Goal: Task Accomplishment & Management: Manage account settings

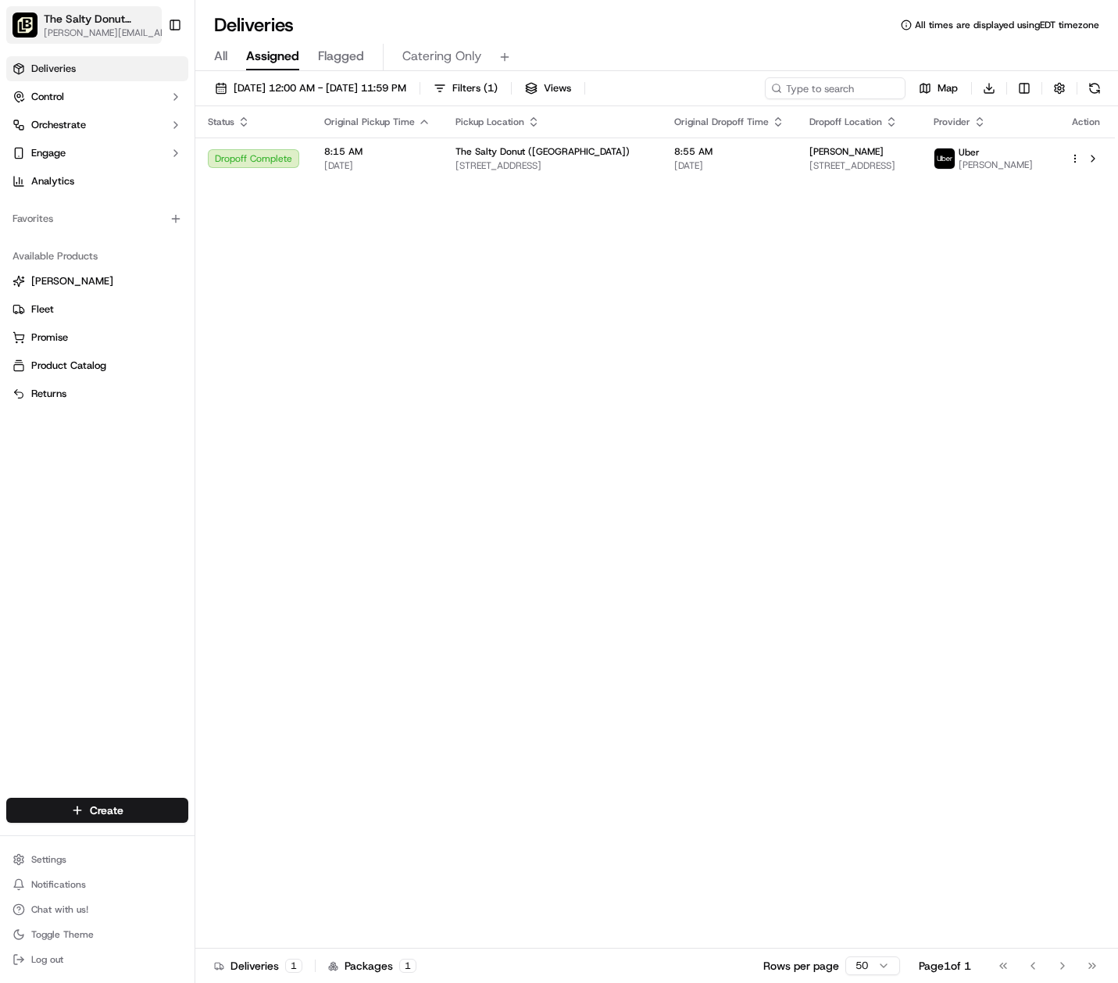
click at [134, 29] on span "[PERSON_NAME][EMAIL_ADDRESS][DOMAIN_NAME]" at bounding box center [110, 33] width 133 height 12
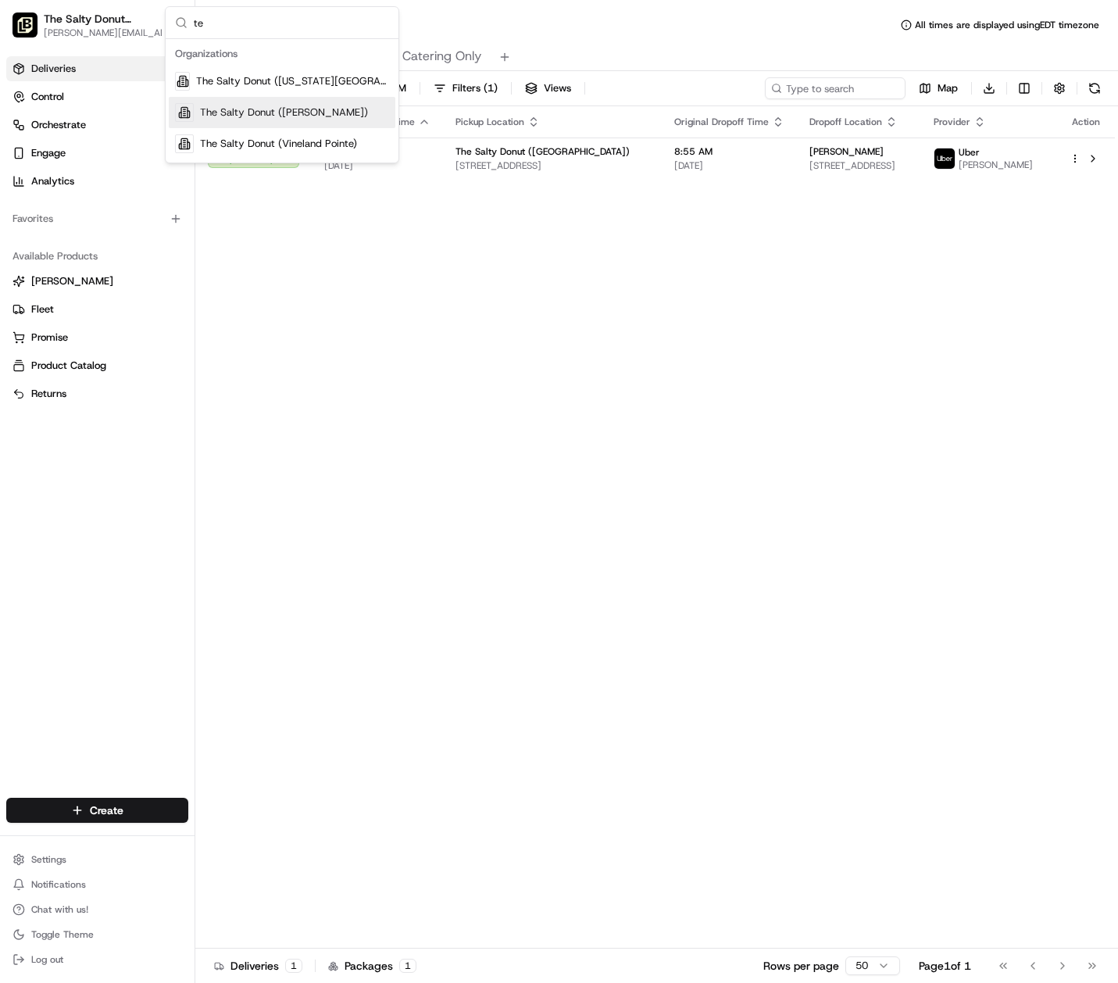
type input "te"
click at [289, 114] on span "The Salty Donut ([PERSON_NAME])" at bounding box center [284, 112] width 168 height 14
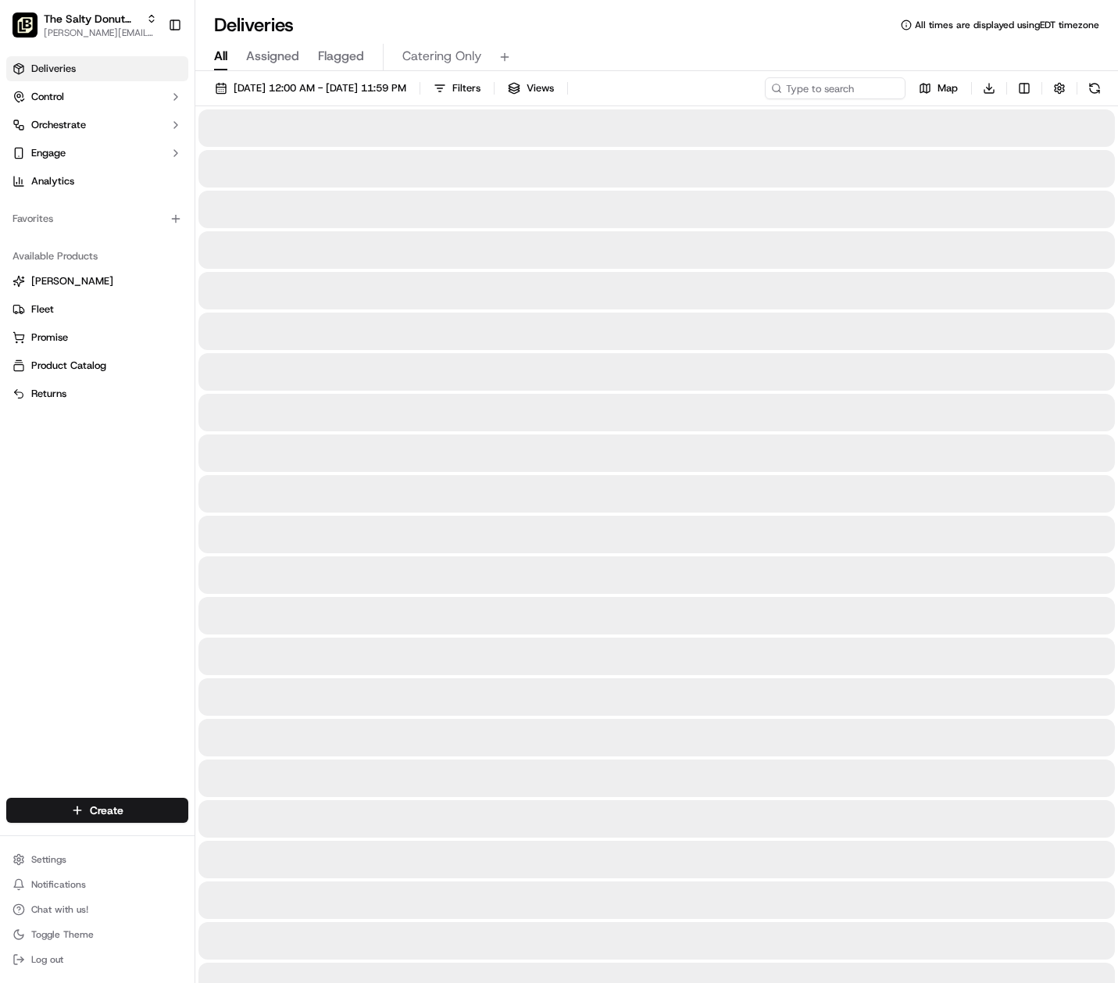
click at [221, 59] on span "All" at bounding box center [220, 56] width 13 height 19
click at [280, 59] on span "Assigned" at bounding box center [272, 56] width 53 height 19
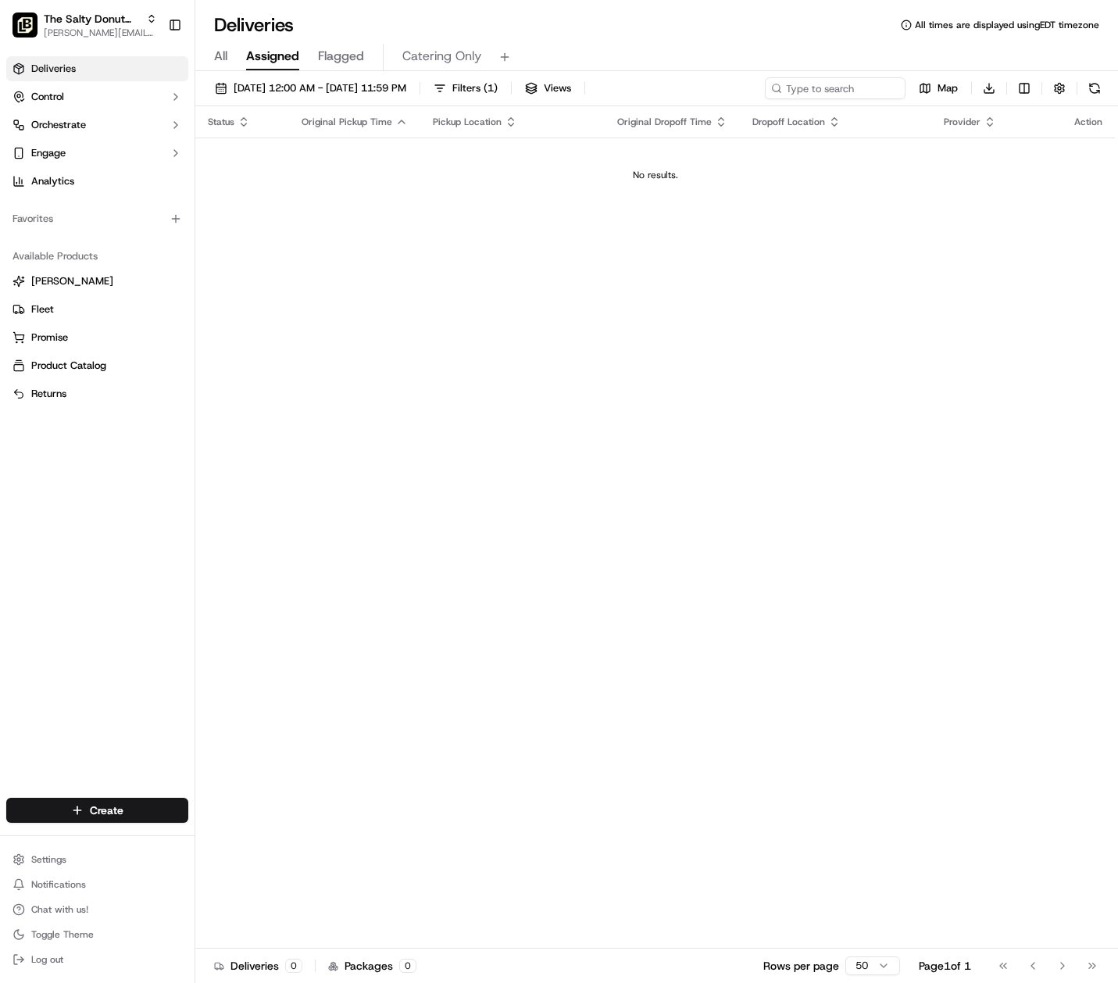
click at [502, 280] on div "Status Original Pickup Time Pickup Location Original Dropoff Time Dropoff Locat…" at bounding box center [655, 527] width 920 height 842
click at [126, 23] on span "The Salty Donut ([PERSON_NAME])" at bounding box center [92, 19] width 96 height 16
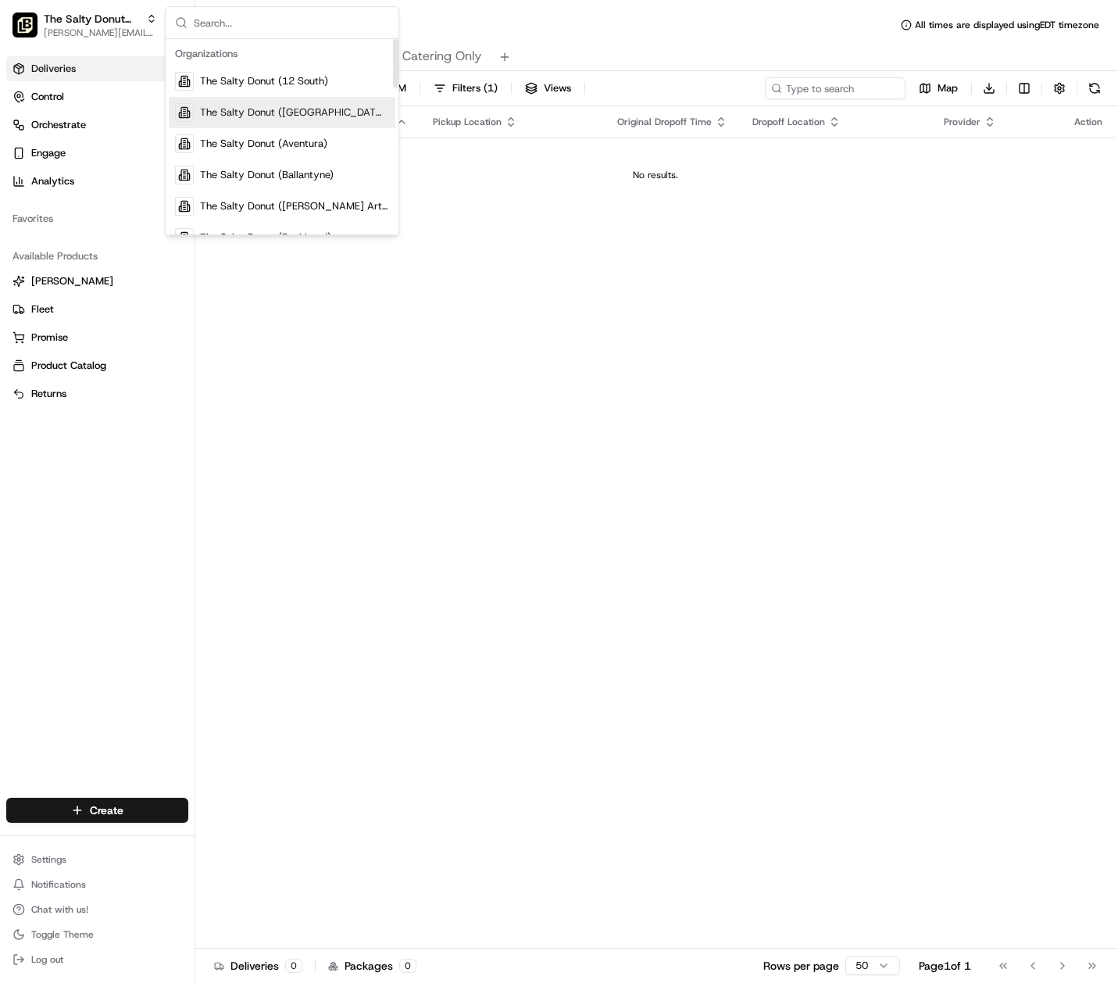
click at [303, 110] on span "The Salty Donut ([GEOGRAPHIC_DATA])" at bounding box center [294, 112] width 189 height 14
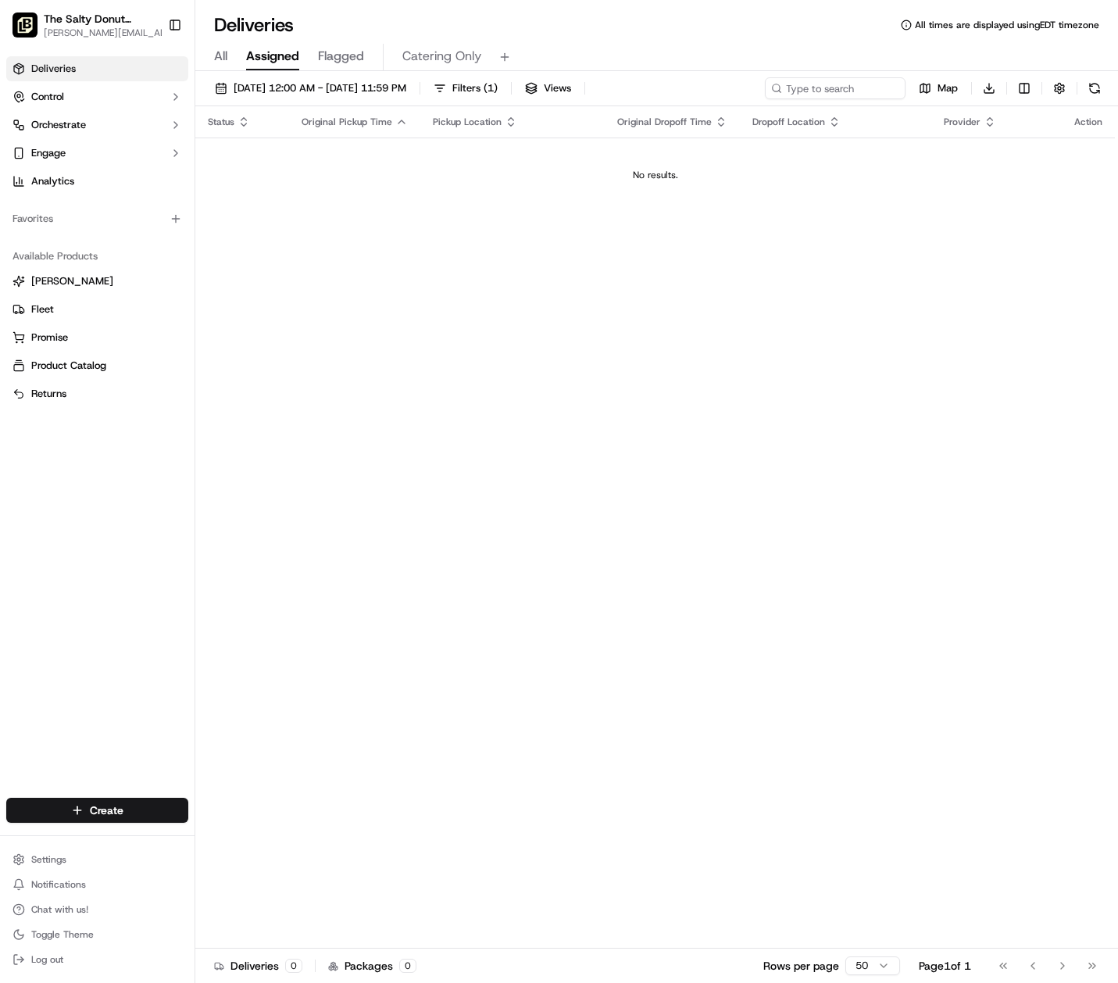
click at [228, 62] on div "All Assigned Flagged Catering Only" at bounding box center [656, 57] width 923 height 27
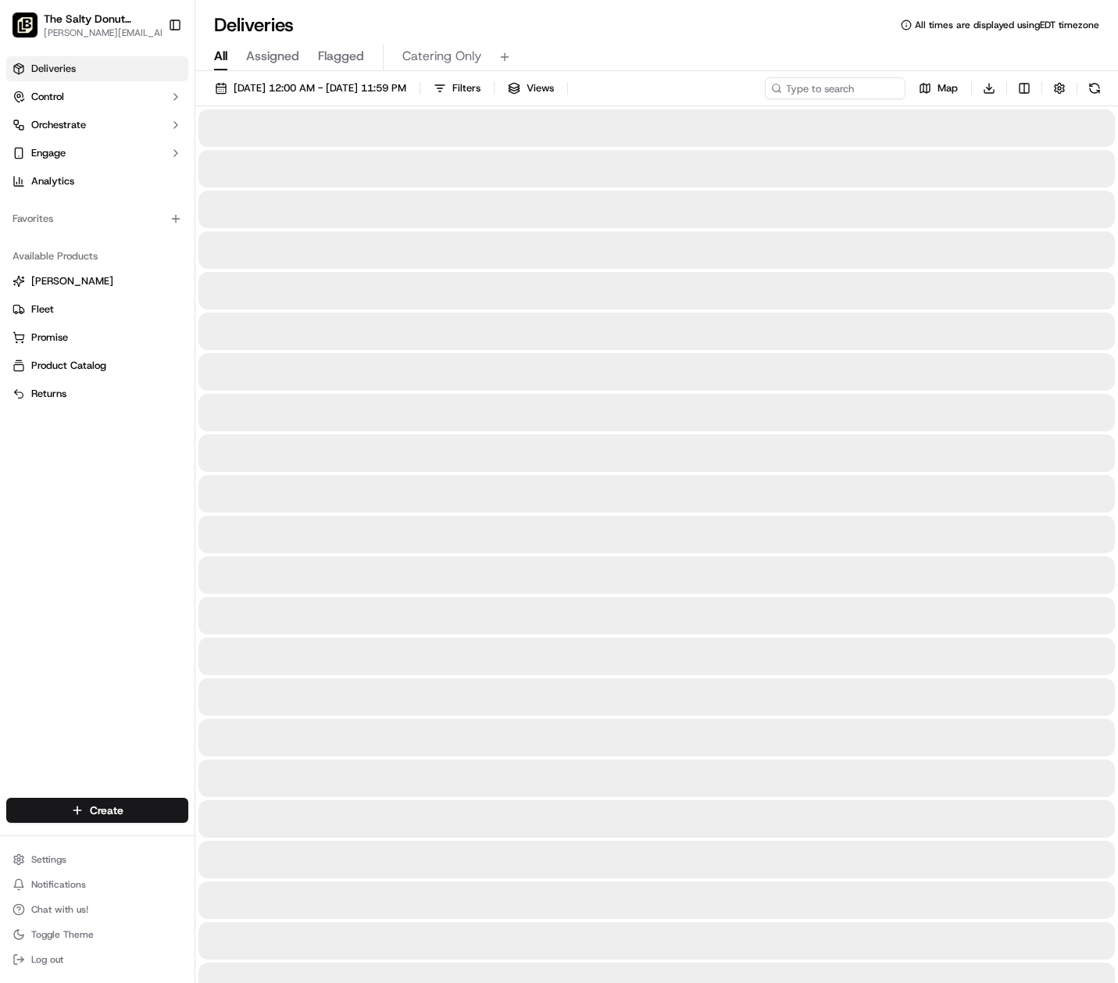
click at [220, 57] on span "All" at bounding box center [220, 56] width 13 height 19
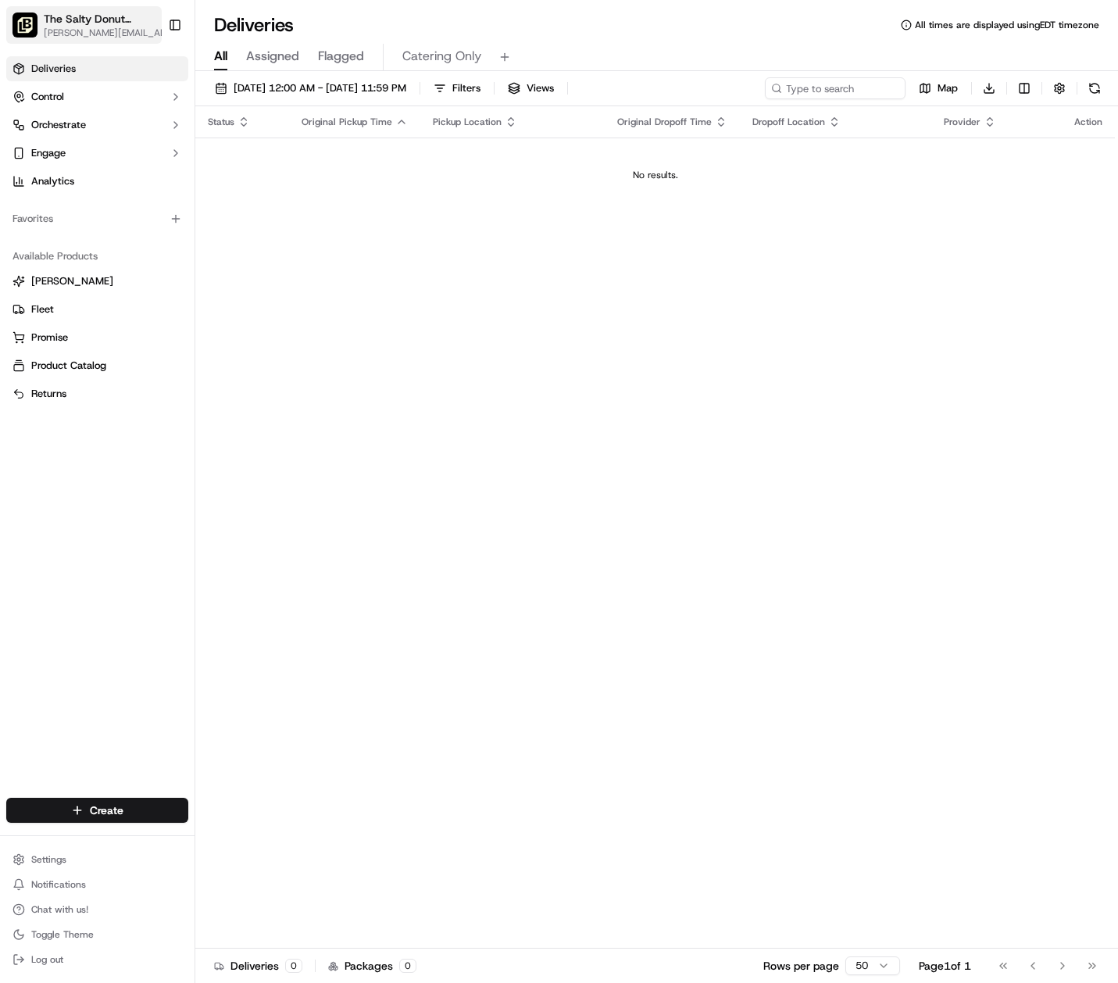
click at [129, 23] on span "The Salty Donut ([GEOGRAPHIC_DATA])" at bounding box center [102, 19] width 116 height 16
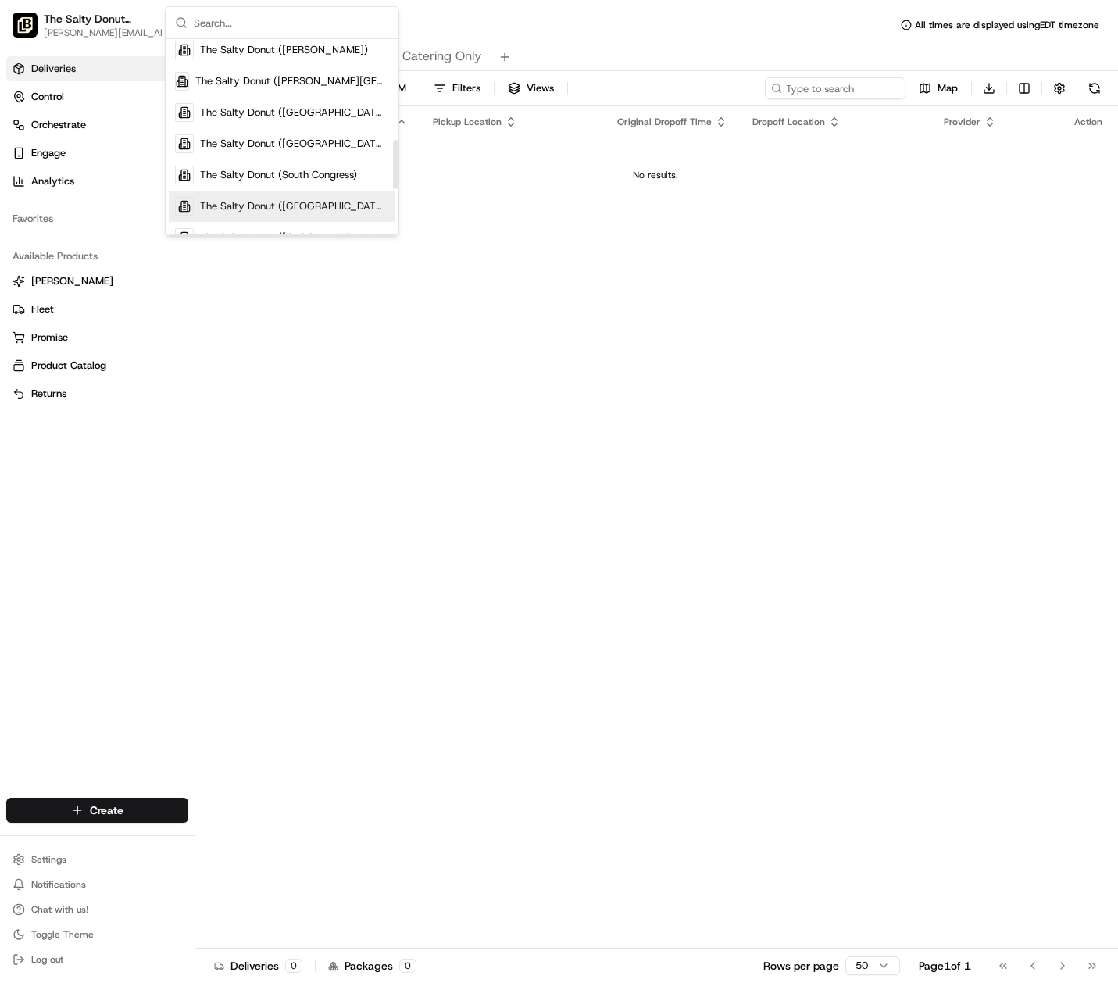
scroll to position [448, 0]
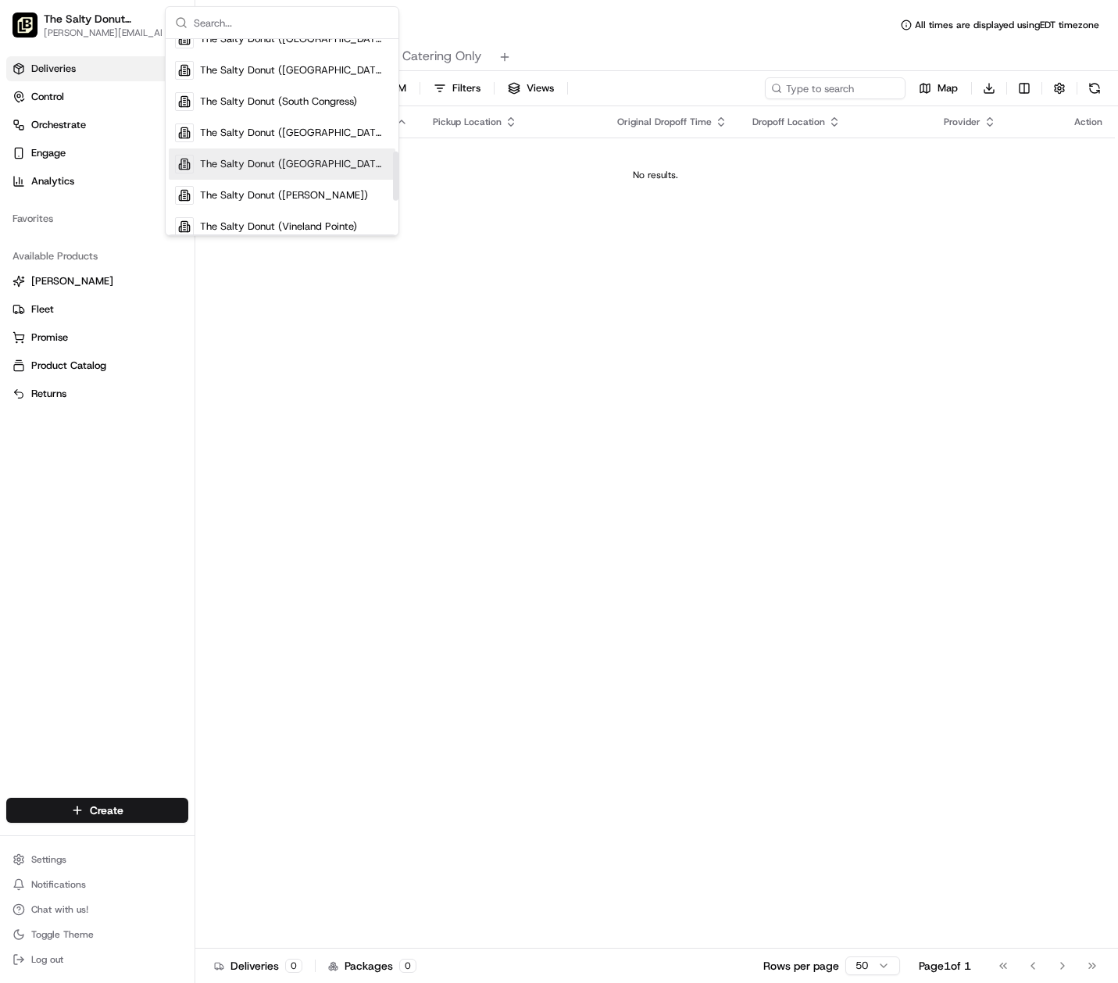
click at [316, 166] on span "The Salty Donut ([GEOGRAPHIC_DATA])" at bounding box center [294, 164] width 189 height 14
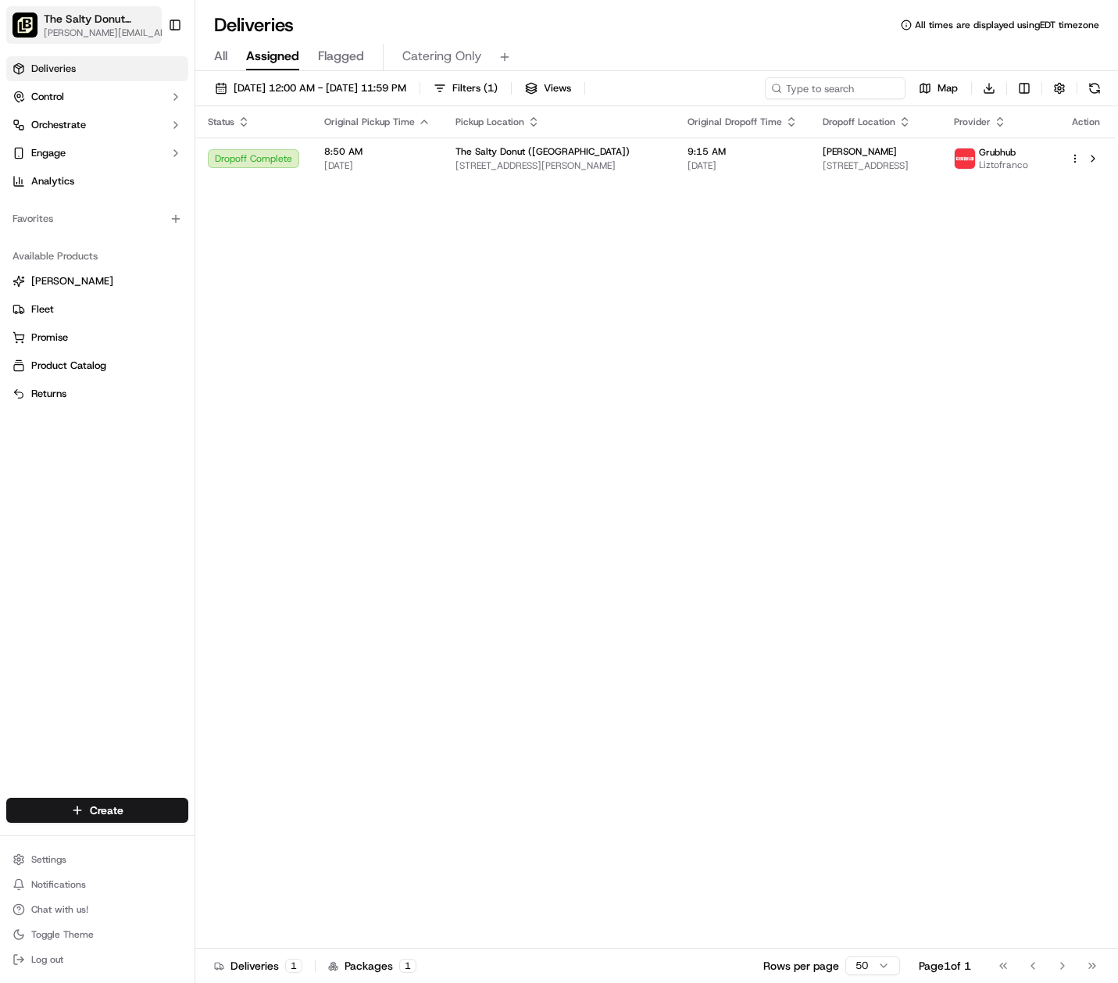
click at [131, 27] on span "[PERSON_NAME][EMAIL_ADDRESS][DOMAIN_NAME]" at bounding box center [110, 33] width 133 height 12
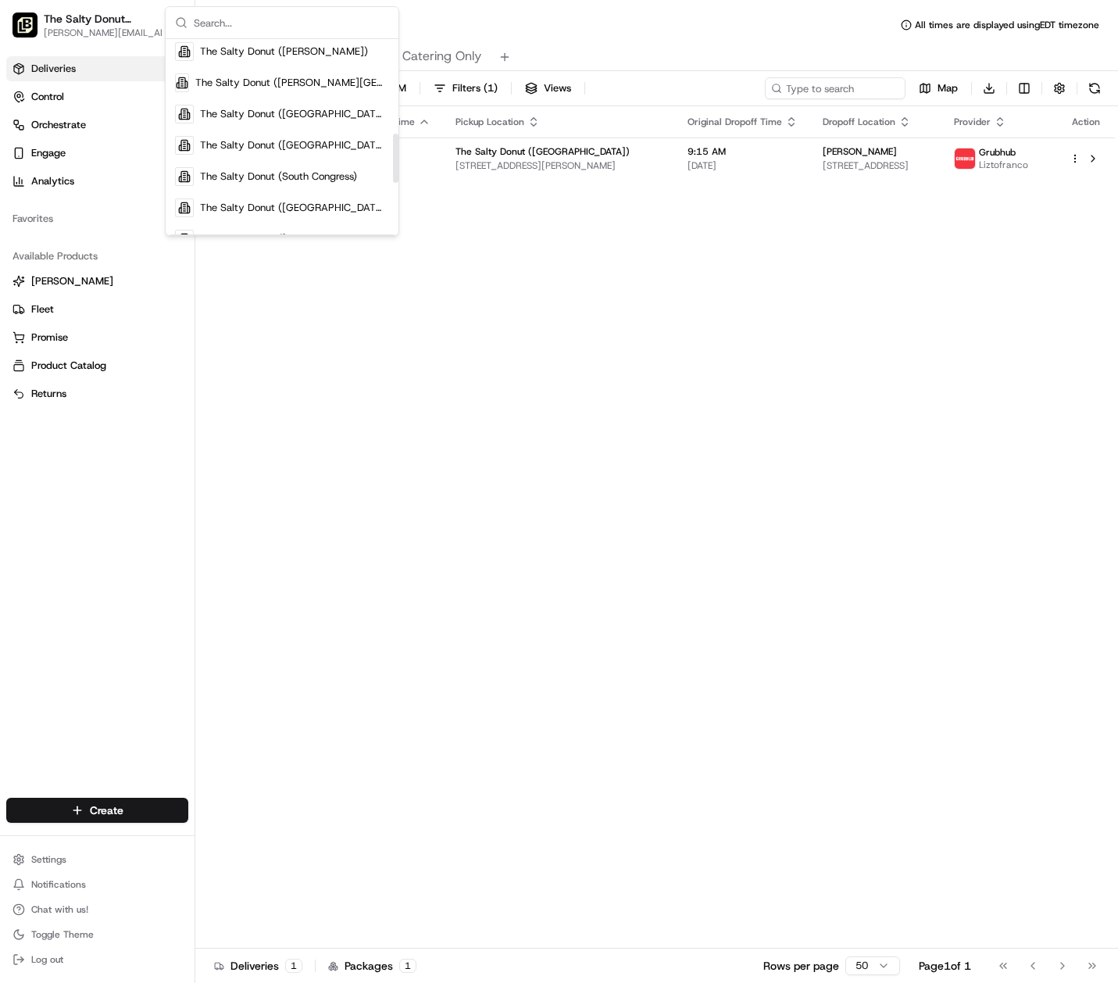
scroll to position [380, 0]
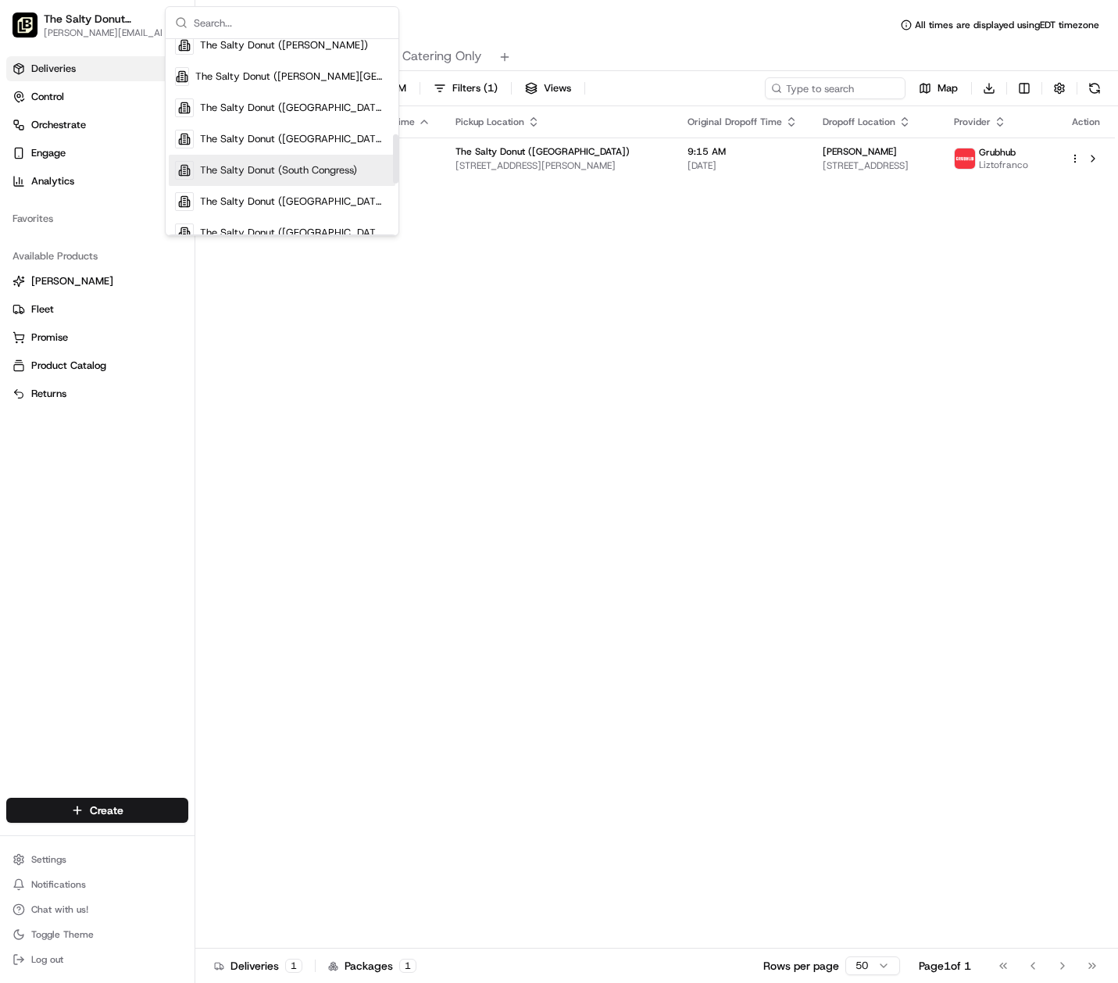
click at [324, 171] on span "The Salty Donut (South Congress)" at bounding box center [278, 170] width 157 height 14
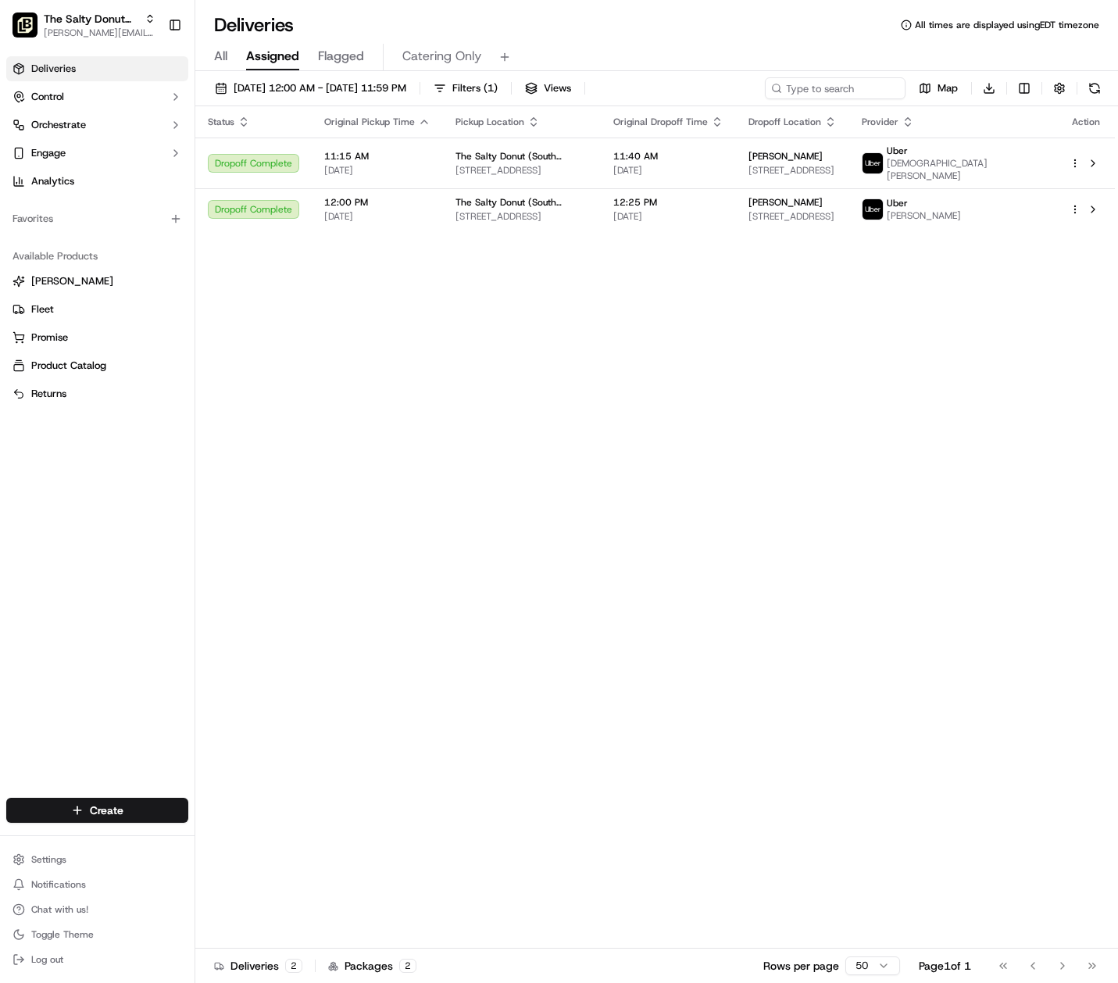
click at [220, 53] on span "All" at bounding box center [220, 56] width 13 height 19
click at [76, 382] on button "Returns" at bounding box center [97, 393] width 182 height 25
click at [62, 387] on span "Returns" at bounding box center [48, 394] width 35 height 14
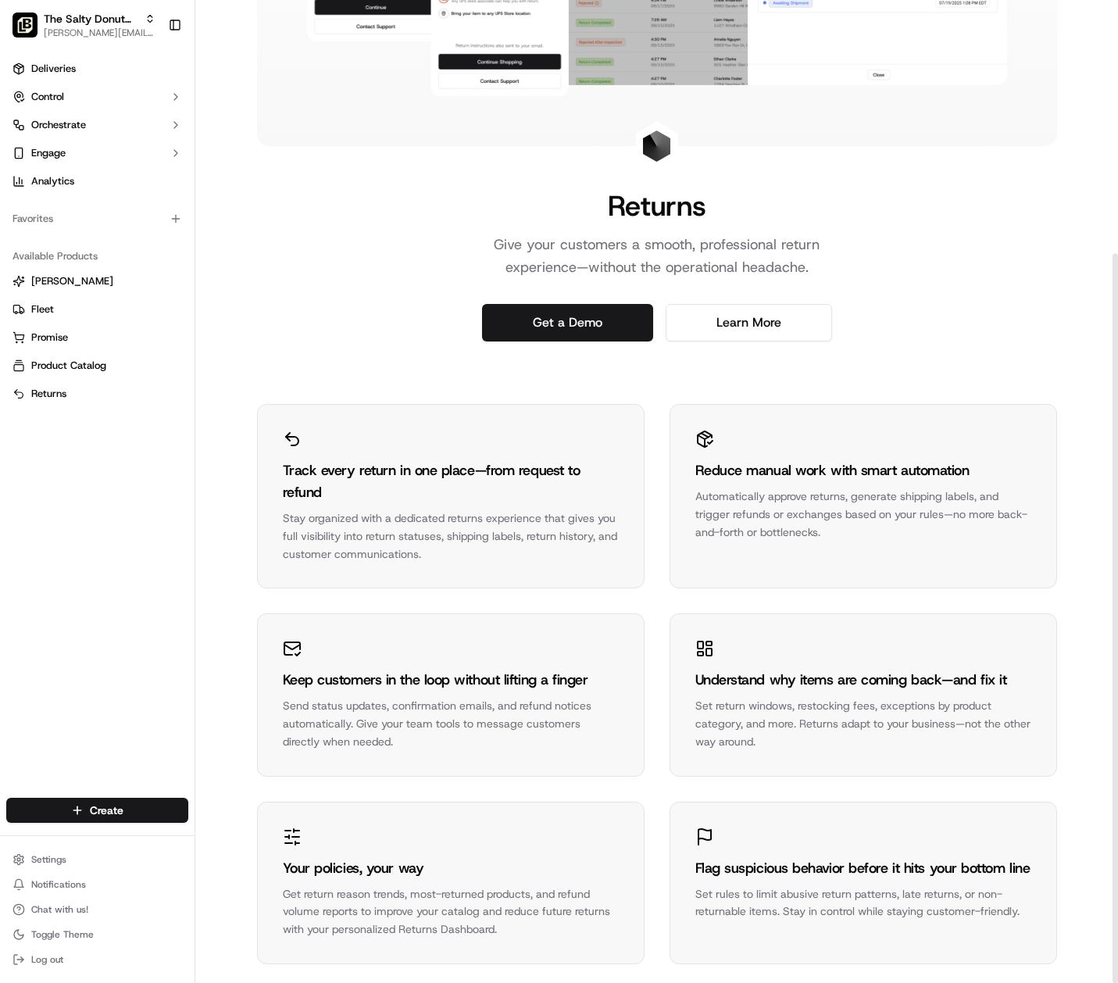
scroll to position [341, 0]
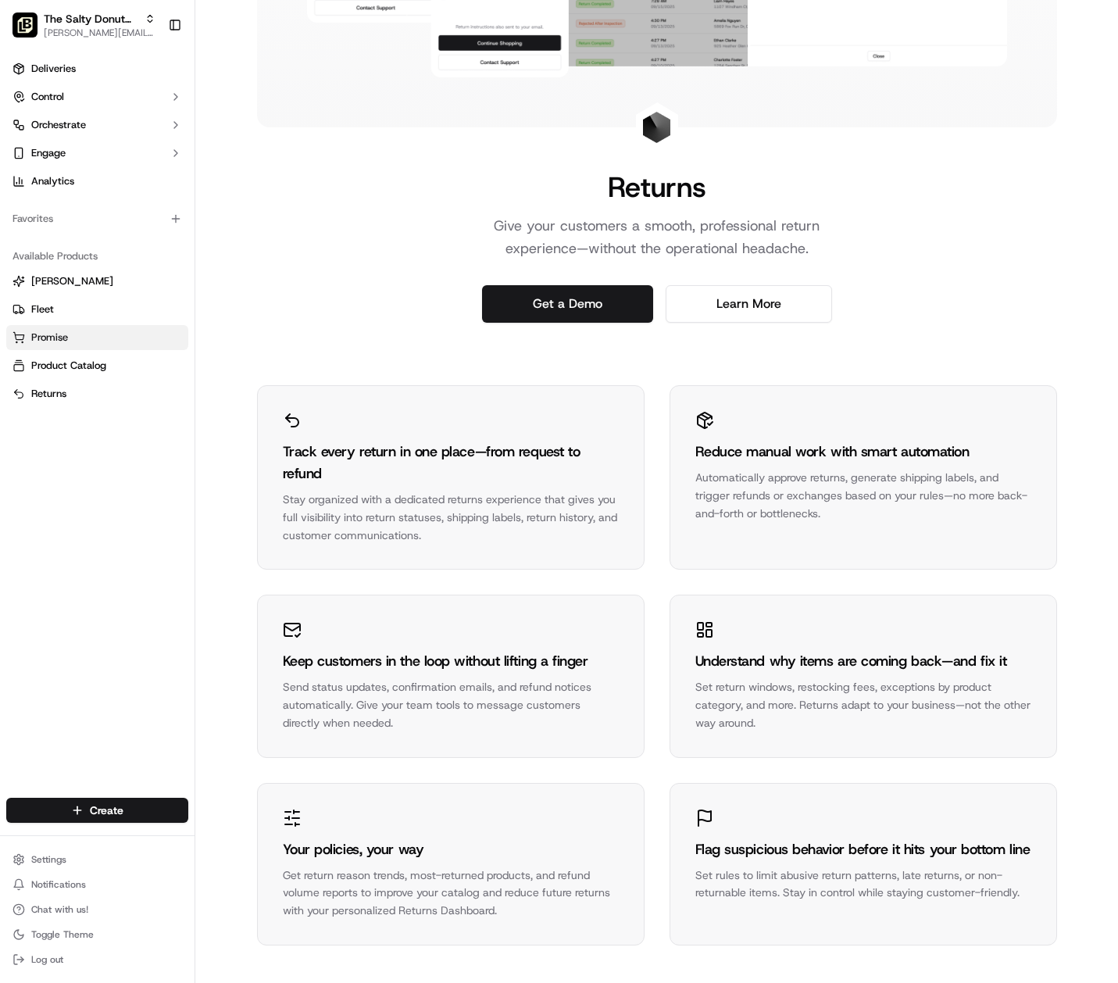
click at [52, 337] on span "Promise" at bounding box center [49, 337] width 37 height 14
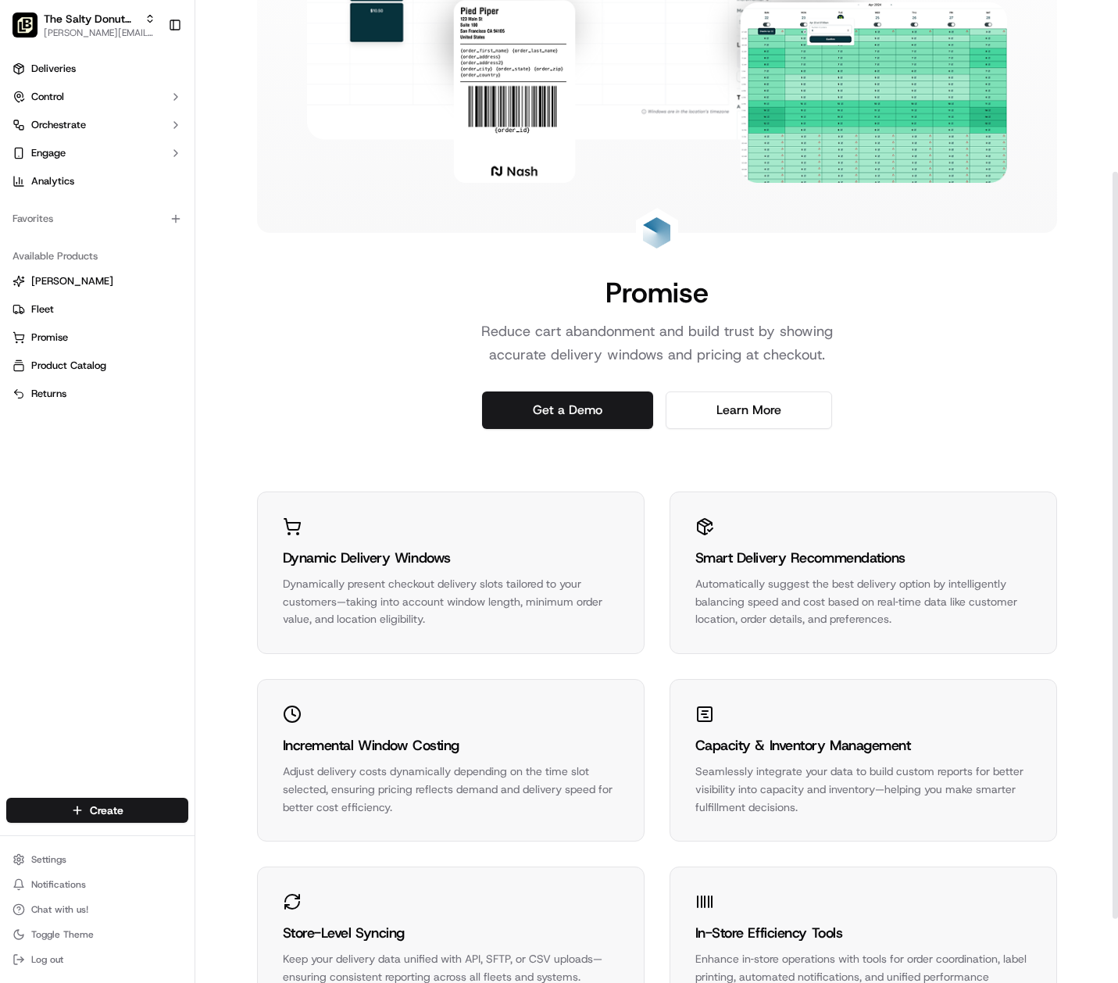
scroll to position [309, 0]
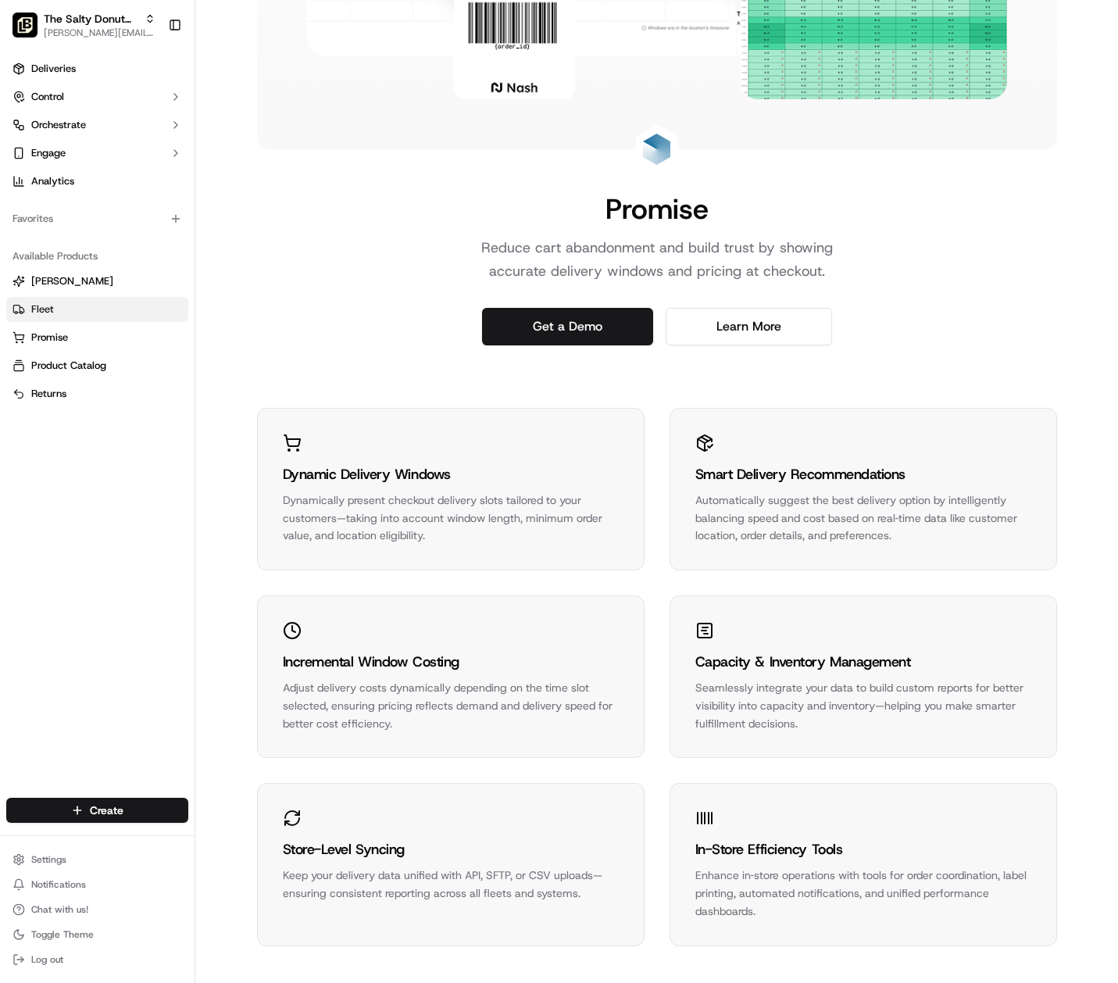
click at [41, 309] on span "Fleet" at bounding box center [42, 309] width 23 height 14
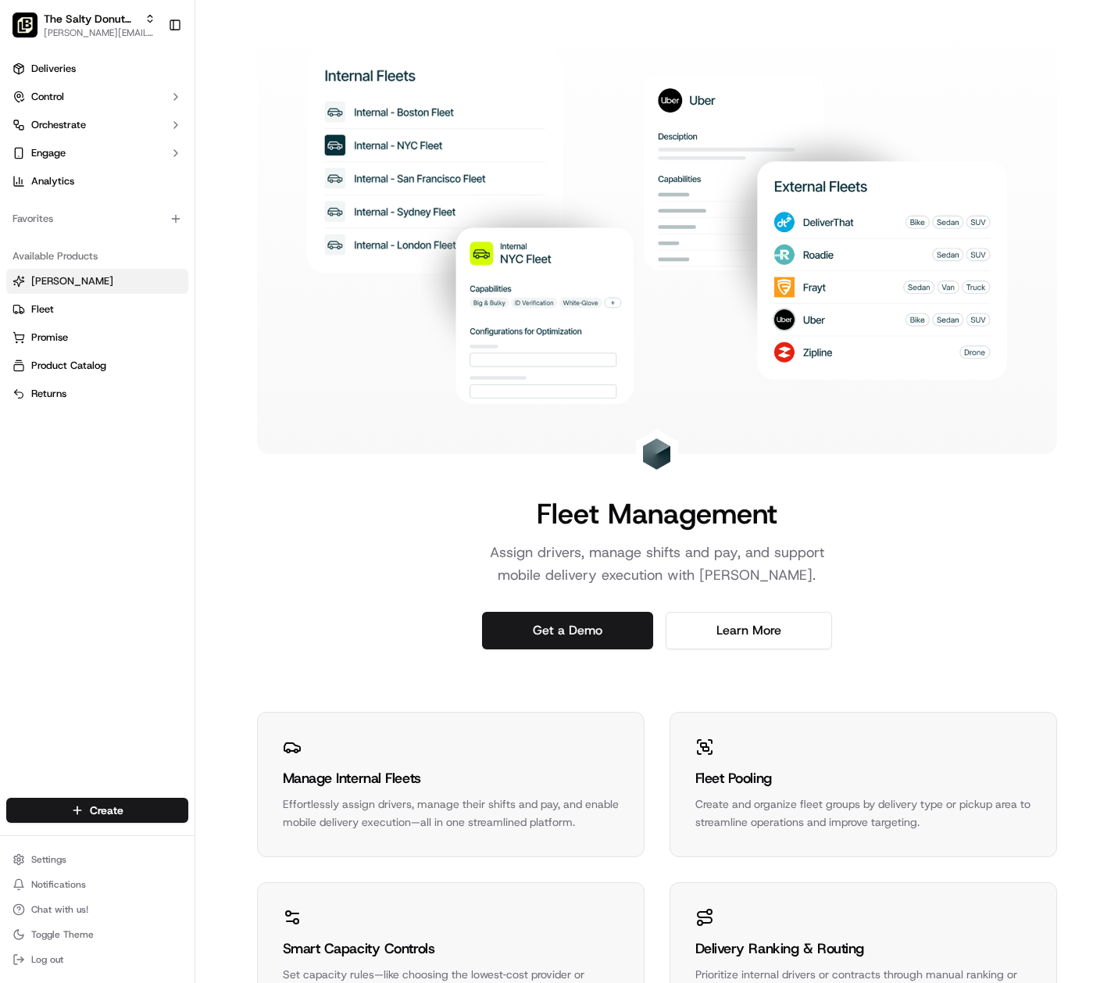
click at [48, 286] on span "[PERSON_NAME]" at bounding box center [72, 281] width 82 height 14
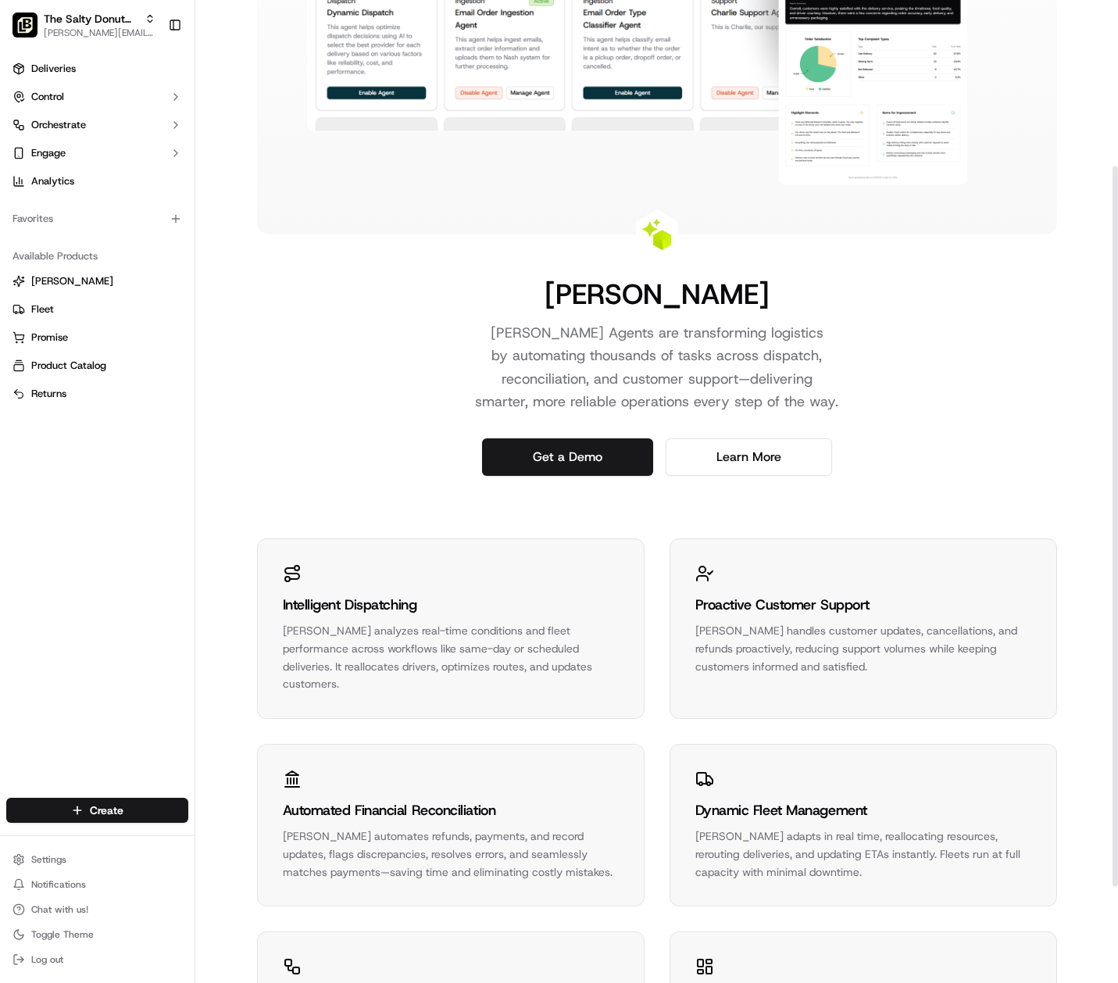
scroll to position [358, 0]
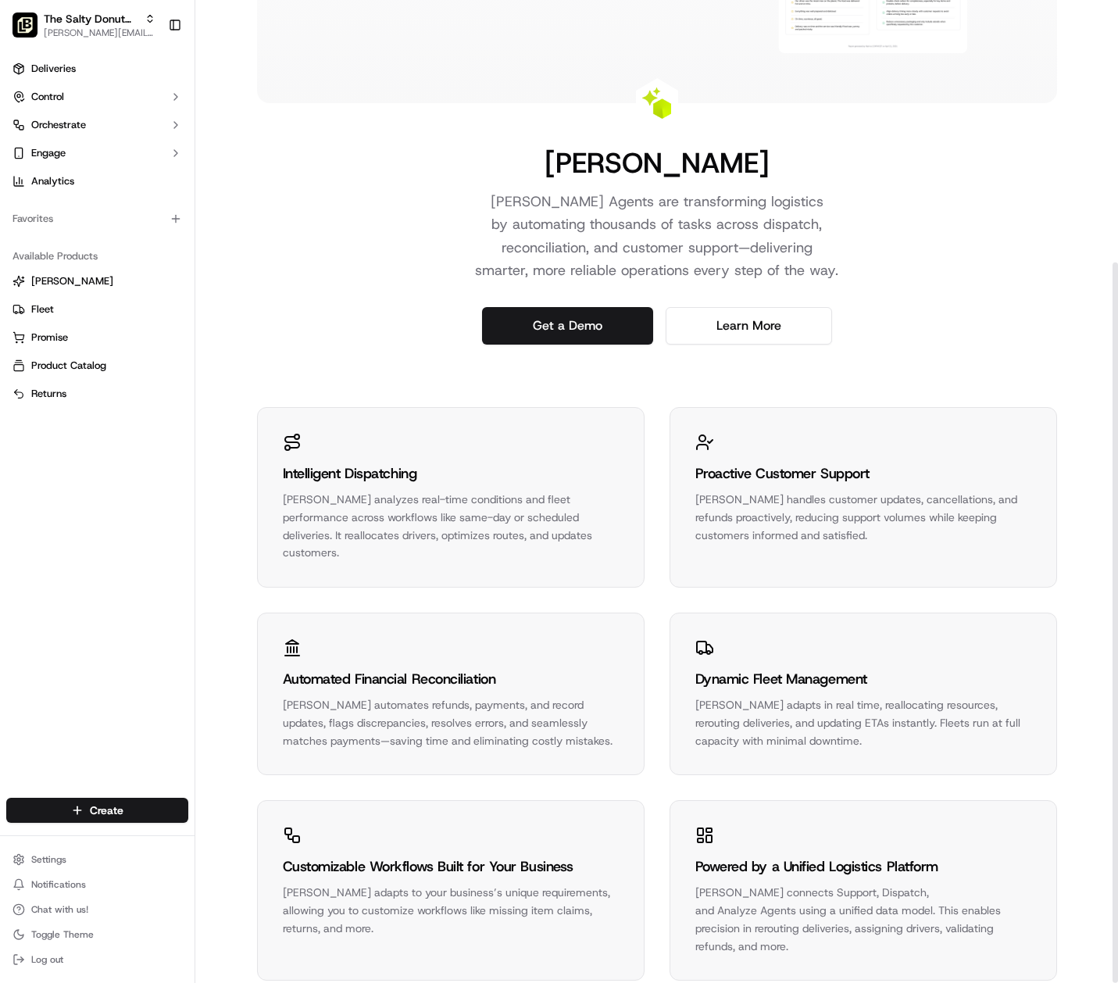
click at [816, 481] on div "Proactive Customer Support" at bounding box center [863, 473] width 336 height 22
click at [759, 323] on link "Learn More" at bounding box center [749, 325] width 166 height 37
click at [65, 95] on button "Control" at bounding box center [97, 96] width 182 height 25
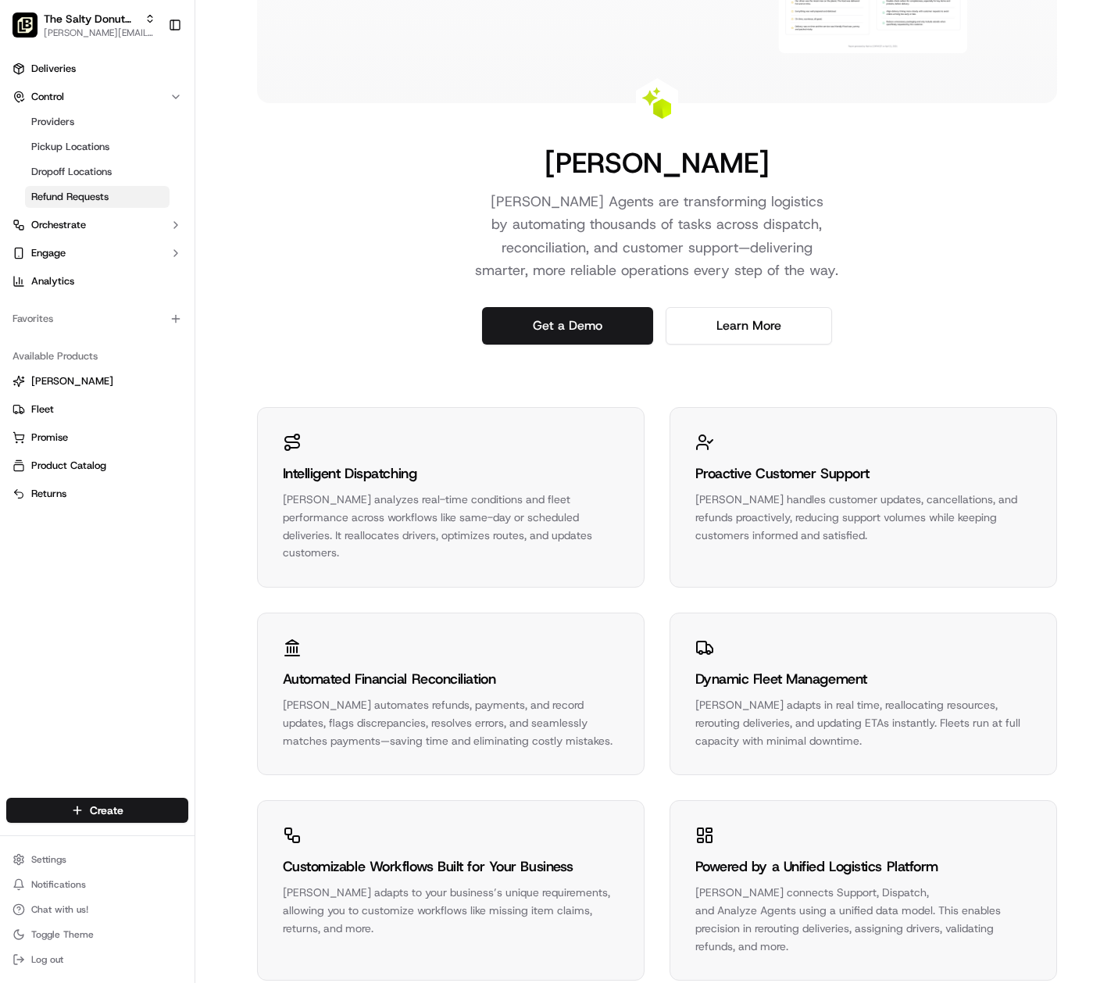
click at [72, 193] on span "Refund Requests" at bounding box center [69, 197] width 77 height 14
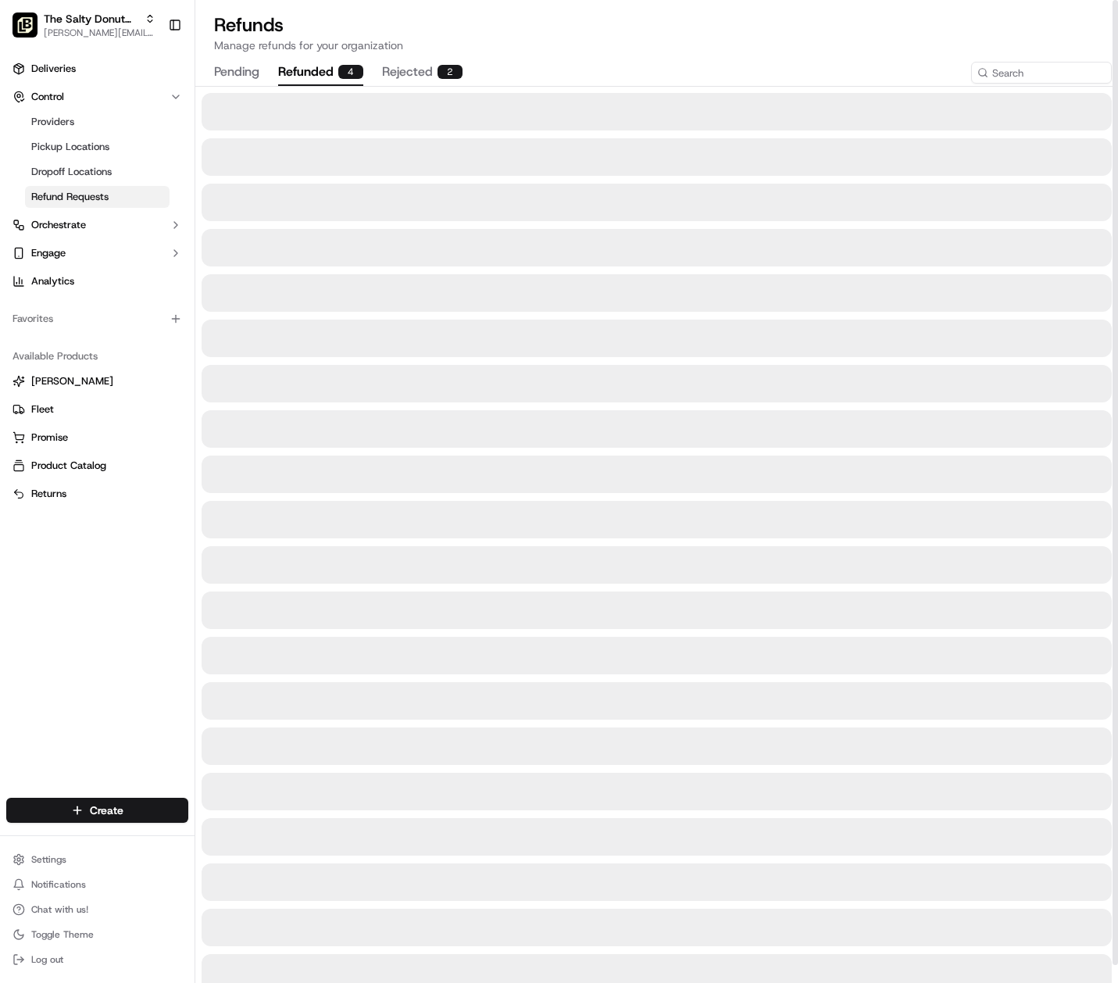
click at [296, 73] on button "refunded 4" at bounding box center [320, 72] width 85 height 27
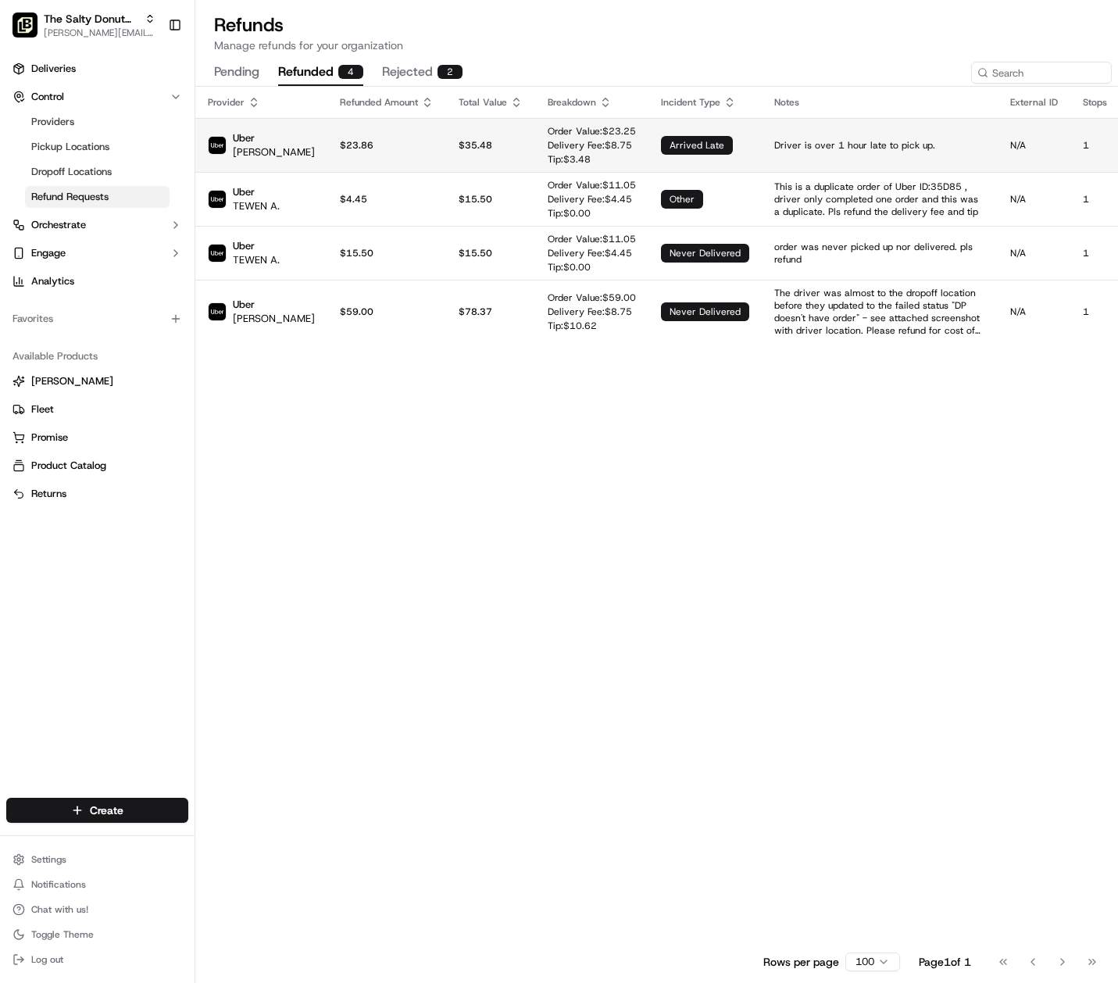
click at [364, 152] on td "$23.86" at bounding box center [386, 145] width 119 height 54
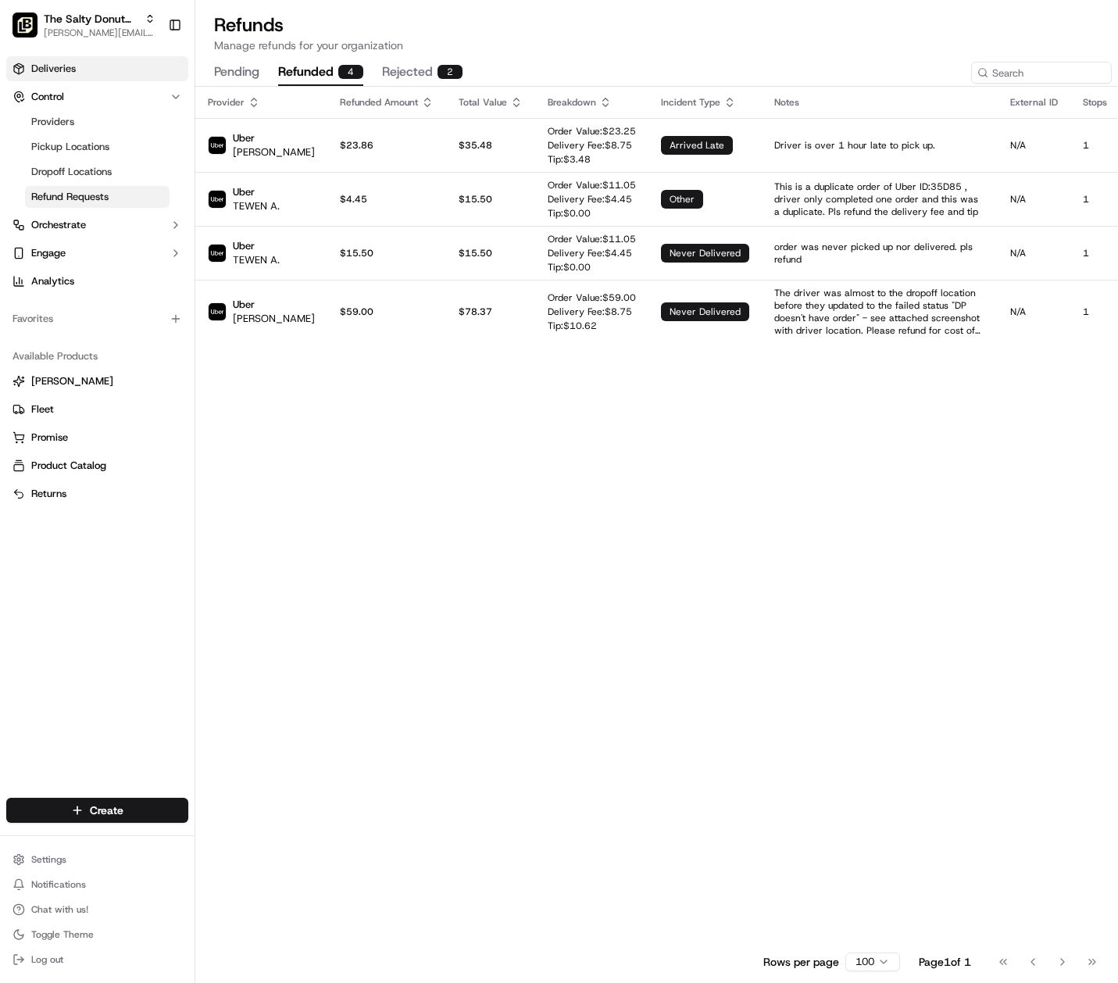
click at [65, 73] on span "Deliveries" at bounding box center [53, 69] width 45 height 14
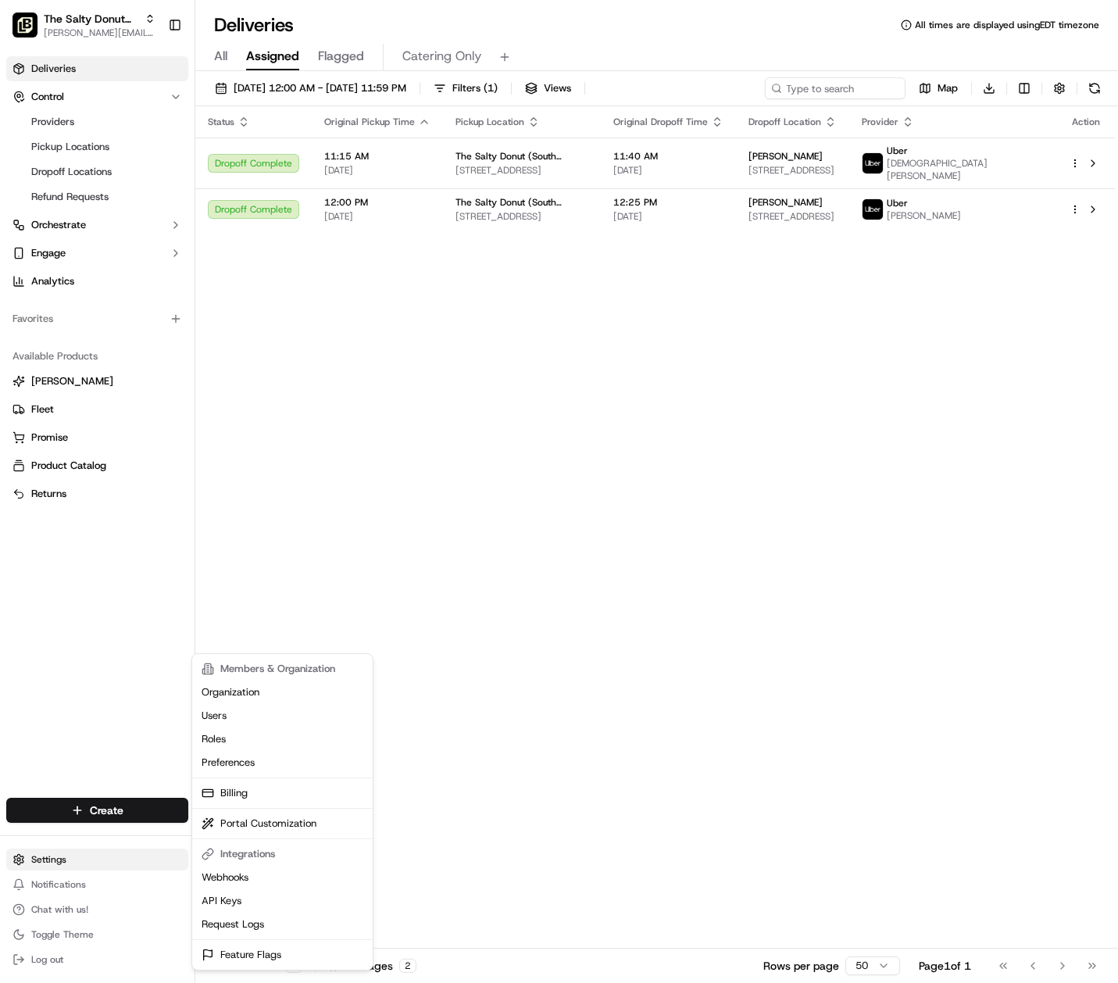
click at [48, 855] on html "The Salty Donut (South Congress) [PERSON_NAME][EMAIL_ADDRESS][DOMAIN_NAME] Togg…" at bounding box center [559, 491] width 1118 height 983
click at [45, 878] on html "The Salty Donut (South Congress) [PERSON_NAME][EMAIL_ADDRESS][DOMAIN_NAME] Togg…" at bounding box center [559, 491] width 1118 height 983
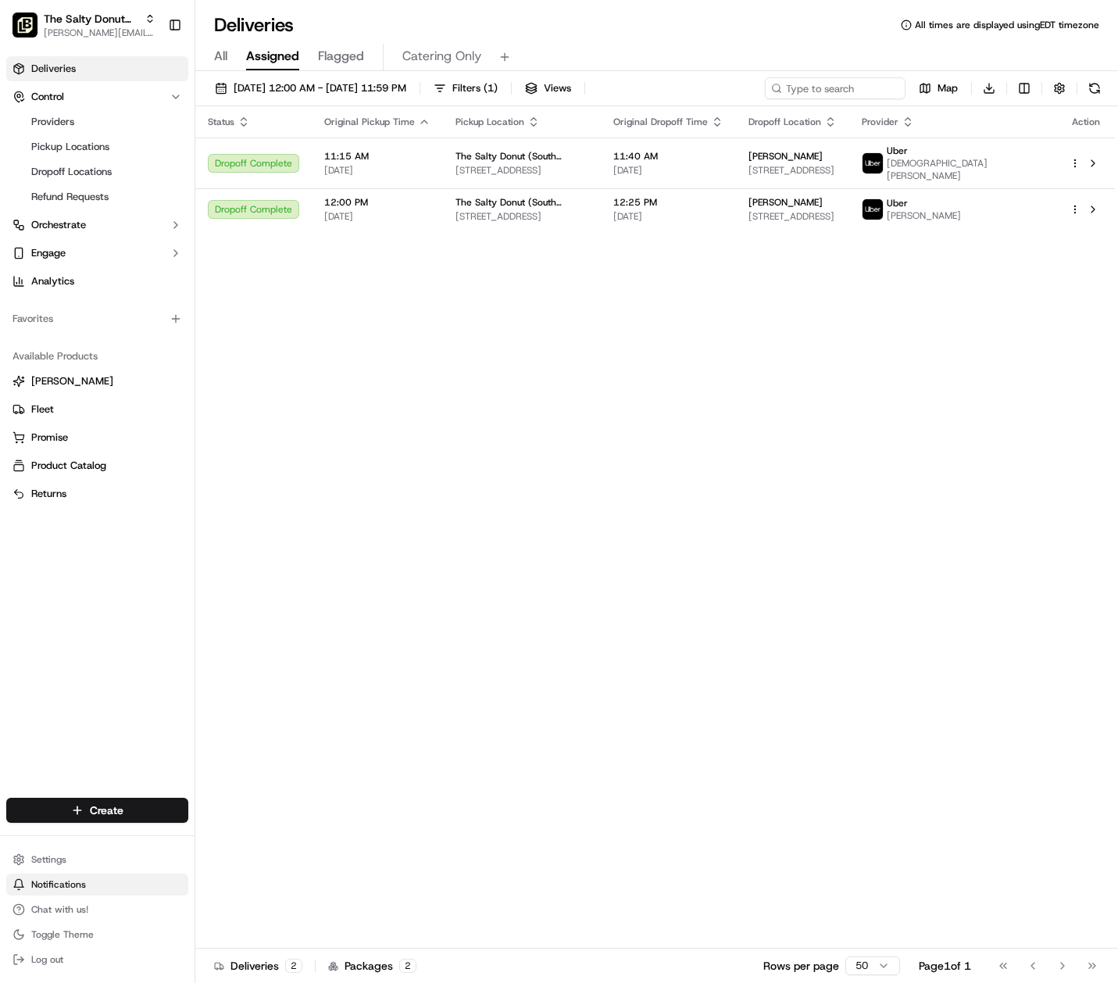
click at [50, 879] on span "Notifications" at bounding box center [58, 884] width 55 height 12
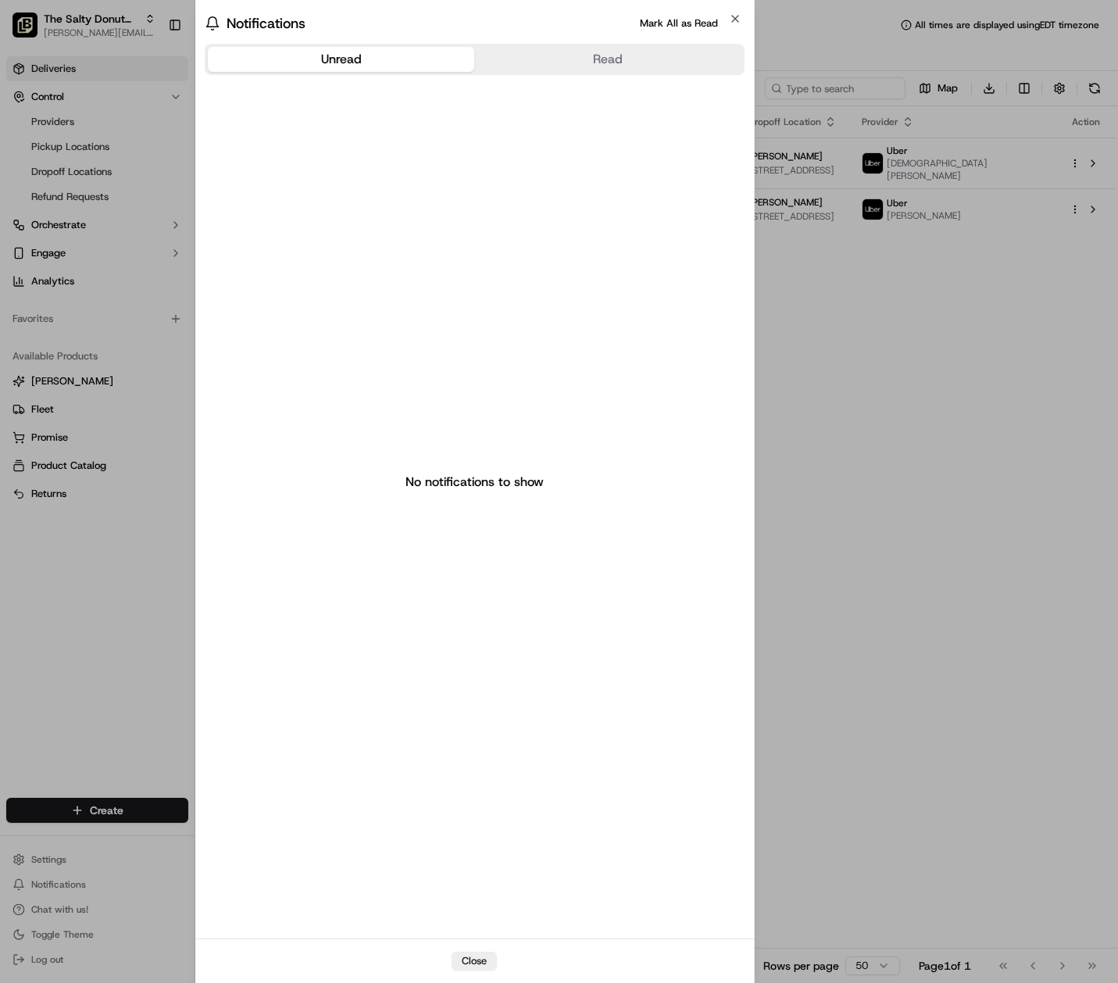
click at [890, 360] on div at bounding box center [559, 491] width 1118 height 983
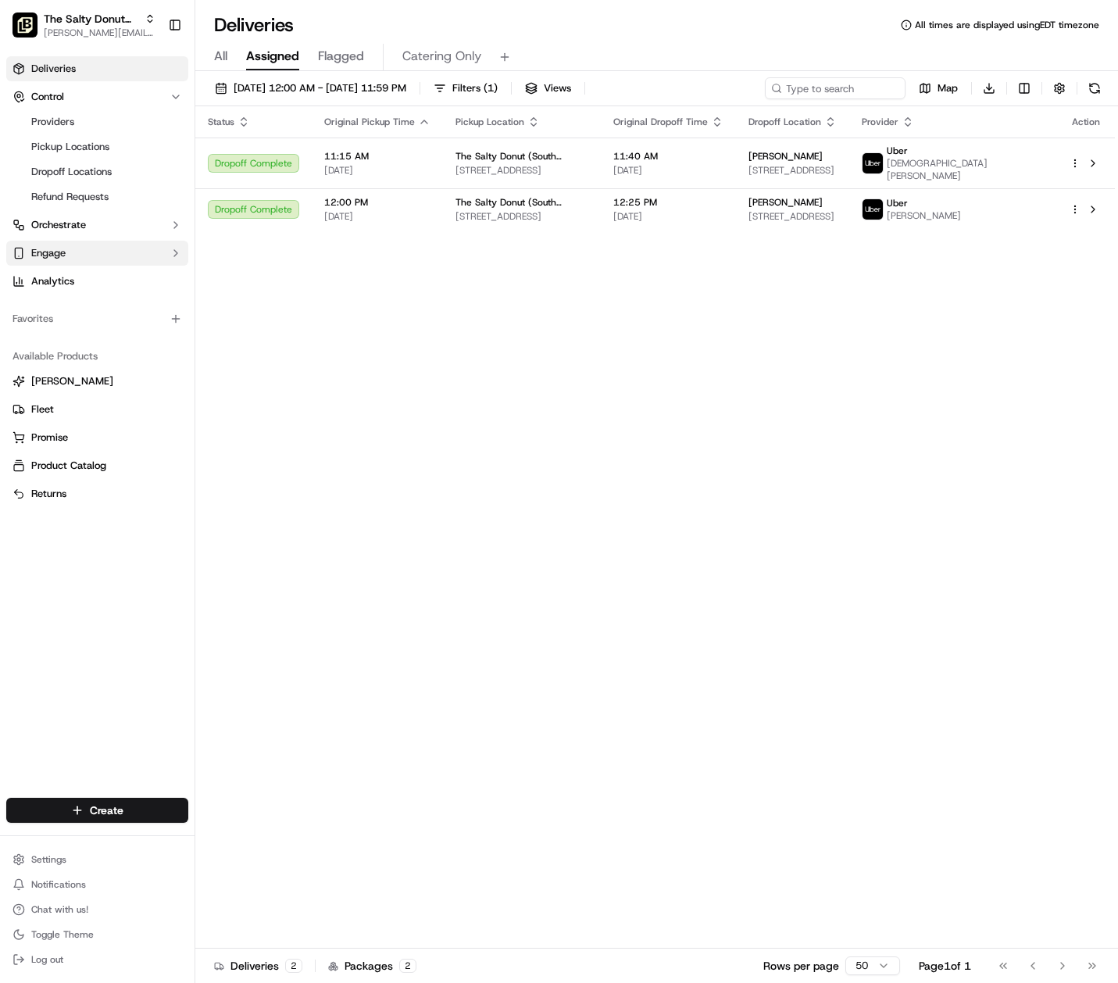
click at [77, 259] on button "Engage" at bounding box center [97, 253] width 182 height 25
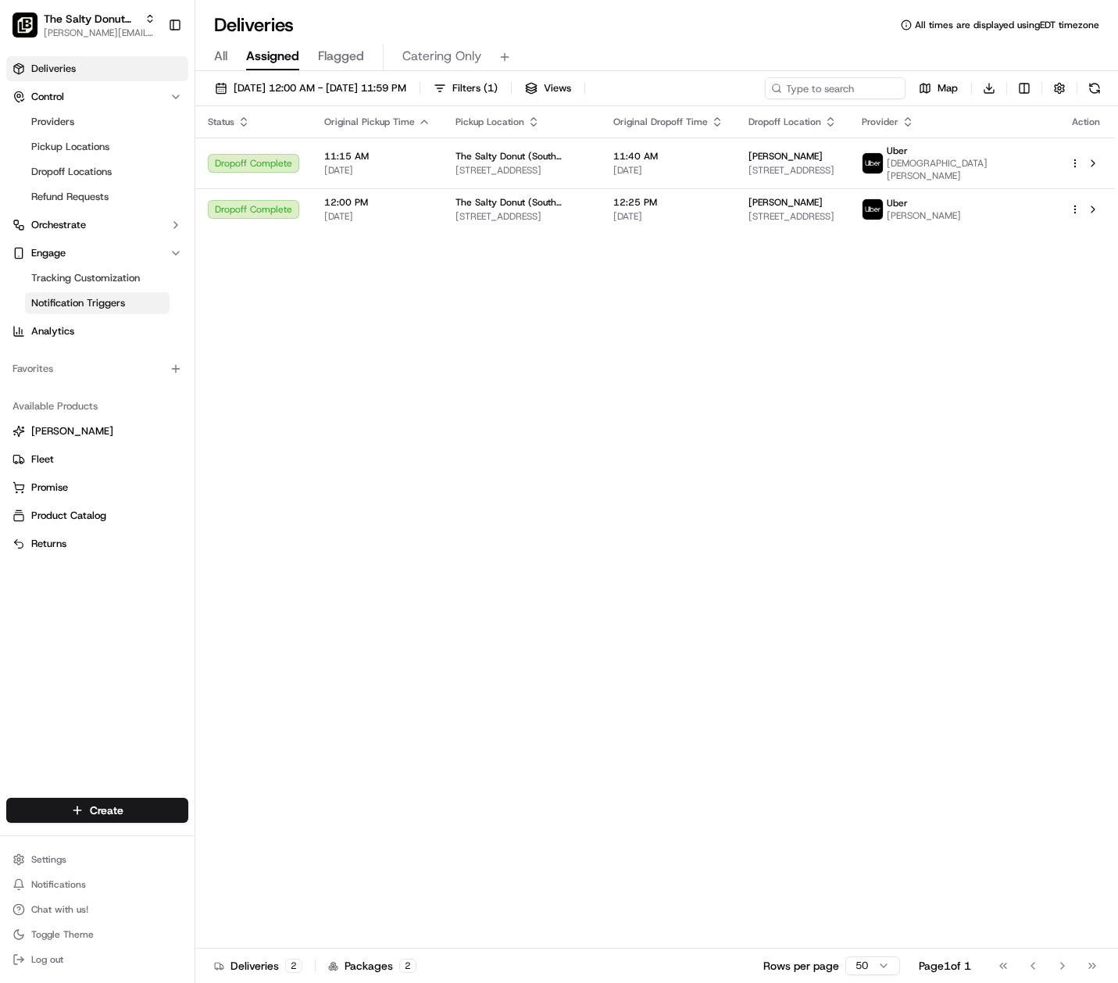
click at [78, 298] on span "Notification Triggers" at bounding box center [78, 303] width 94 height 14
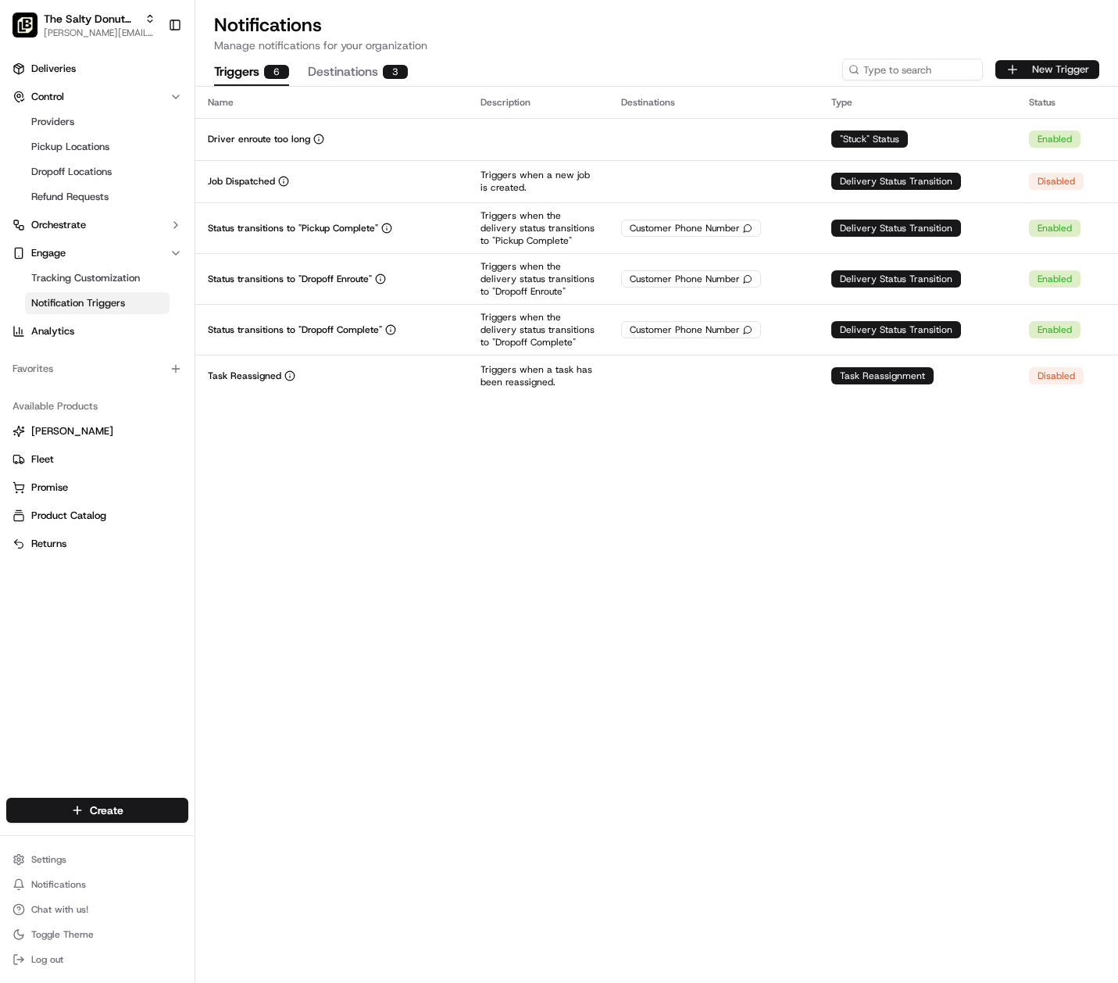
click at [1054, 70] on button "New Trigger" at bounding box center [1047, 69] width 104 height 19
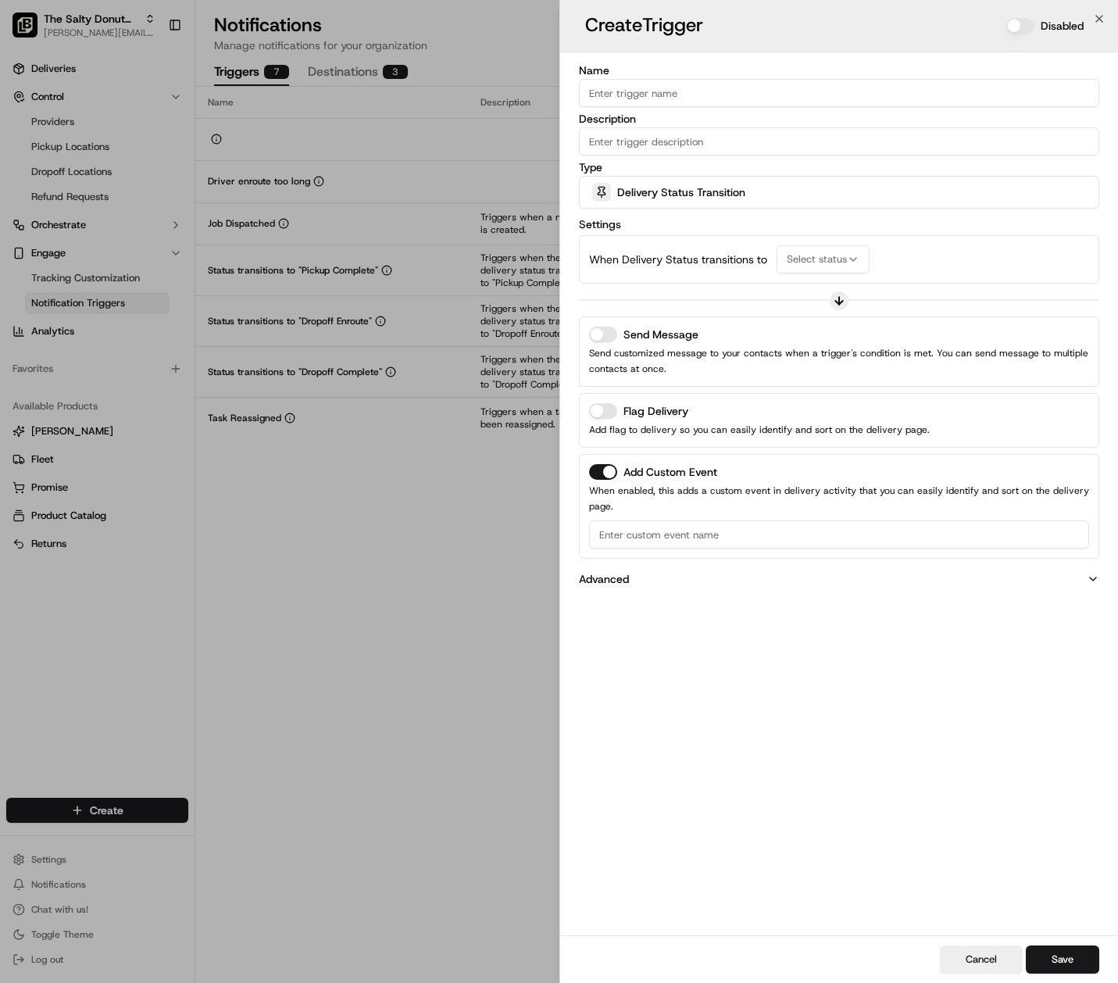
click at [716, 95] on input "Name" at bounding box center [839, 93] width 521 height 28
click at [599, 194] on icon "button" at bounding box center [601, 192] width 12 height 12
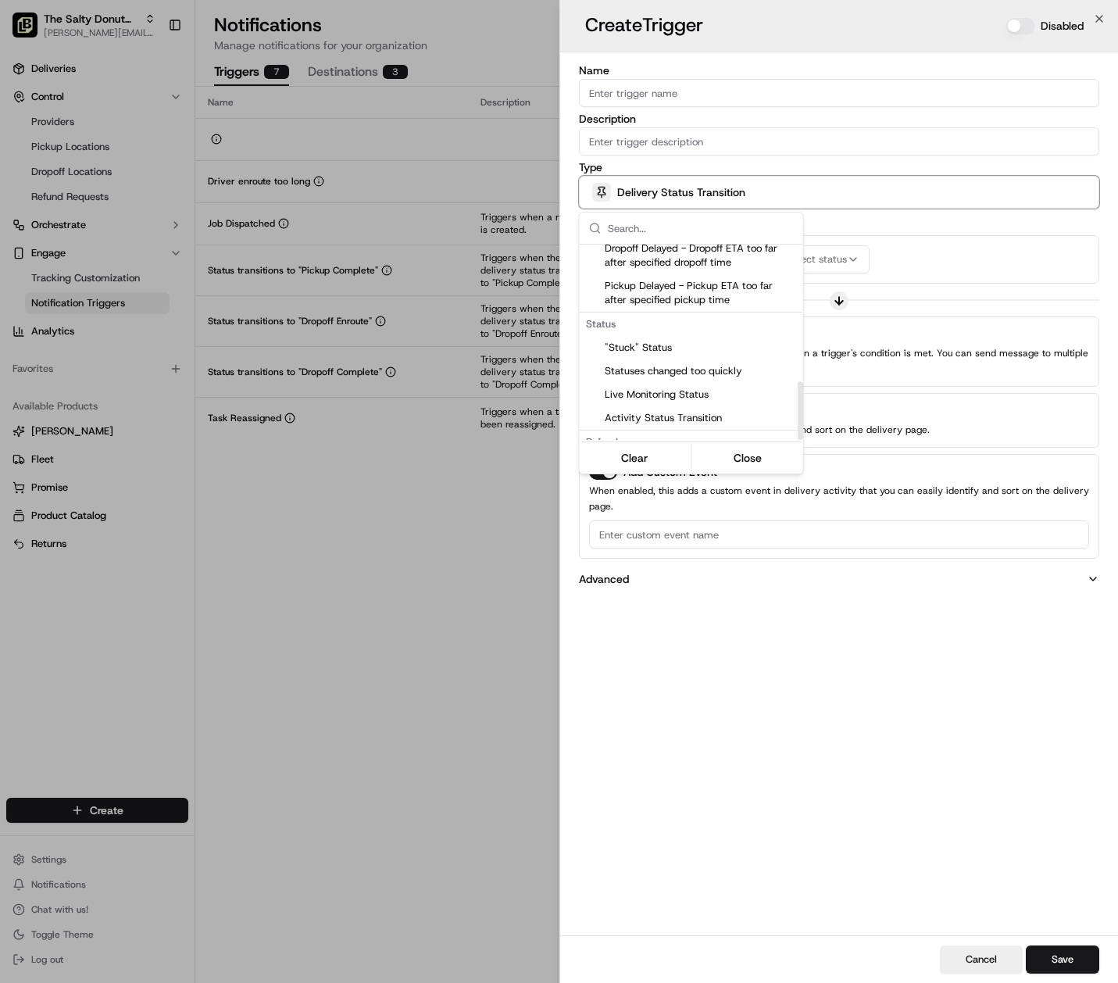
scroll to position [459, 0]
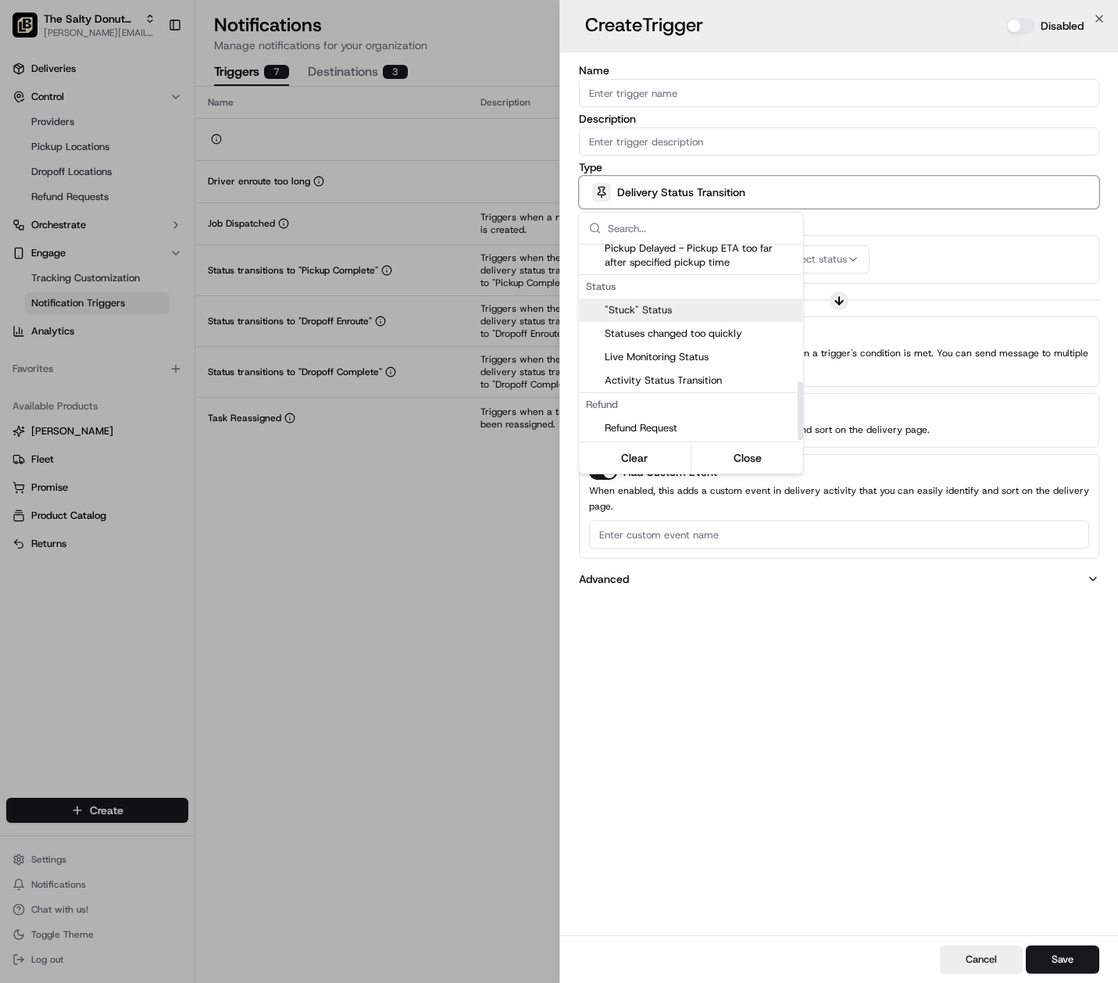
click at [673, 312] on span ""Stuck" Status" at bounding box center [701, 310] width 192 height 14
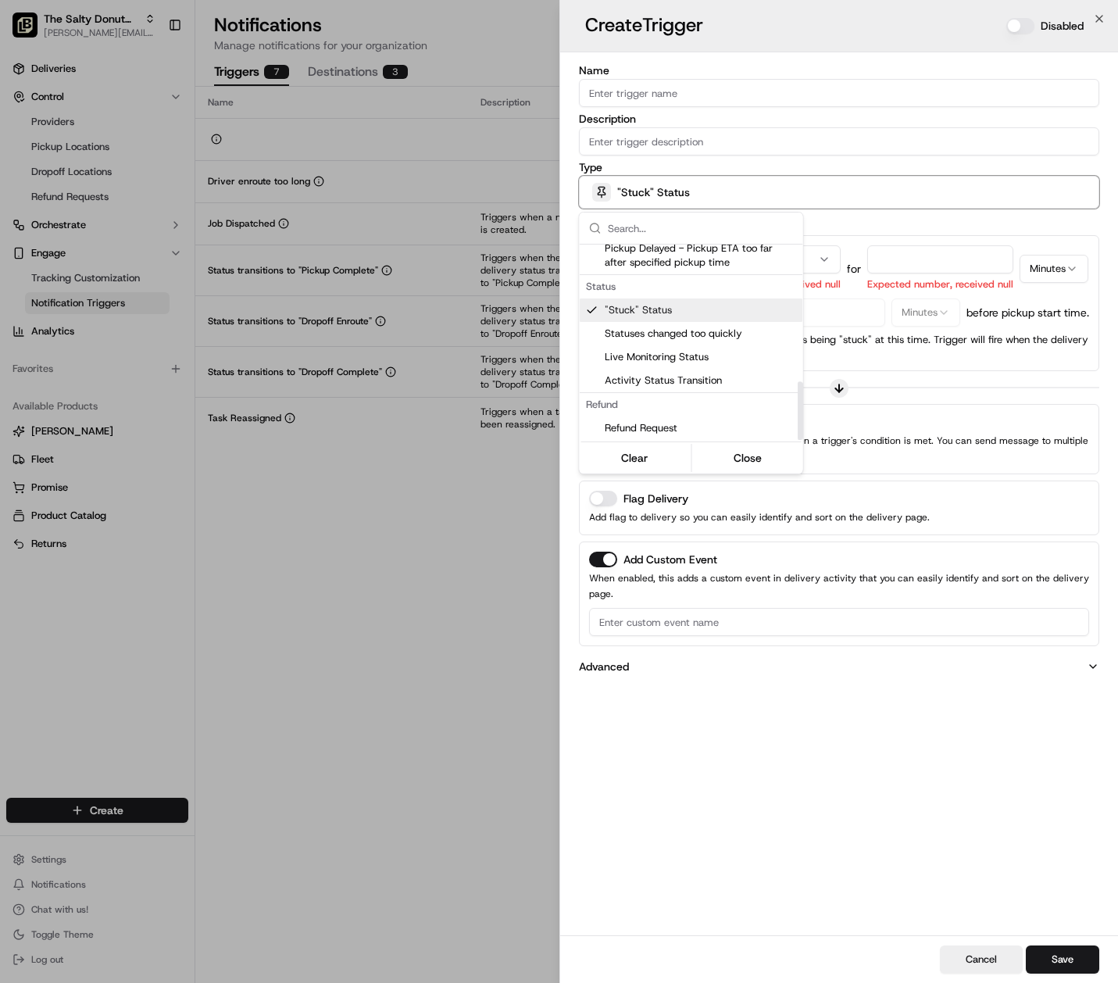
click at [959, 380] on div at bounding box center [559, 491] width 1118 height 983
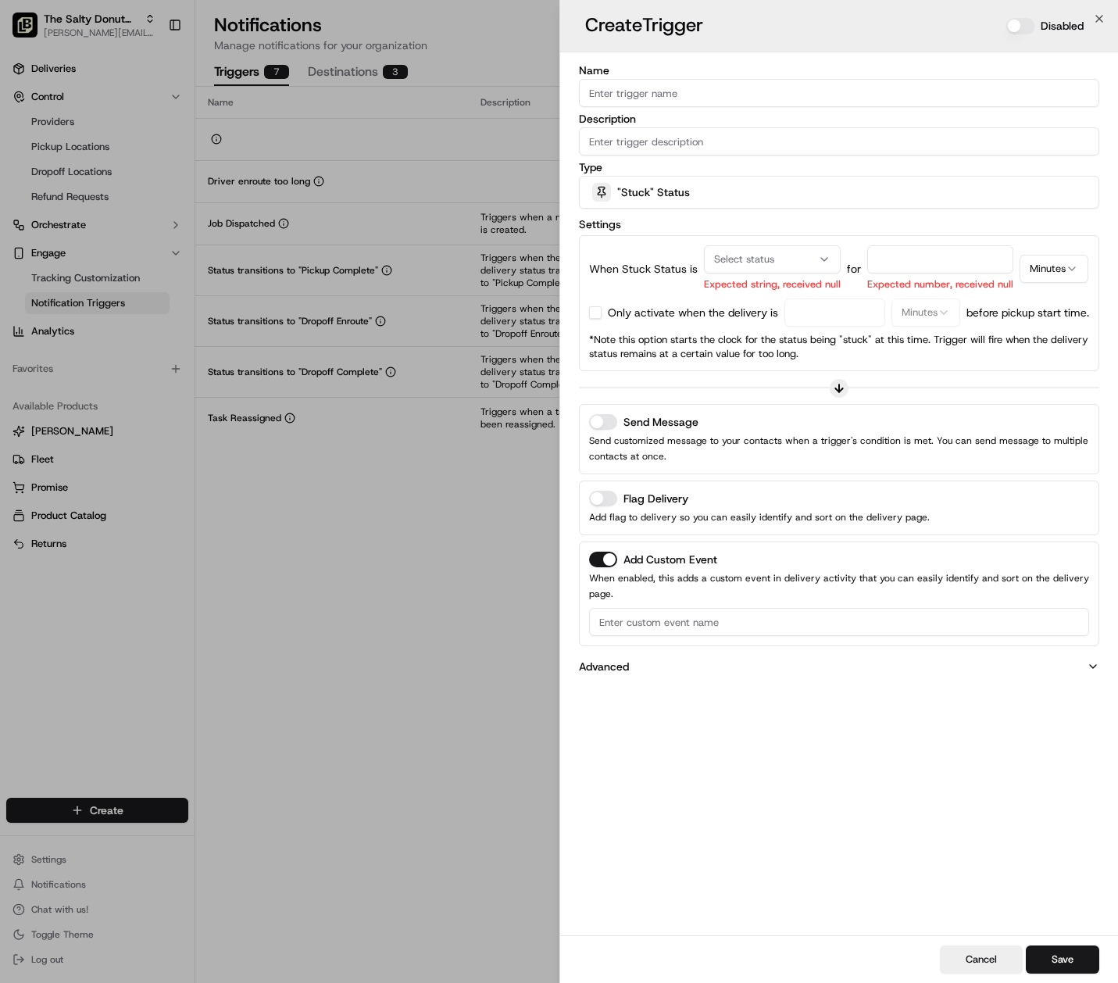
click at [649, 425] on label "Send Message" at bounding box center [660, 421] width 75 height 11
click at [617, 425] on button "Send Message" at bounding box center [603, 422] width 28 height 16
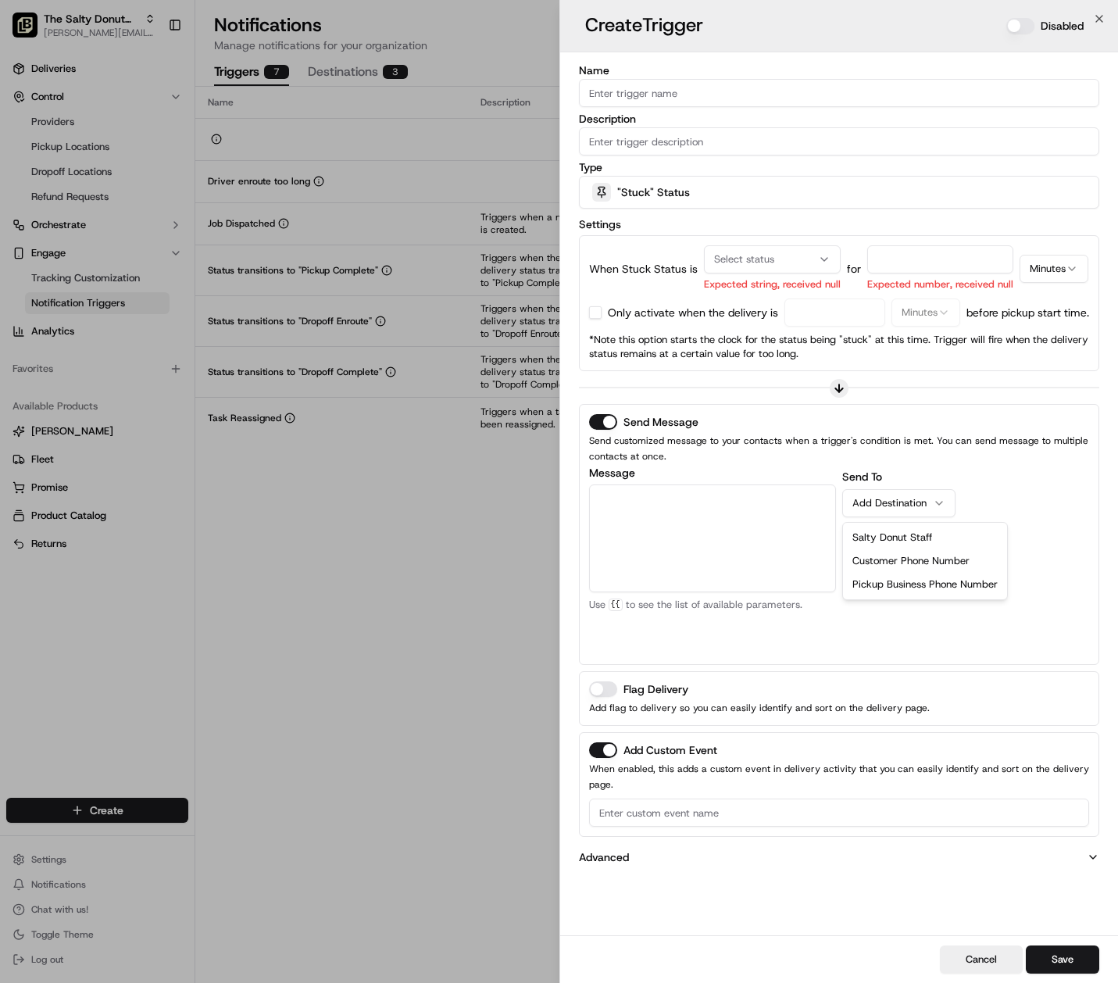
click at [916, 494] on button "Add Destination" at bounding box center [898, 503] width 113 height 28
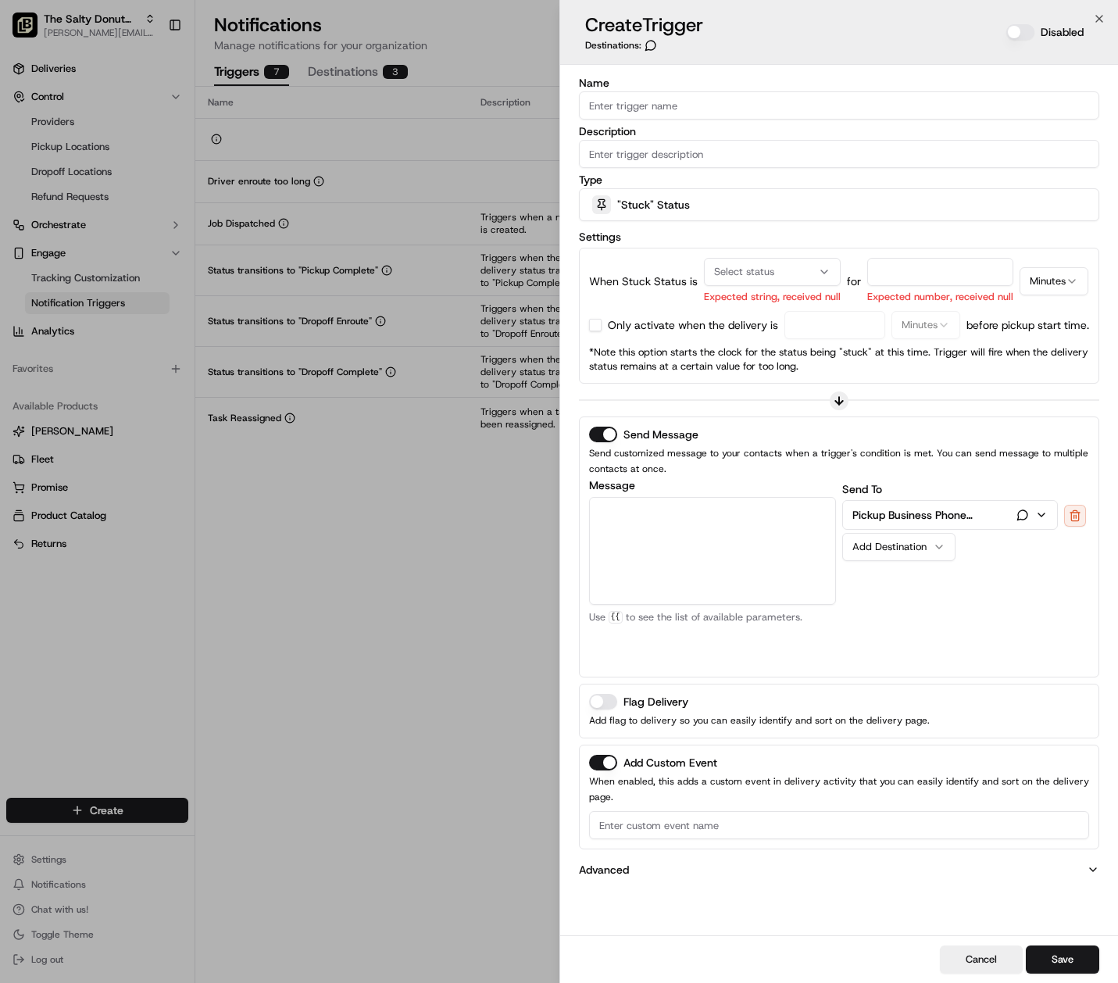
click at [626, 870] on p "Advanced" at bounding box center [604, 870] width 50 height 16
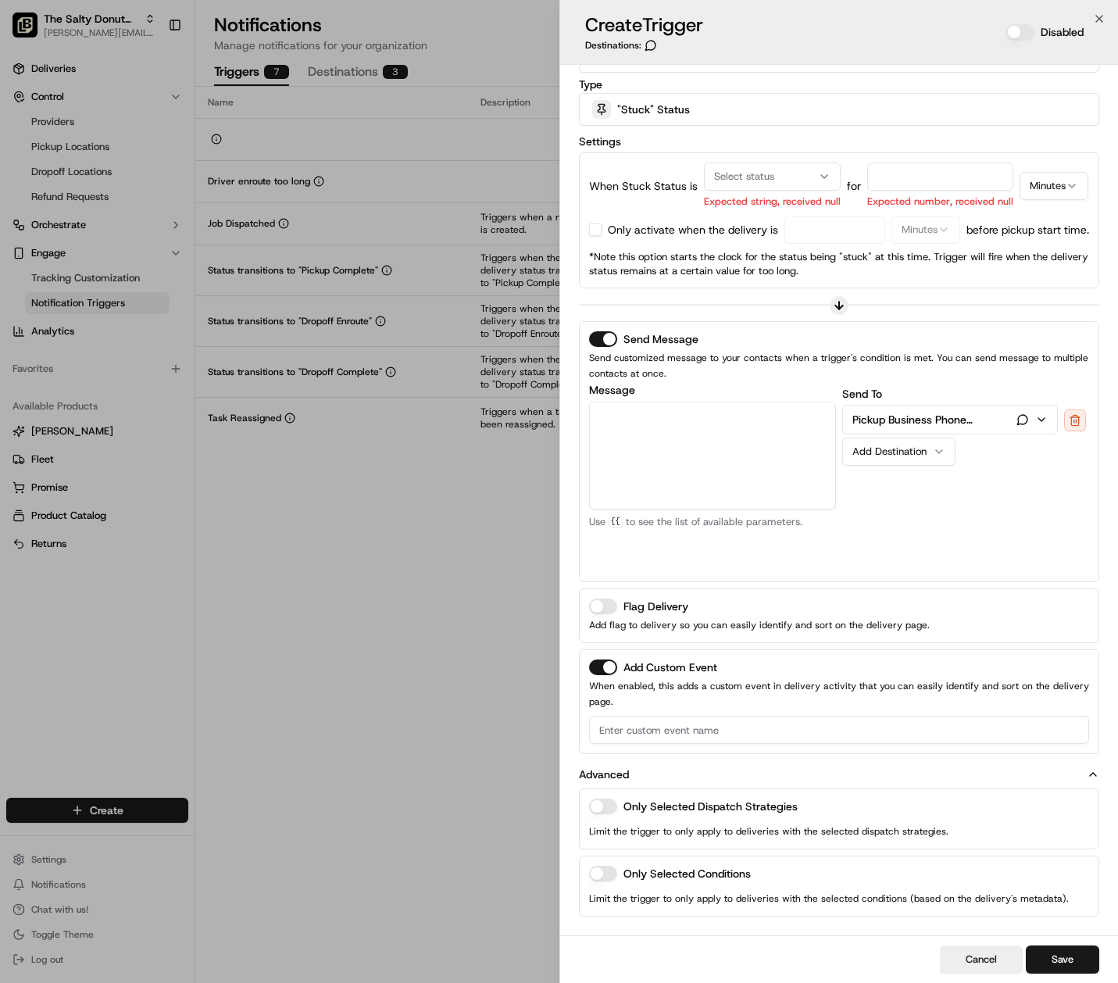
scroll to position [0, 0]
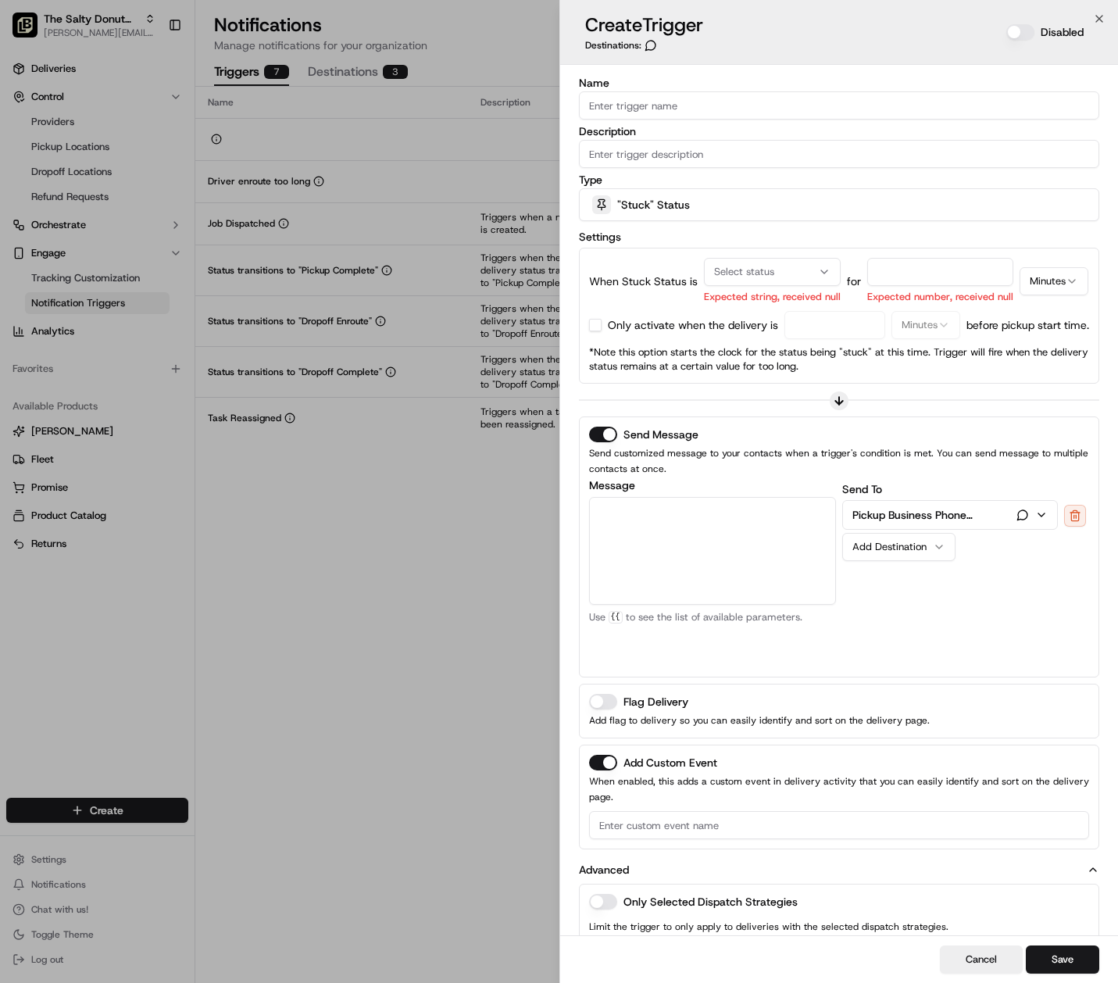
click at [905, 521] on p "Pickup Business Phone Number" at bounding box center [929, 515] width 155 height 16
click at [1048, 648] on div "Send To Pickup Business Phone Number Message Customer Email Customer First Name…" at bounding box center [965, 573] width 247 height 187
click at [1038, 517] on icon "button" at bounding box center [1041, 515] width 12 height 12
click at [927, 542] on div "Add Destination" at bounding box center [892, 547] width 80 height 14
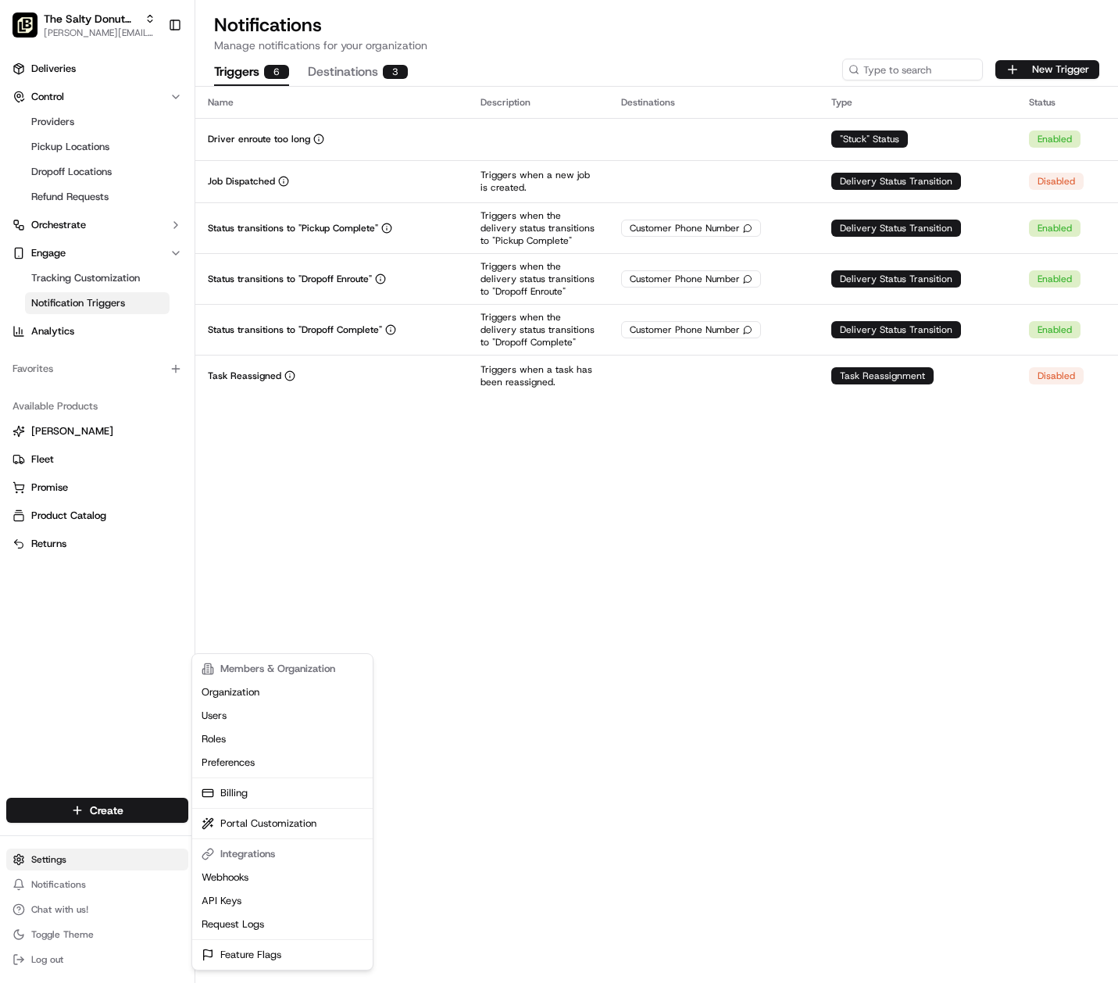
click at [48, 860] on html "The Salty Donut (South Congress) [PERSON_NAME][EMAIL_ADDRESS][DOMAIN_NAME] Togg…" at bounding box center [559, 491] width 1118 height 983
click at [215, 716] on link "Users" at bounding box center [282, 715] width 174 height 23
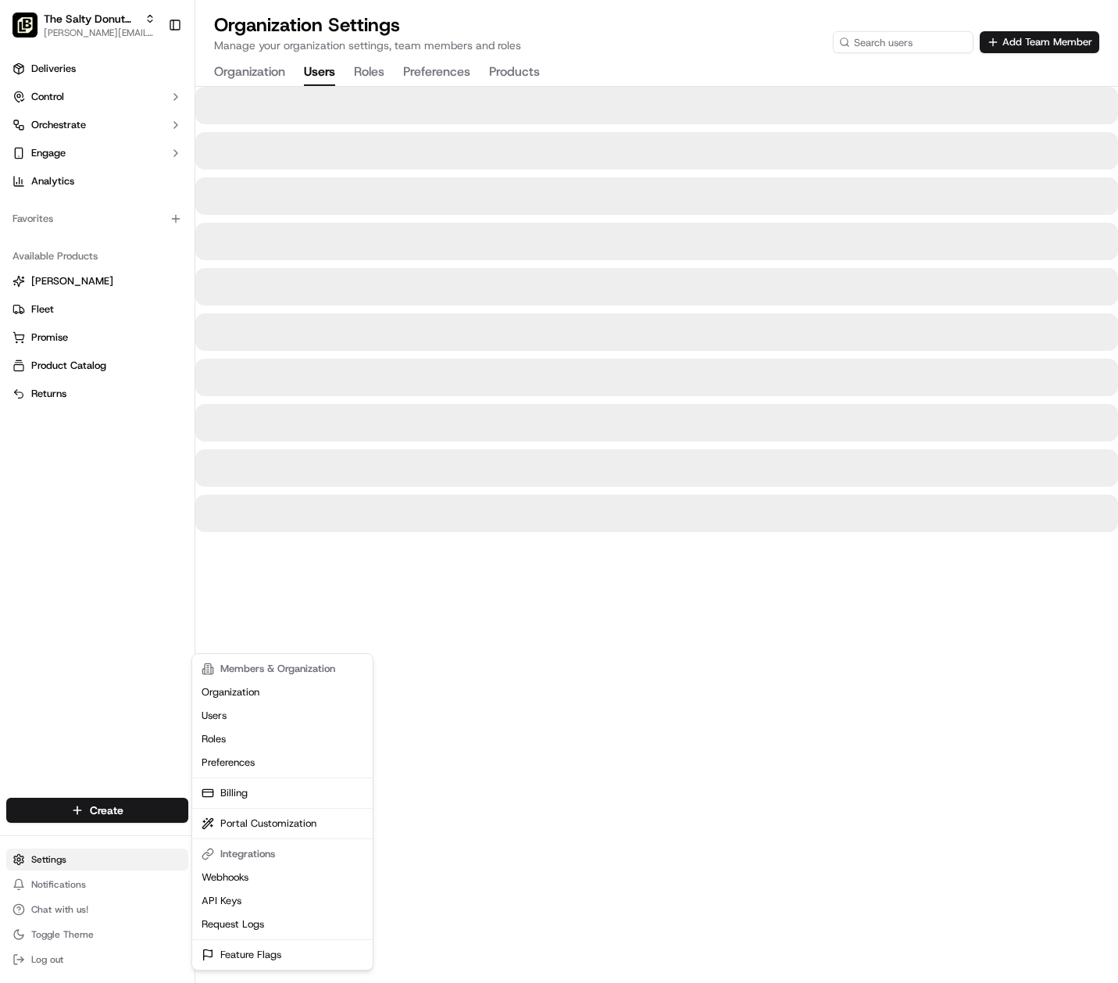
click at [53, 861] on html "The Salty Donut (South Congress) [PERSON_NAME][EMAIL_ADDRESS][DOMAIN_NAME] Togg…" at bounding box center [559, 491] width 1118 height 983
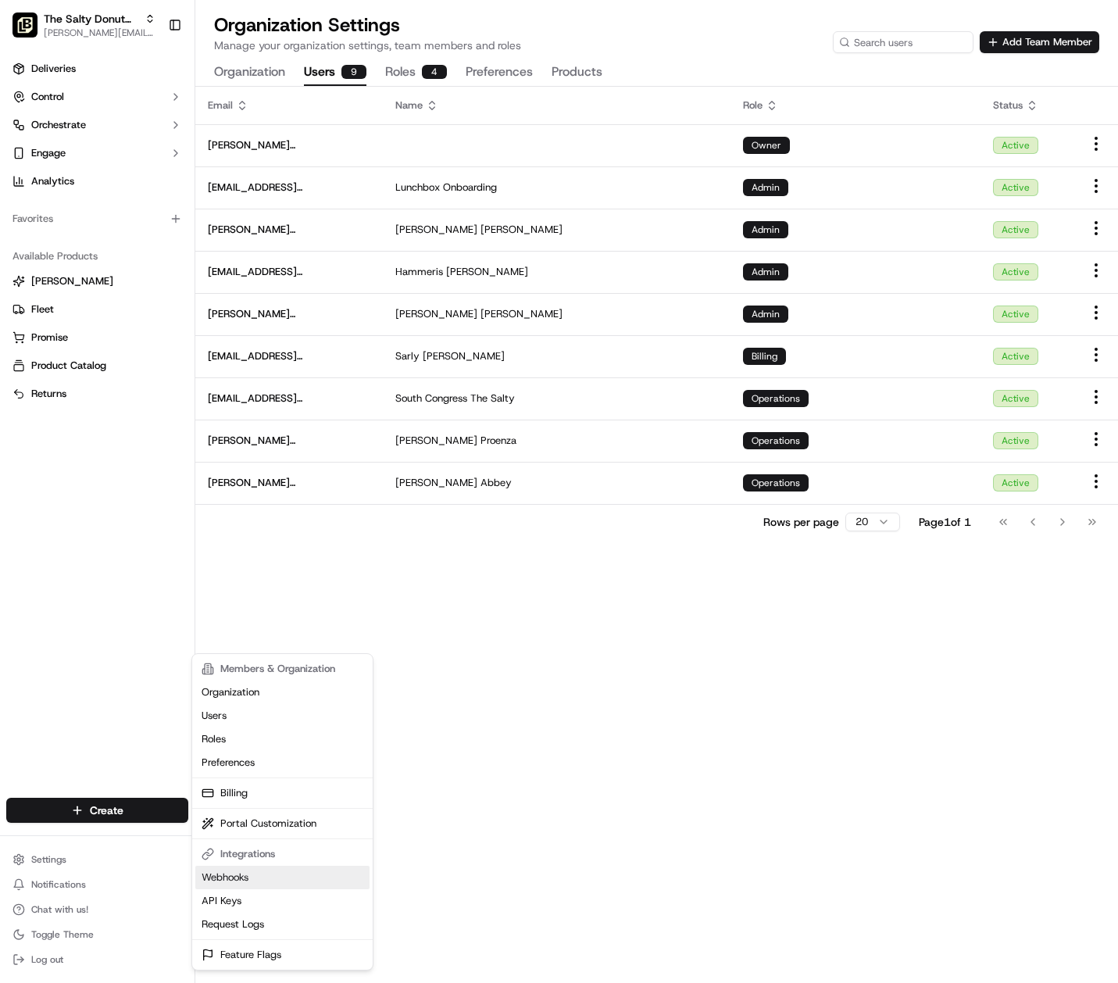
click at [231, 880] on link "Webhooks" at bounding box center [282, 877] width 174 height 23
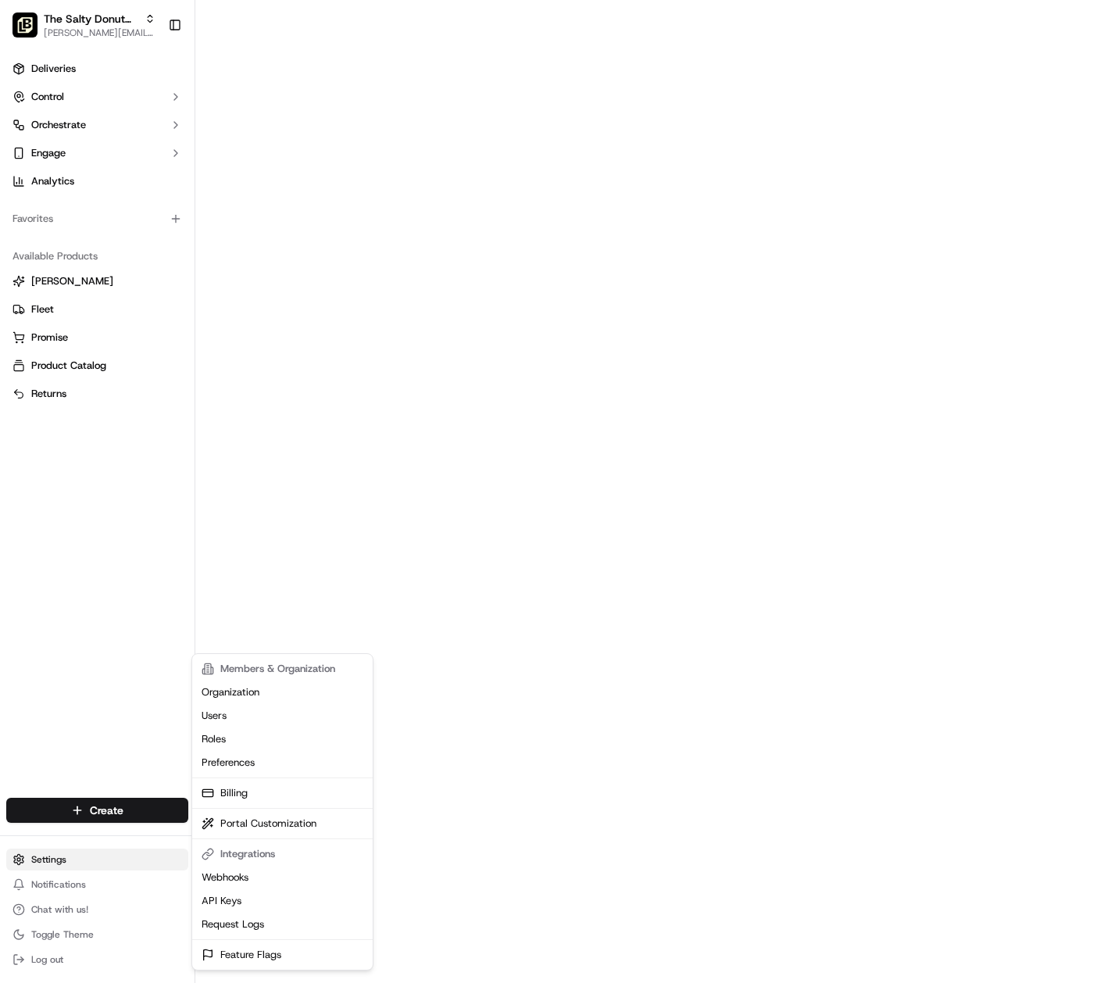
click at [67, 861] on html "The Salty Donut (South Congress) danny@saltydonut.com Toggle Sidebar Deliveries…" at bounding box center [559, 491] width 1118 height 983
click at [231, 695] on link "Organization" at bounding box center [282, 691] width 174 height 23
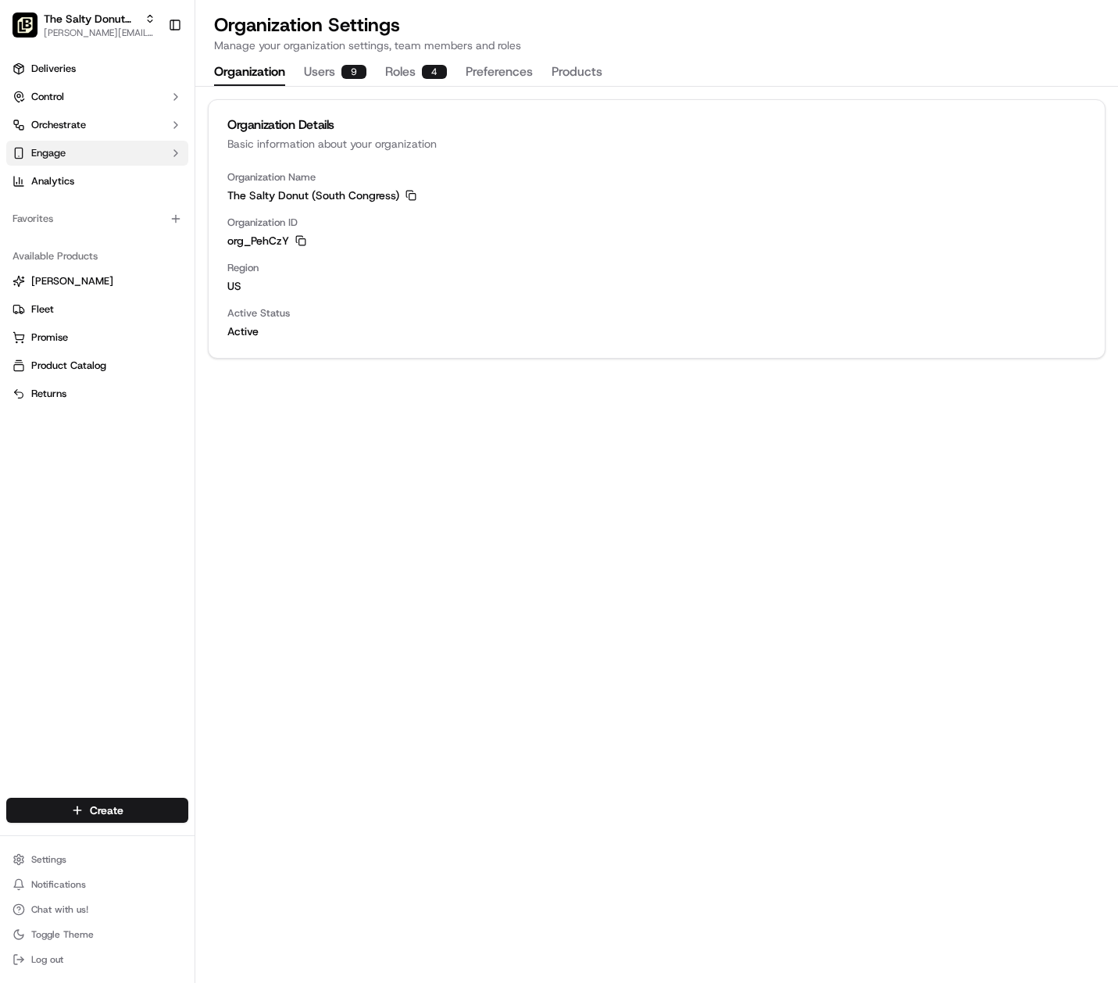
click at [66, 155] on button "Engage" at bounding box center [97, 153] width 182 height 25
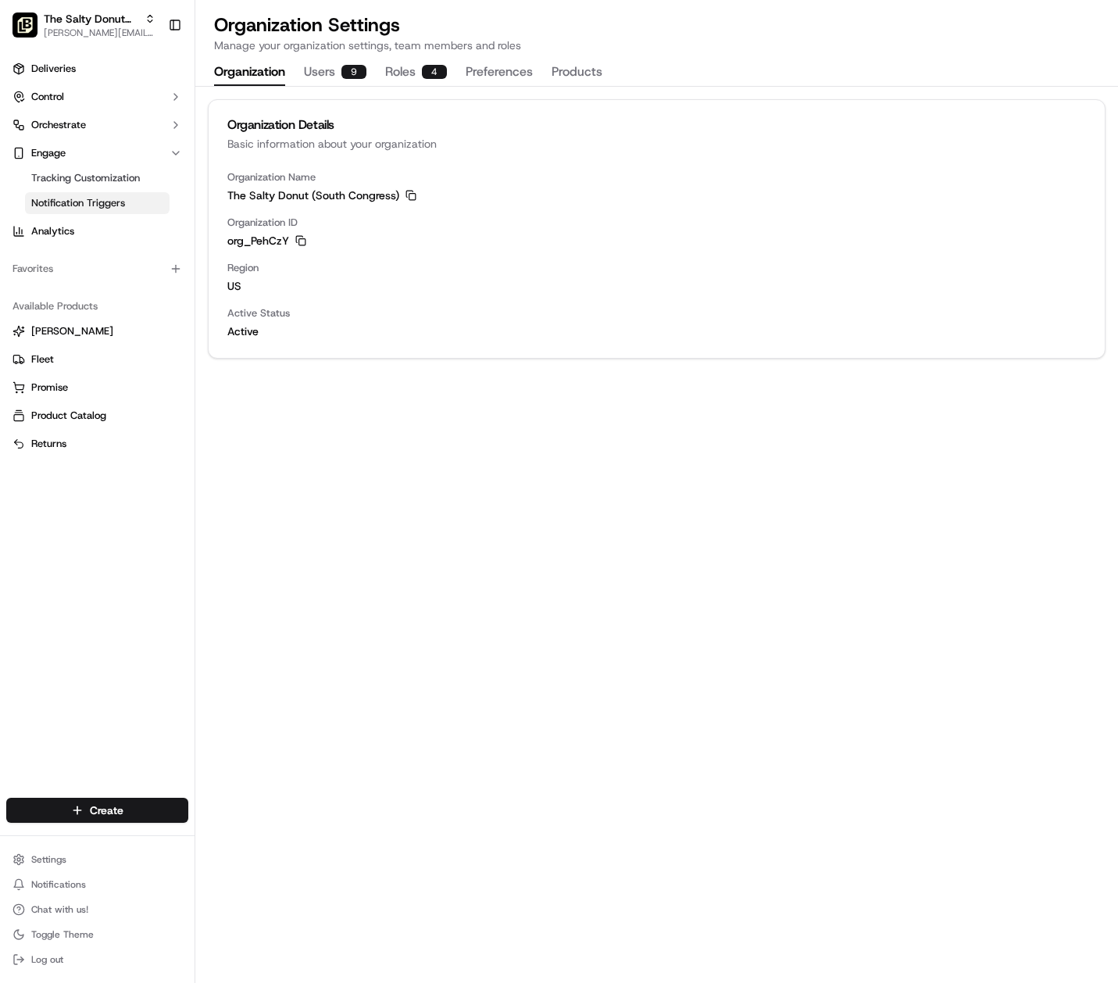
click at [87, 205] on span "Notification Triggers" at bounding box center [78, 203] width 94 height 14
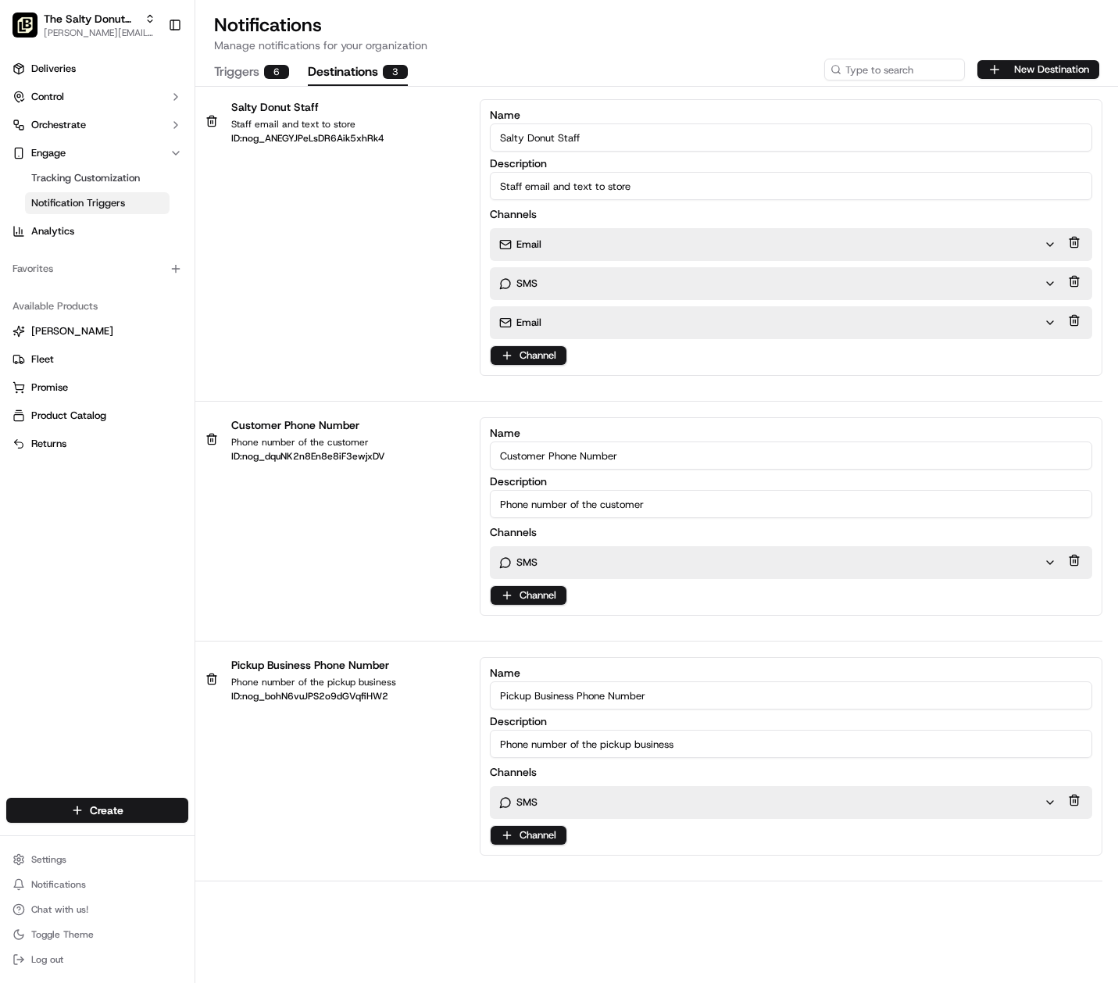
click at [382, 79] on button "Destinations 3" at bounding box center [358, 72] width 100 height 27
click at [541, 353] on html "The Salty Donut (South Congress) danny@saltydonut.com Toggle Sidebar Deliveries…" at bounding box center [559, 491] width 1118 height 983
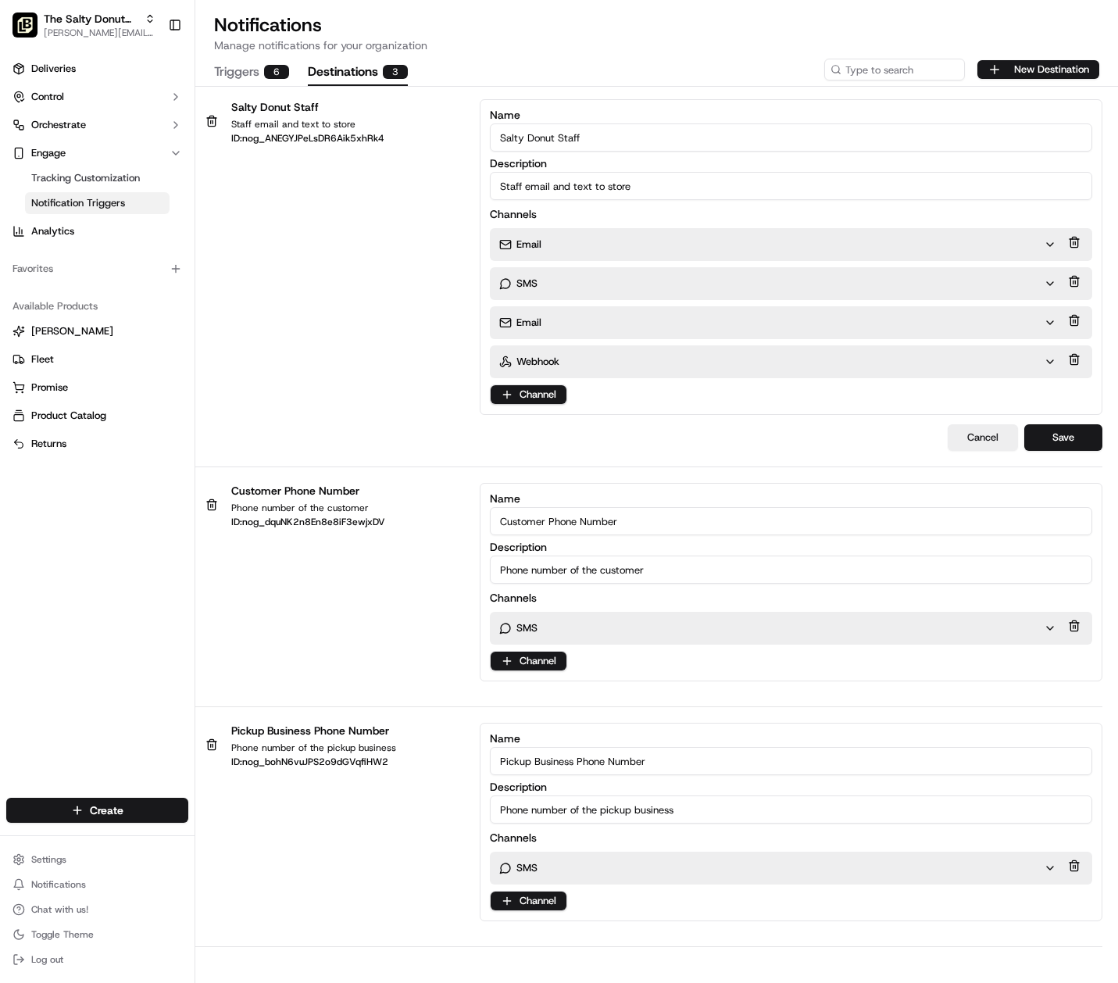
click at [1036, 360] on div "Webhook" at bounding box center [771, 362] width 545 height 14
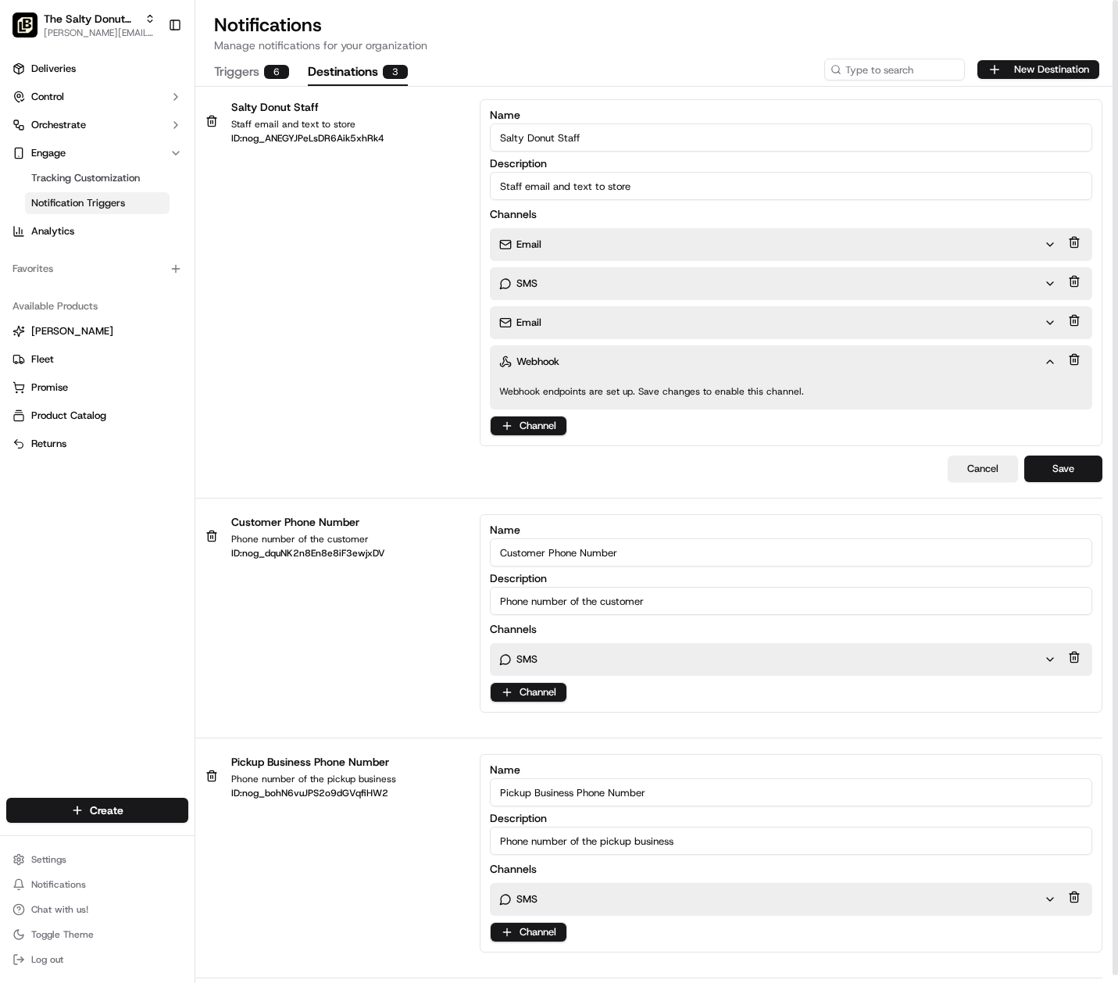
click at [1027, 321] on div "Email" at bounding box center [771, 323] width 545 height 14
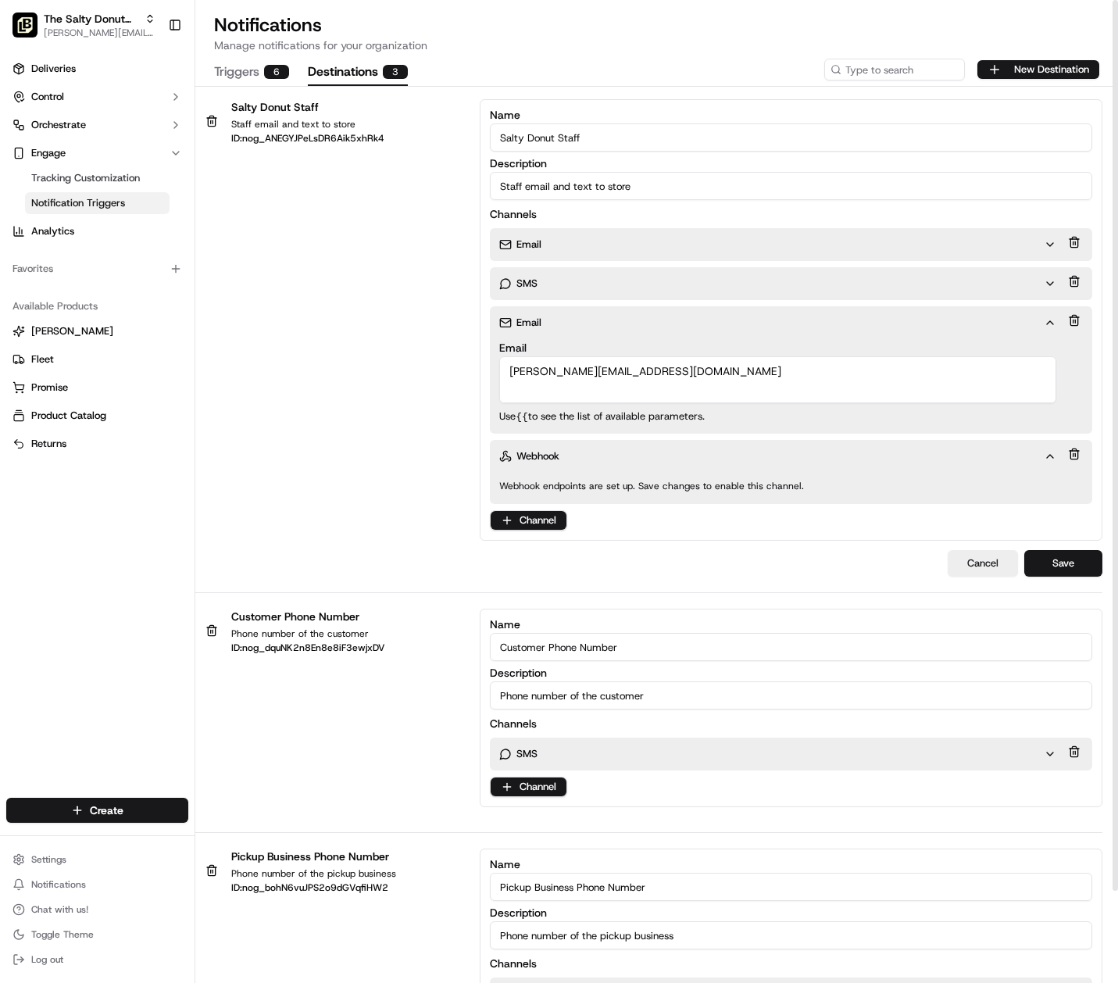
click at [1046, 455] on icon "button" at bounding box center [1050, 456] width 12 height 12
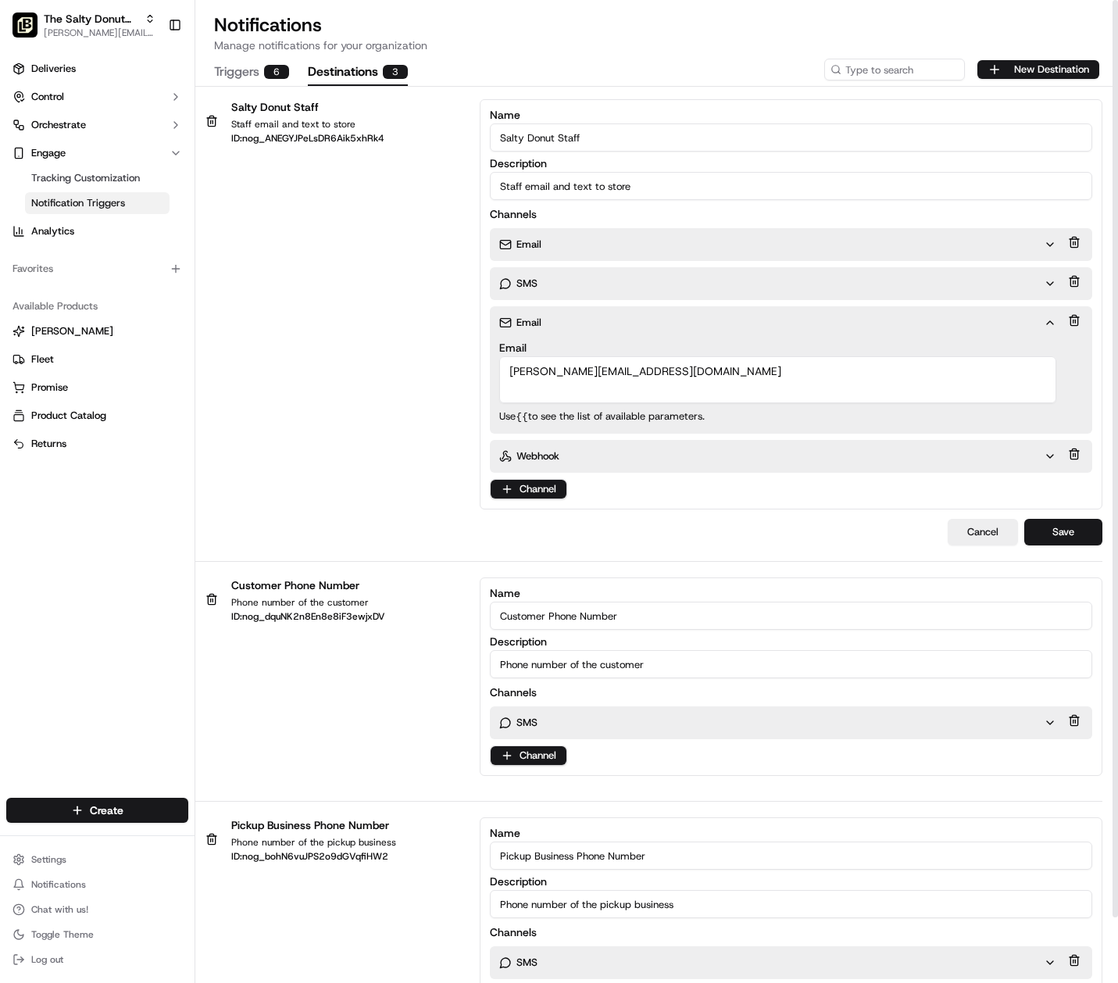
click at [1046, 455] on icon "button" at bounding box center [1050, 456] width 12 height 12
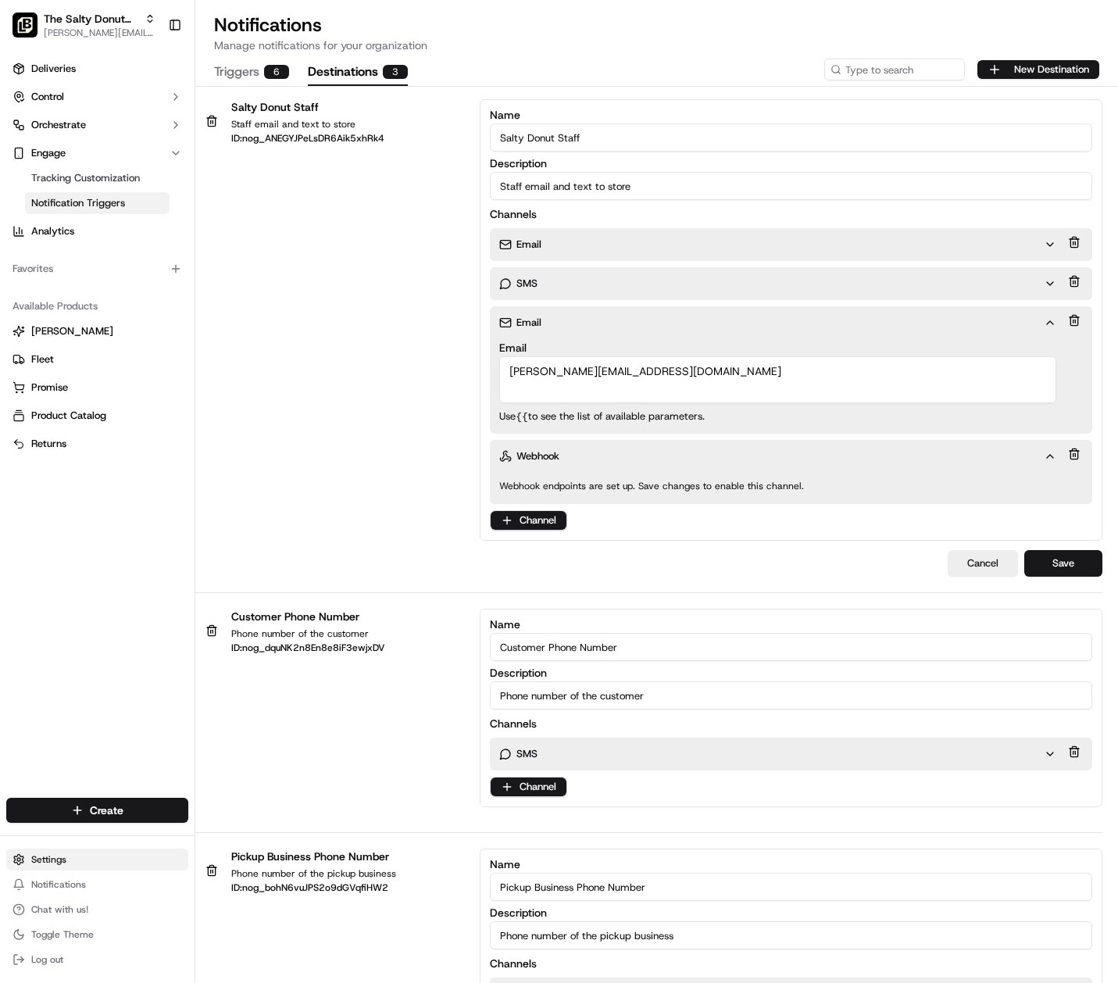
click at [47, 860] on html "The Salty Donut (South Congress) danny@saltydonut.com Toggle Sidebar Deliveries…" at bounding box center [559, 491] width 1118 height 983
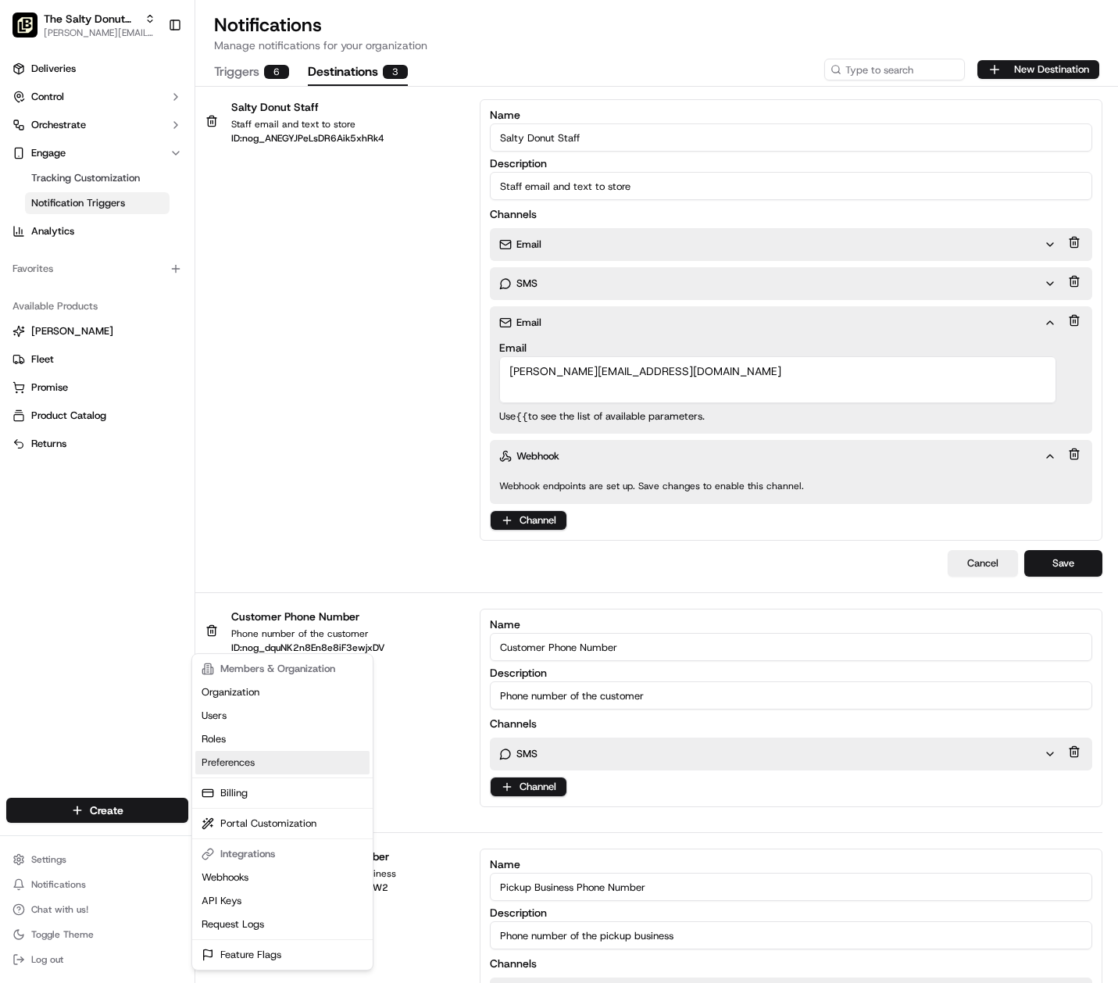
click at [230, 759] on link "Preferences" at bounding box center [282, 762] width 174 height 23
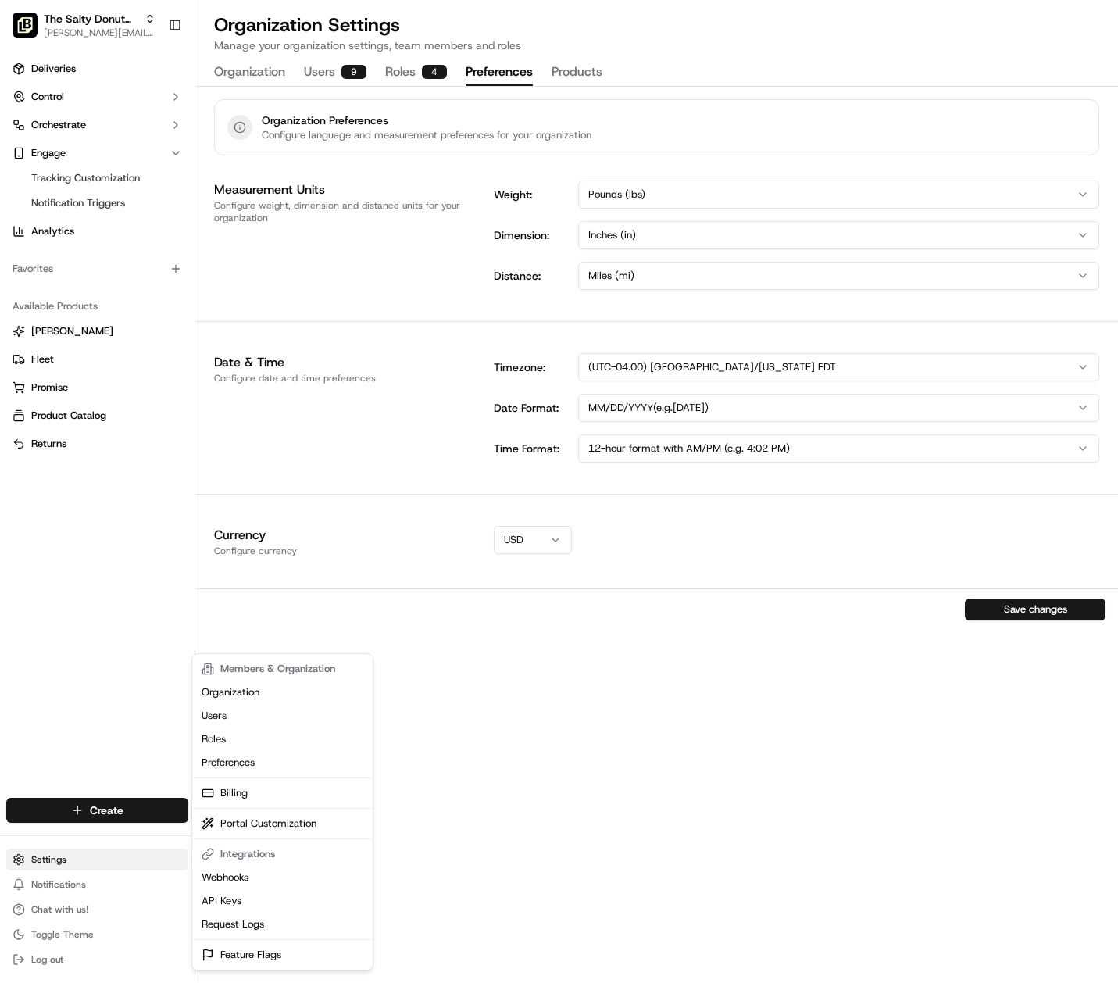
click at [42, 856] on html "The Salty Donut (South Congress) danny@saltydonut.com Toggle Sidebar Deliveries…" at bounding box center [559, 491] width 1118 height 983
click at [238, 877] on link "Webhooks" at bounding box center [282, 877] width 174 height 23
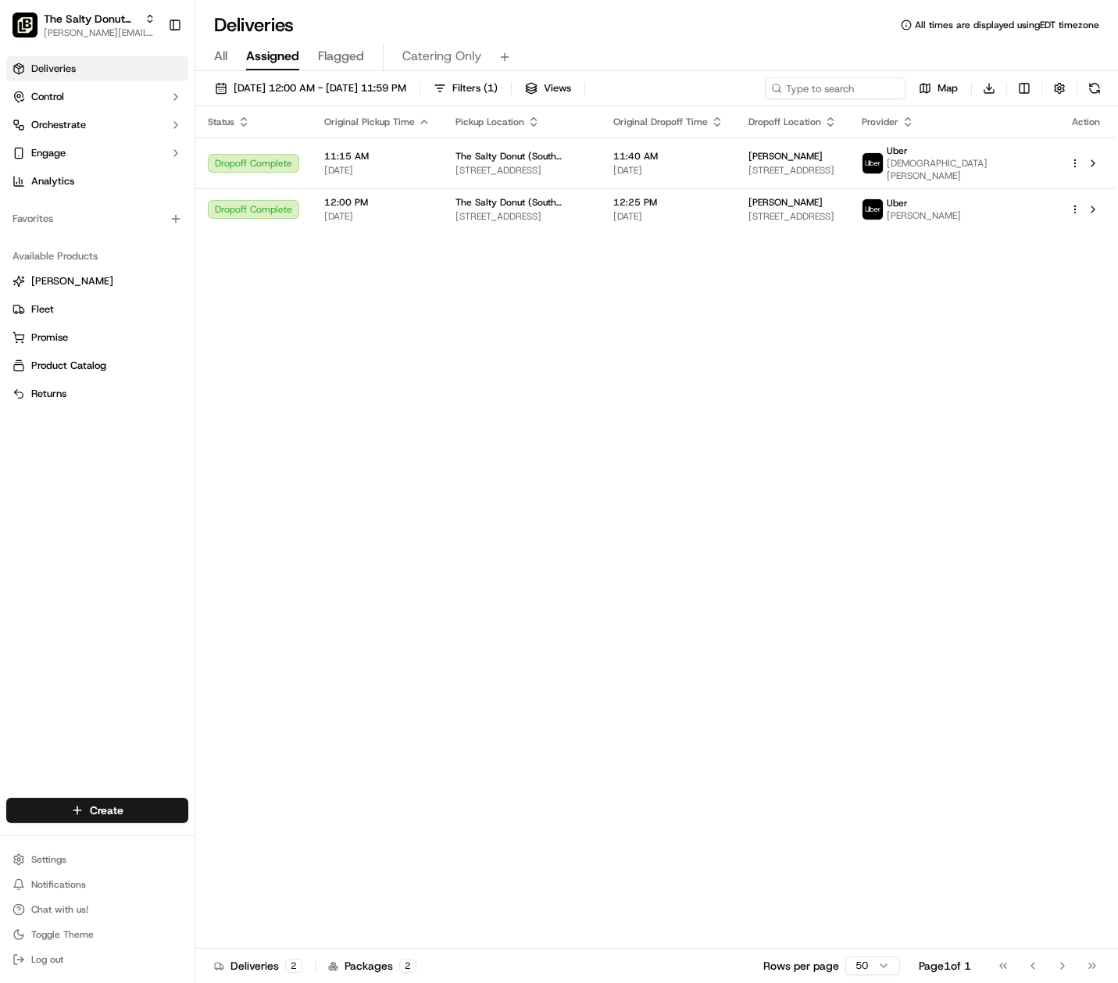
click at [50, 73] on span "Deliveries" at bounding box center [53, 69] width 45 height 14
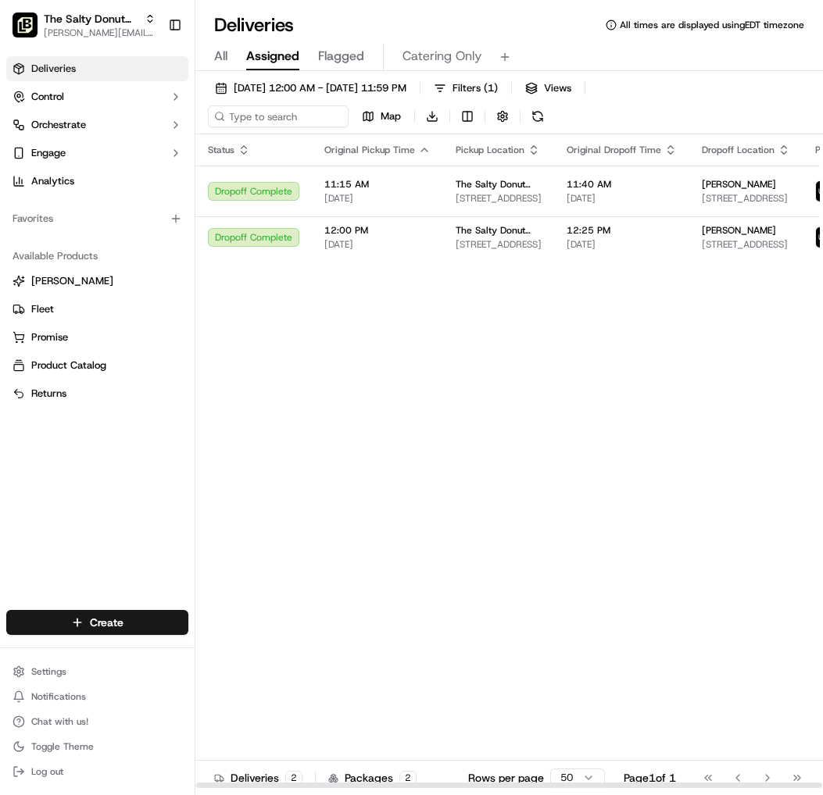
click at [352, 468] on div "Status Original Pickup Time Pickup Location Original Dropoff Time Dropoff Locat…" at bounding box center [603, 461] width 816 height 655
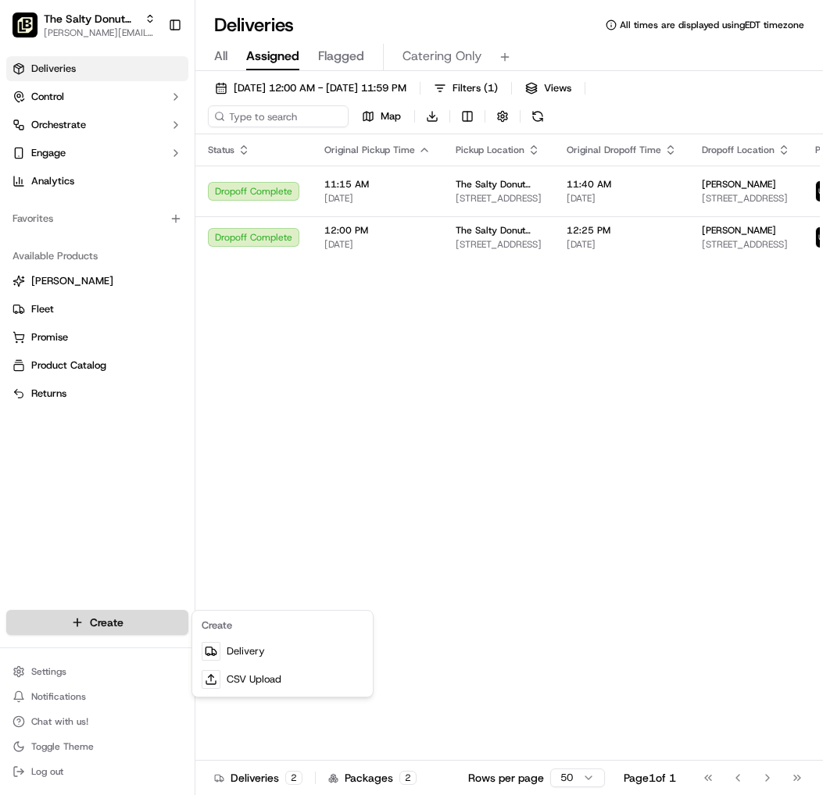
click at [127, 615] on html "The Salty Donut (South Congress) danny@saltydonut.com Toggle Sidebar Deliveries…" at bounding box center [411, 397] width 823 height 795
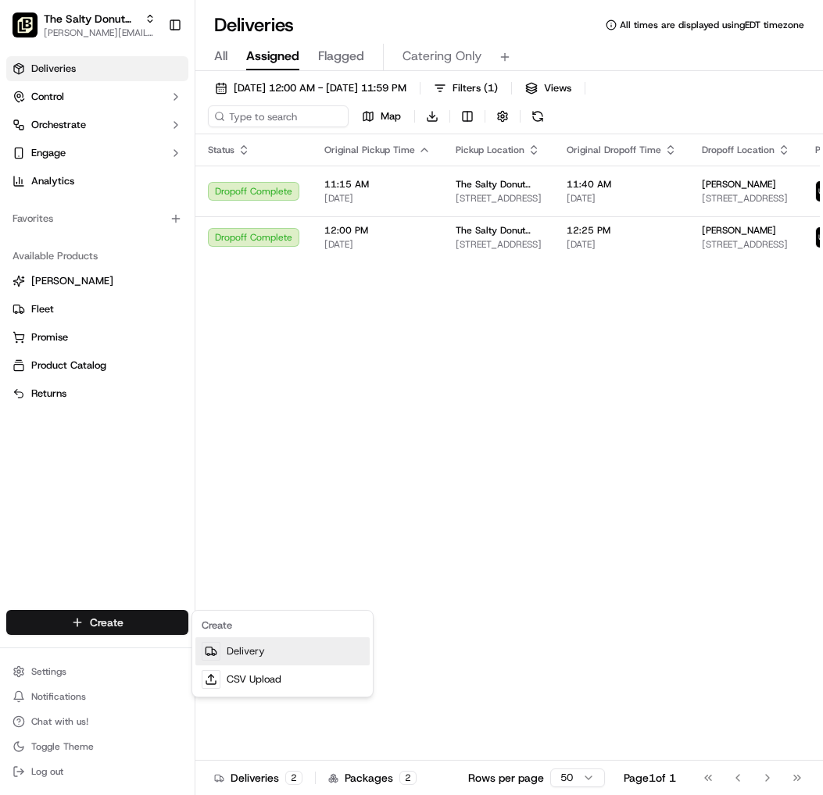
click at [245, 655] on link "Delivery" at bounding box center [282, 651] width 174 height 28
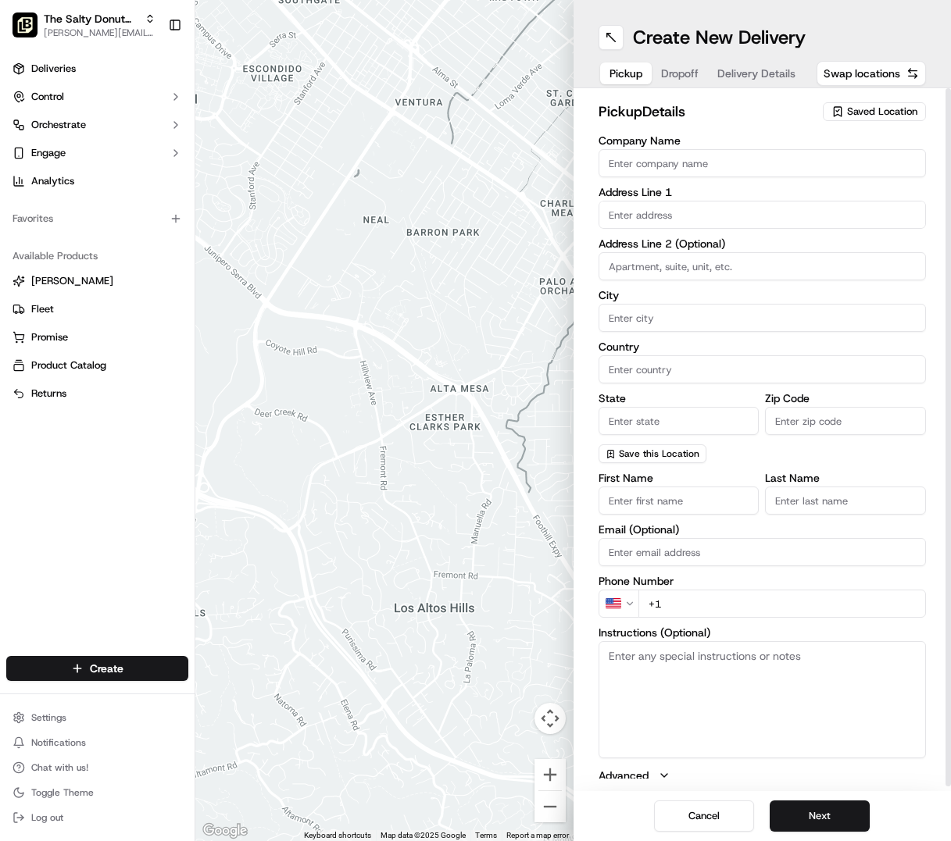
click at [847, 109] on span "Saved Location" at bounding box center [882, 112] width 70 height 14
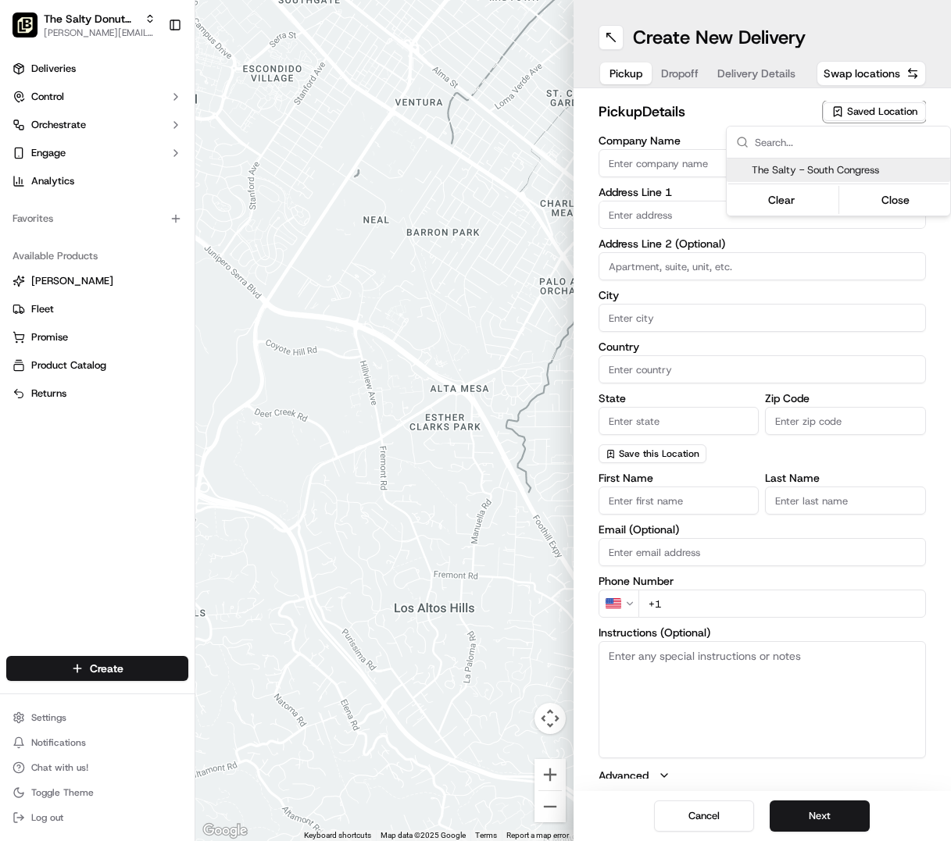
click at [689, 74] on html "The Salty Donut (South Congress) danny@saltydonut.com Toggle Sidebar Deliveries…" at bounding box center [475, 420] width 951 height 841
click at [691, 73] on span "Dropoff" at bounding box center [679, 74] width 37 height 16
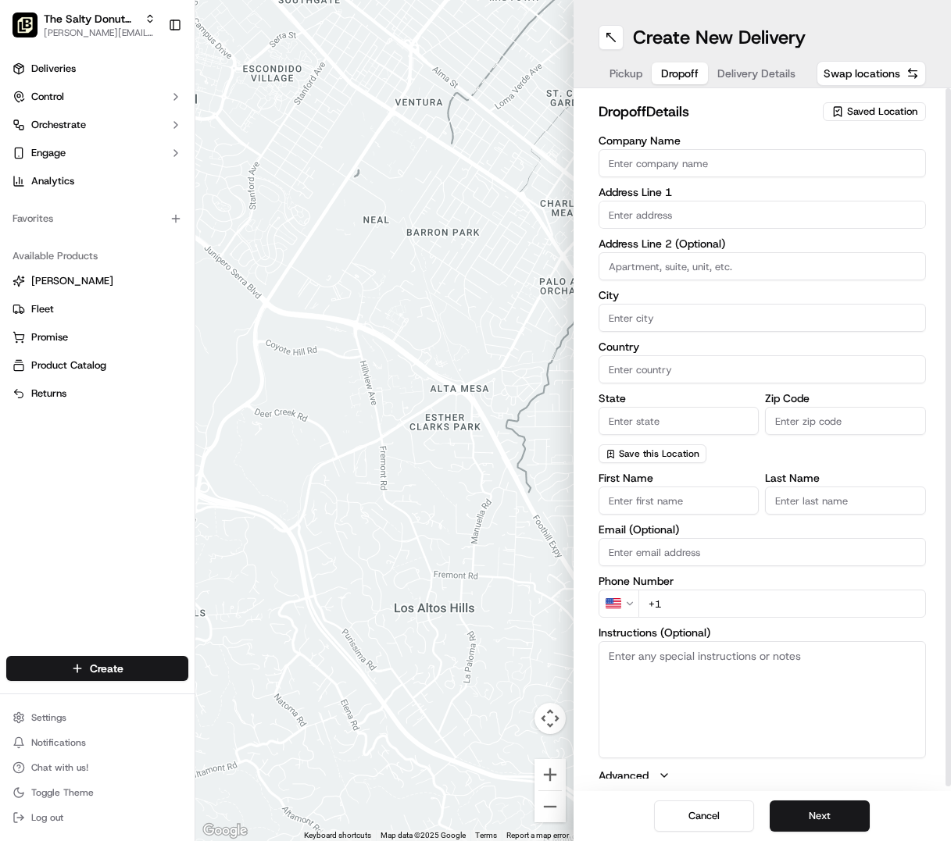
click at [758, 74] on span "Delivery Details" at bounding box center [756, 74] width 78 height 16
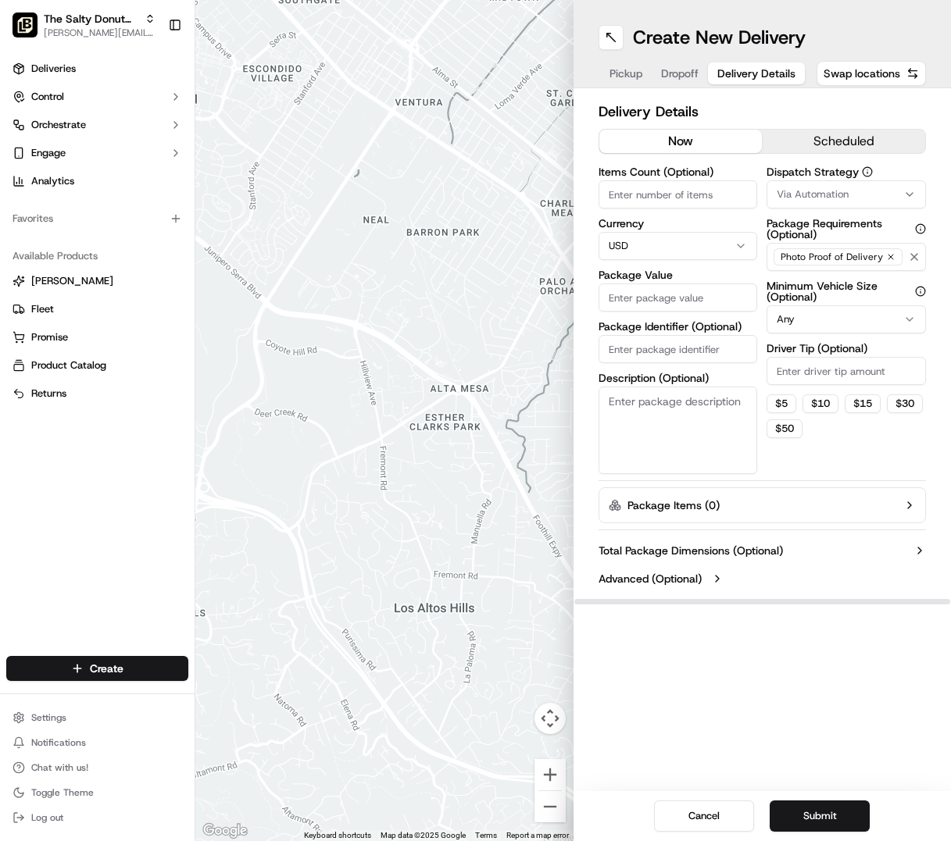
click at [822, 191] on span "Via Automation" at bounding box center [813, 194] width 72 height 14
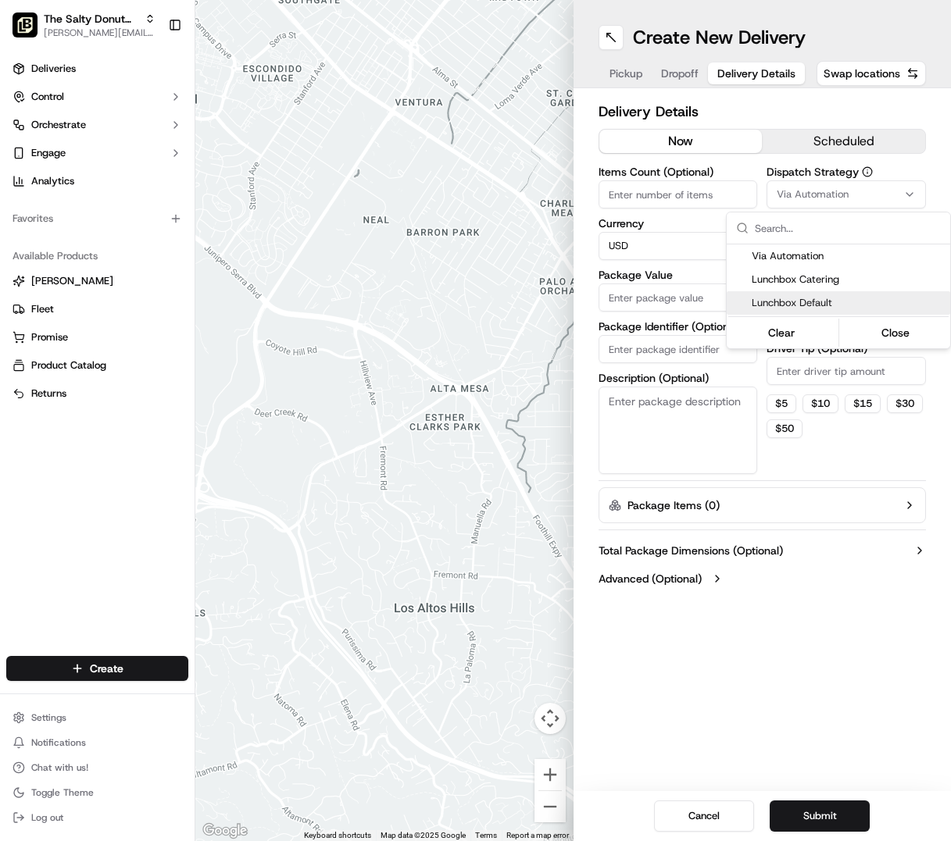
click at [689, 465] on html "The Salty Donut (South Congress) danny@saltydonut.com Toggle Sidebar Deliveries…" at bounding box center [475, 420] width 951 height 841
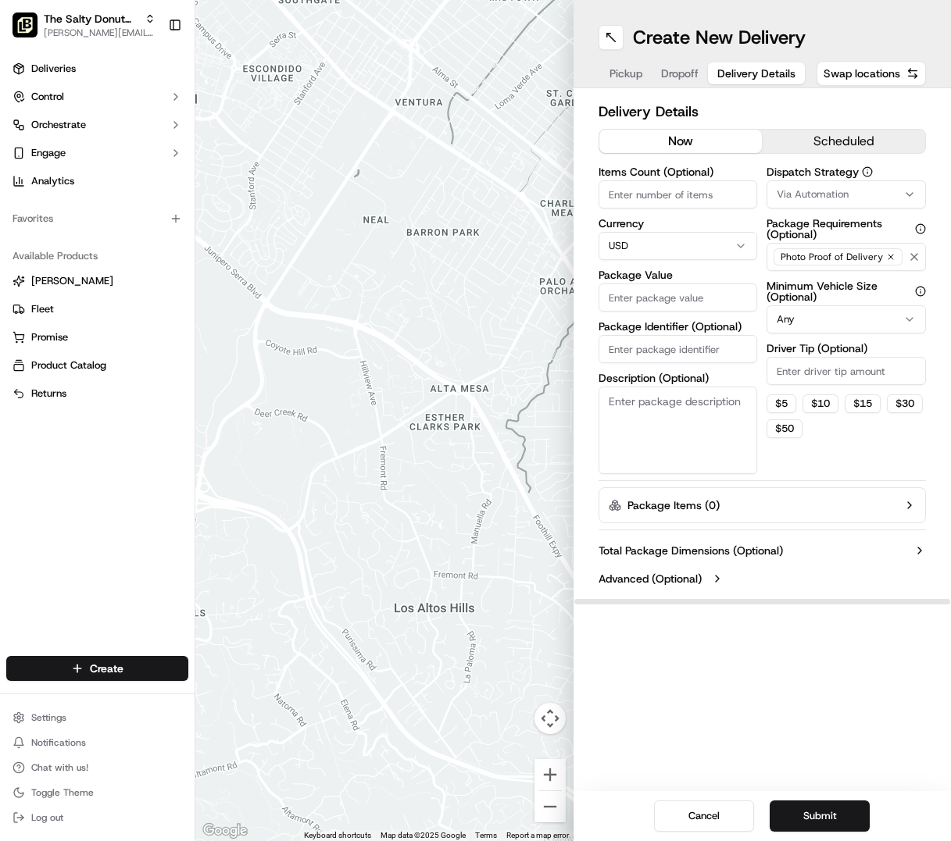
click at [887, 194] on div "Via Automation" at bounding box center [846, 194] width 152 height 14
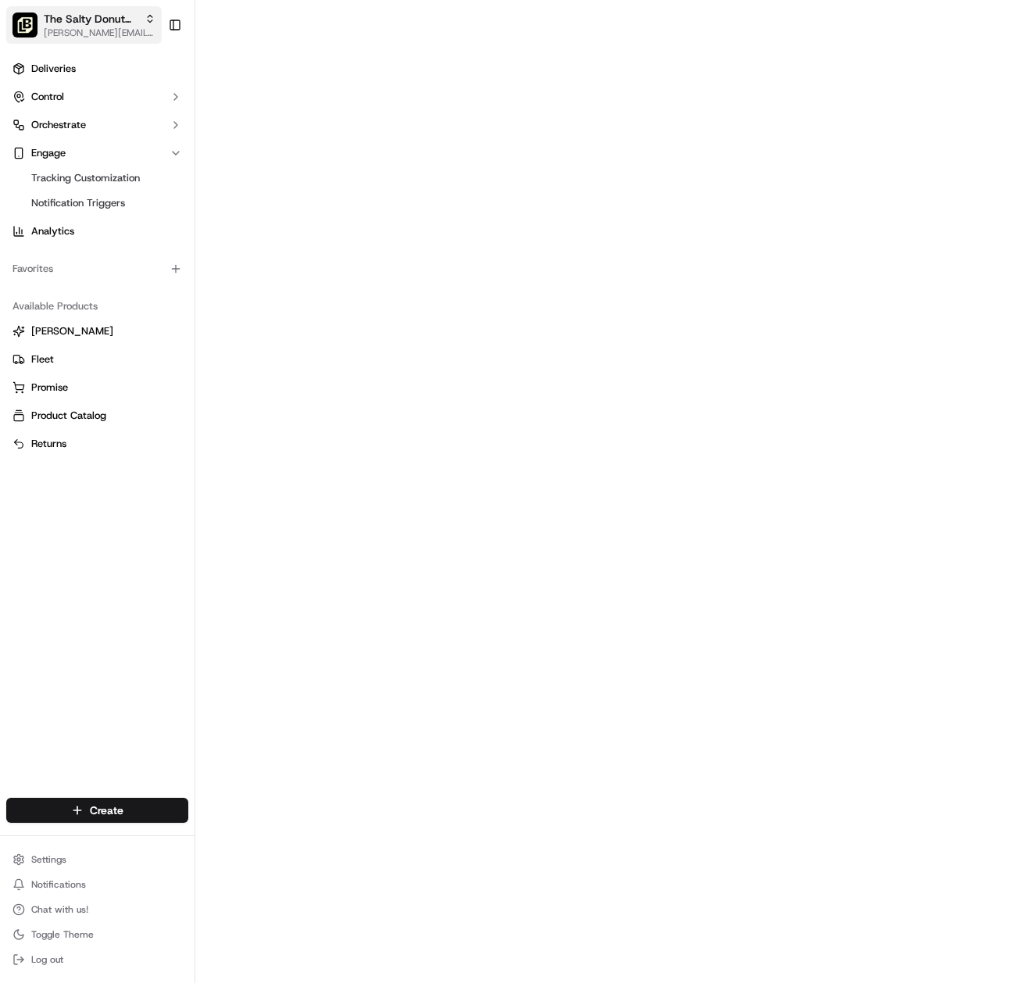
click at [135, 28] on span "[PERSON_NAME][EMAIL_ADDRESS][DOMAIN_NAME]" at bounding box center [100, 33] width 112 height 12
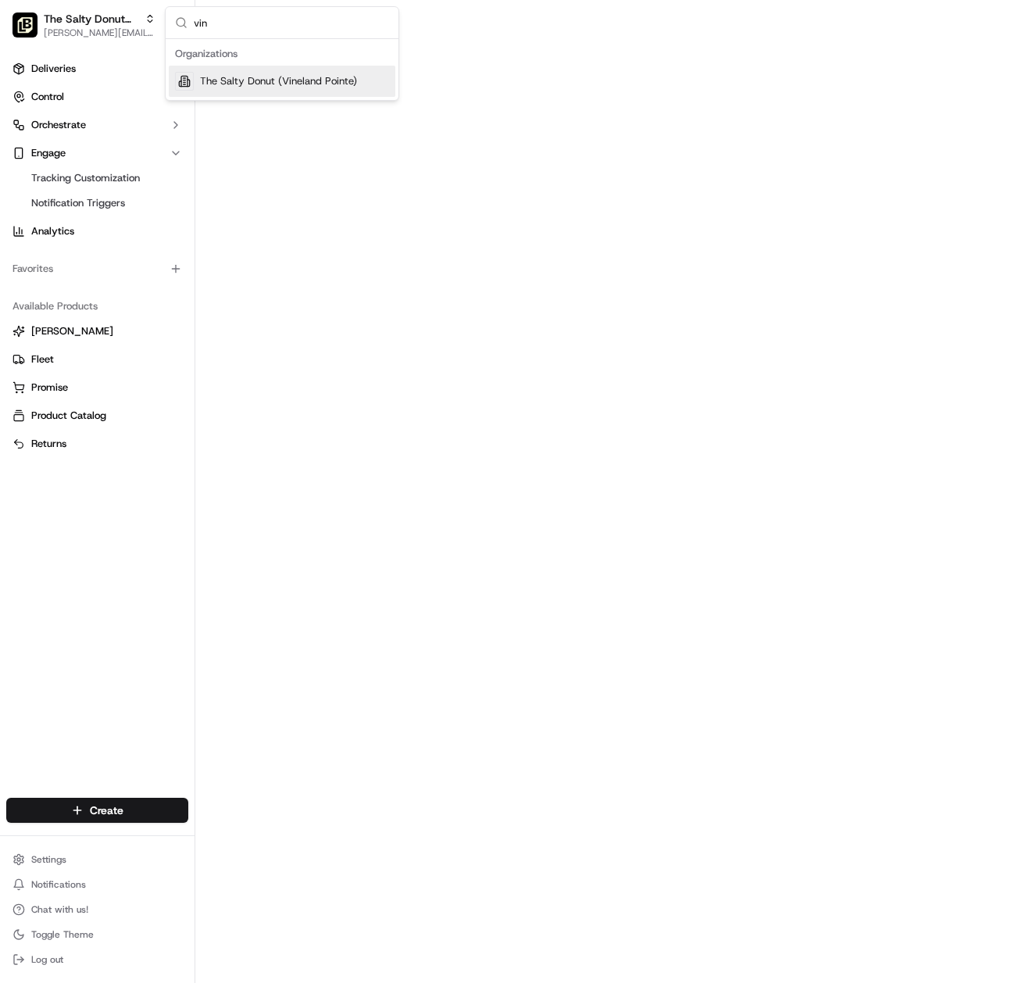
type input "vin"
click at [324, 79] on span "The Salty Donut (Vineland Pointe)" at bounding box center [278, 81] width 157 height 14
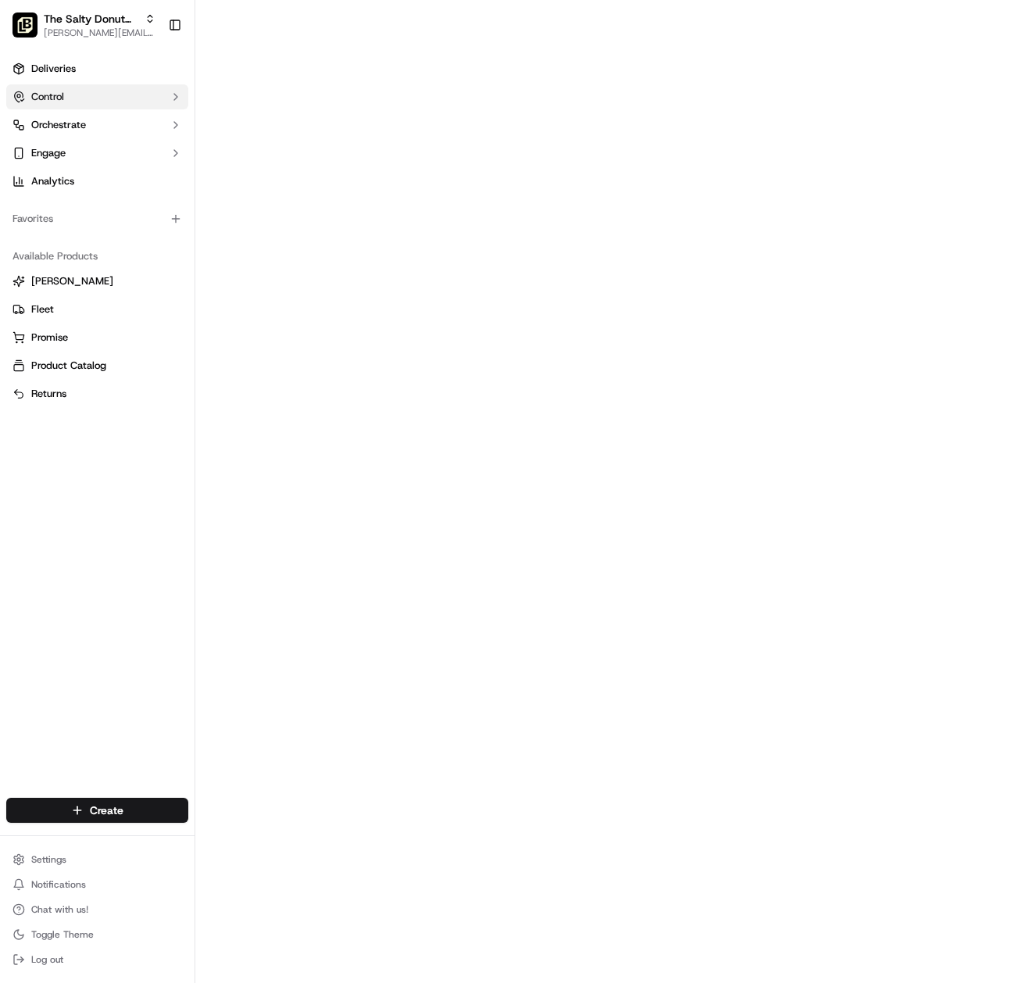
click at [78, 88] on button "Control" at bounding box center [97, 96] width 182 height 25
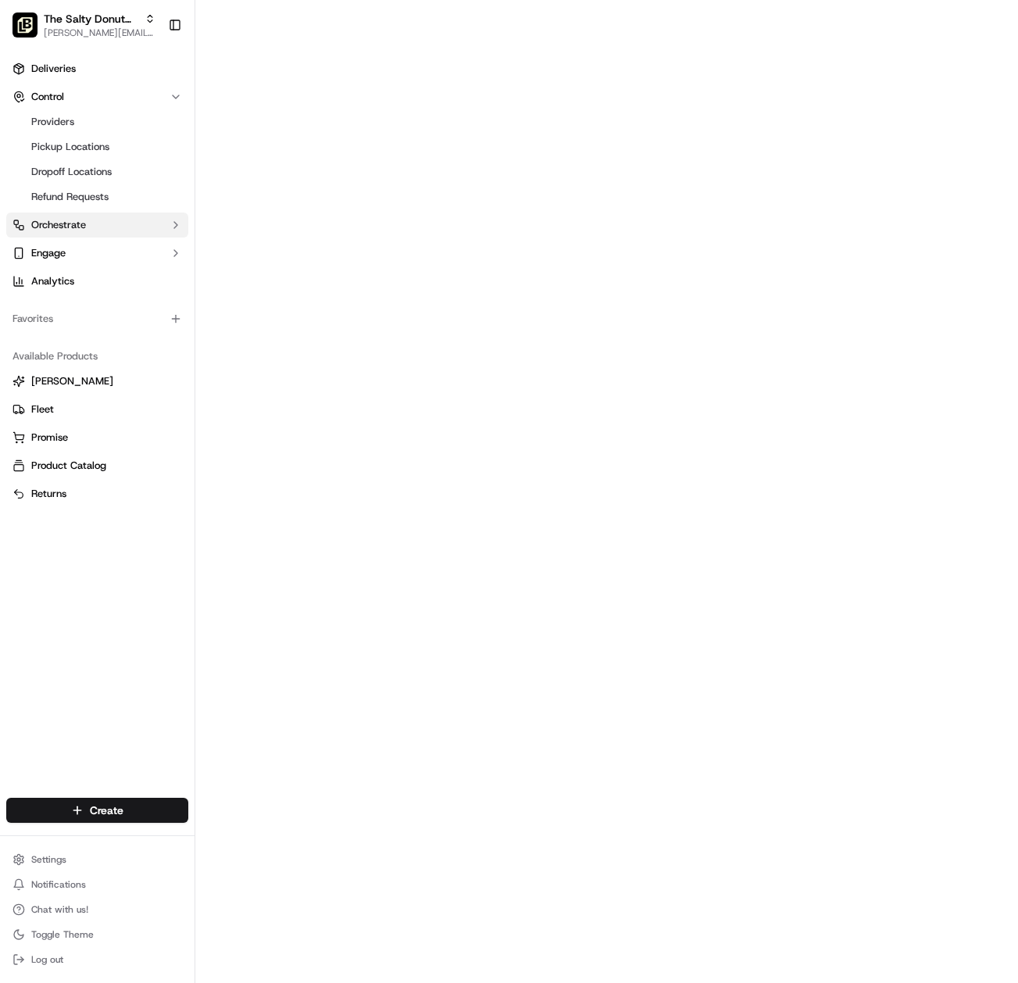
click at [82, 222] on span "Orchestrate" at bounding box center [58, 225] width 55 height 14
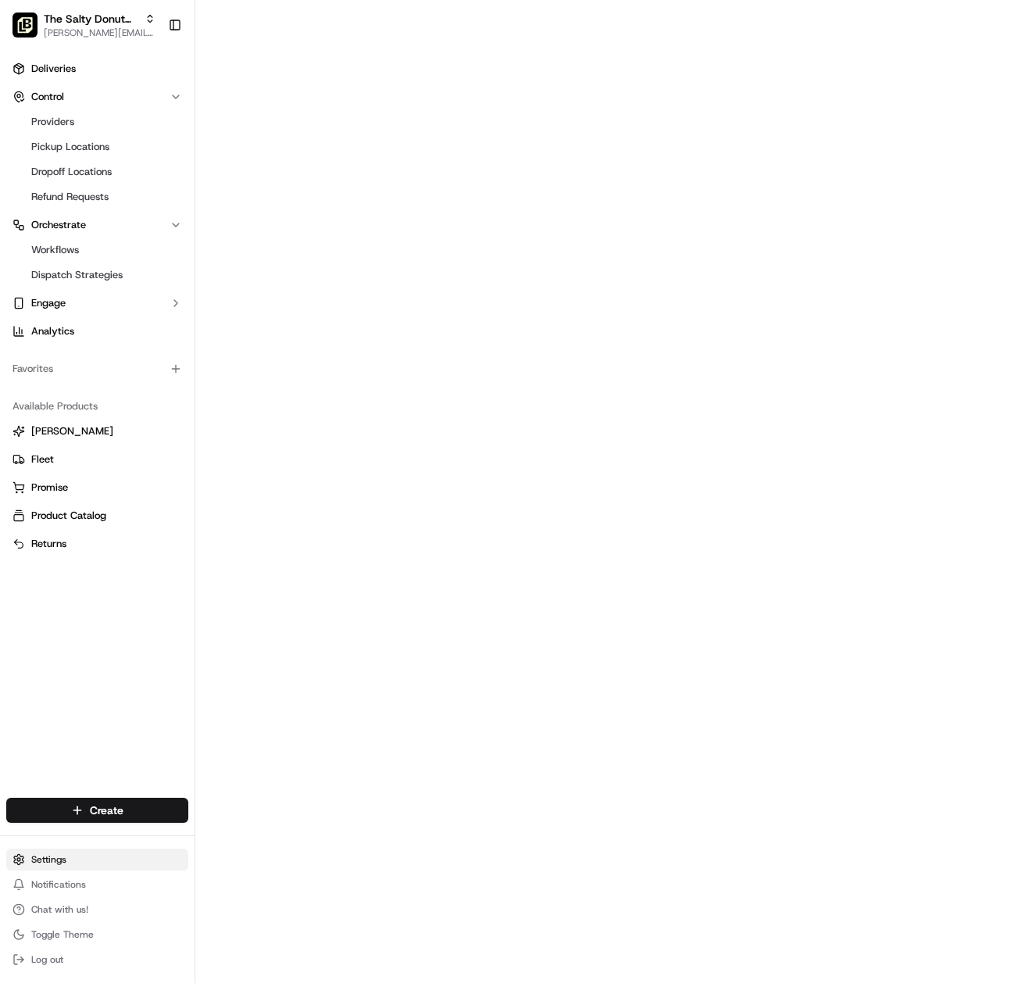
click at [64, 858] on html "The Salty Donut (Vineland Pointe) danny@saltydonut.com Toggle Sidebar Deliverie…" at bounding box center [509, 491] width 1018 height 983
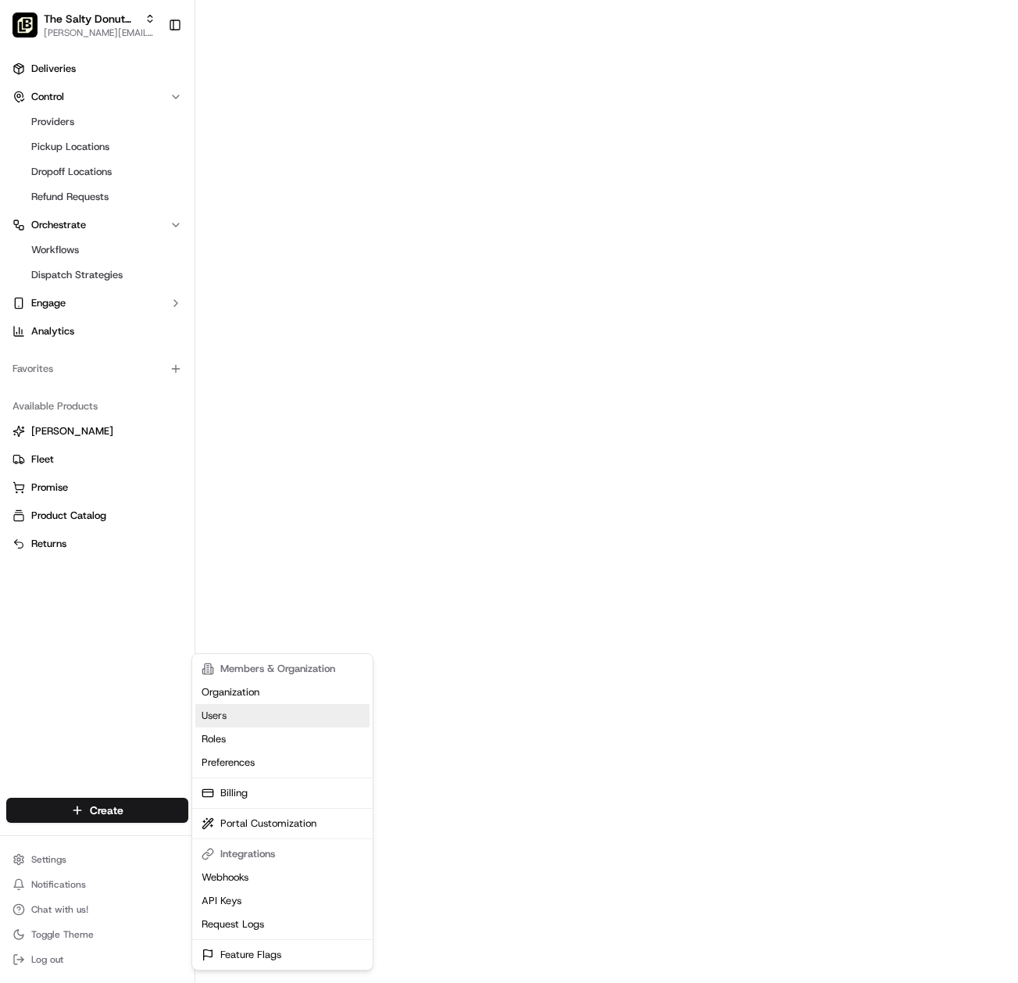
click at [219, 709] on link "Users" at bounding box center [282, 715] width 174 height 23
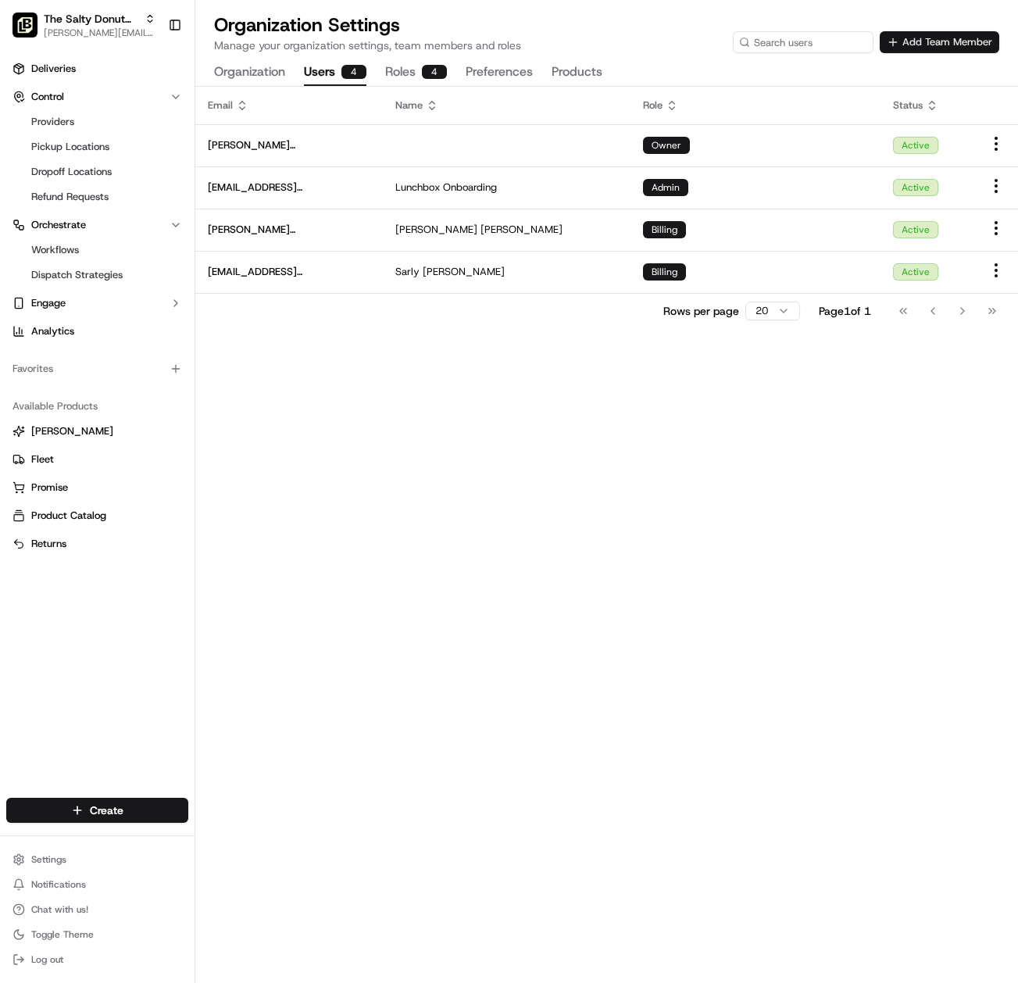
click at [942, 43] on button "Add Team Member" at bounding box center [940, 42] width 120 height 22
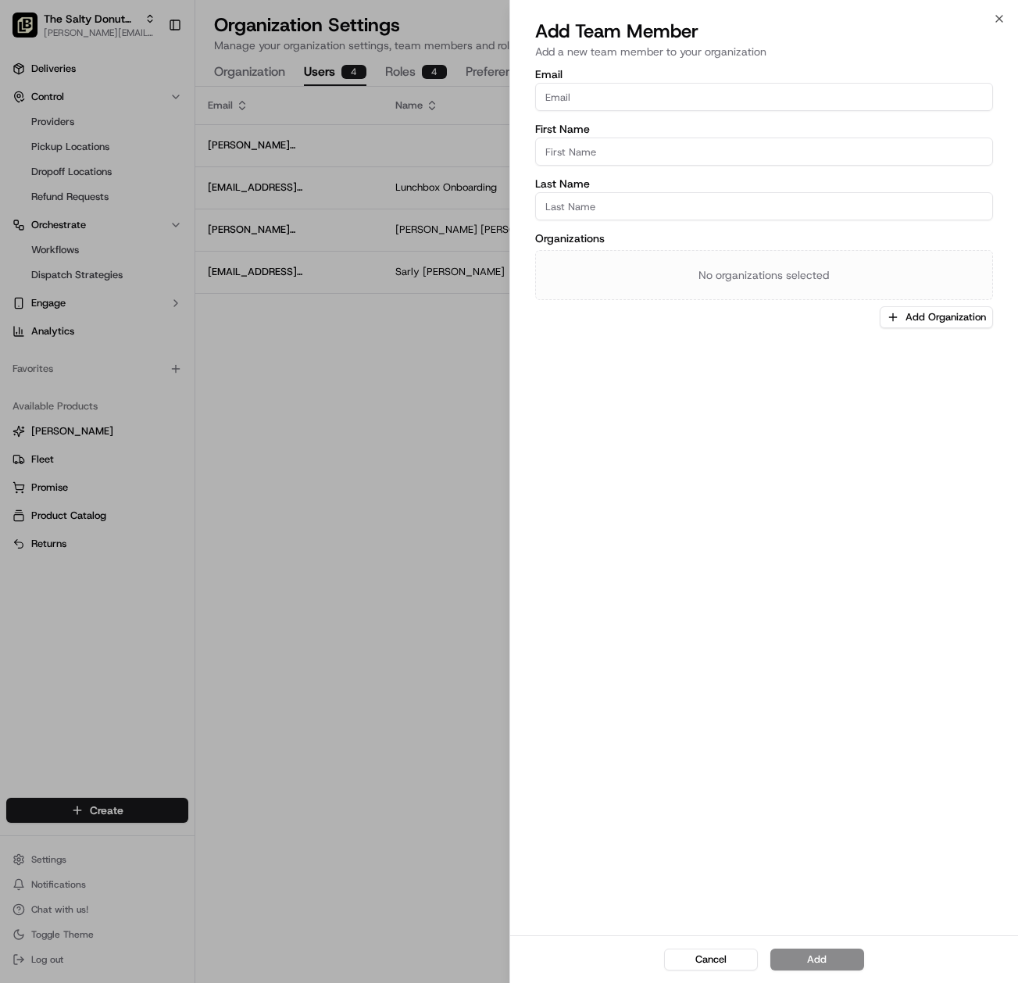
click at [681, 97] on input "Email" at bounding box center [764, 97] width 459 height 28
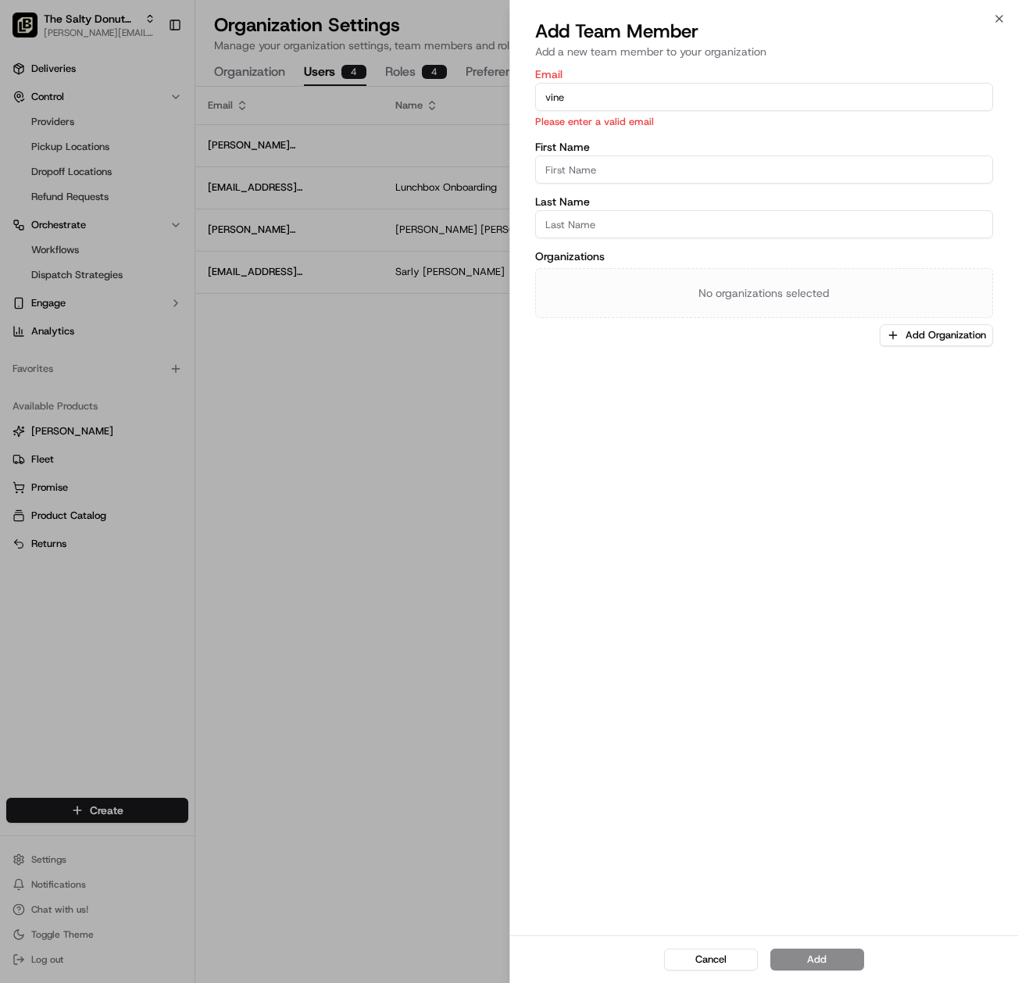
type input "vinelandpointe@saltydonut.com"
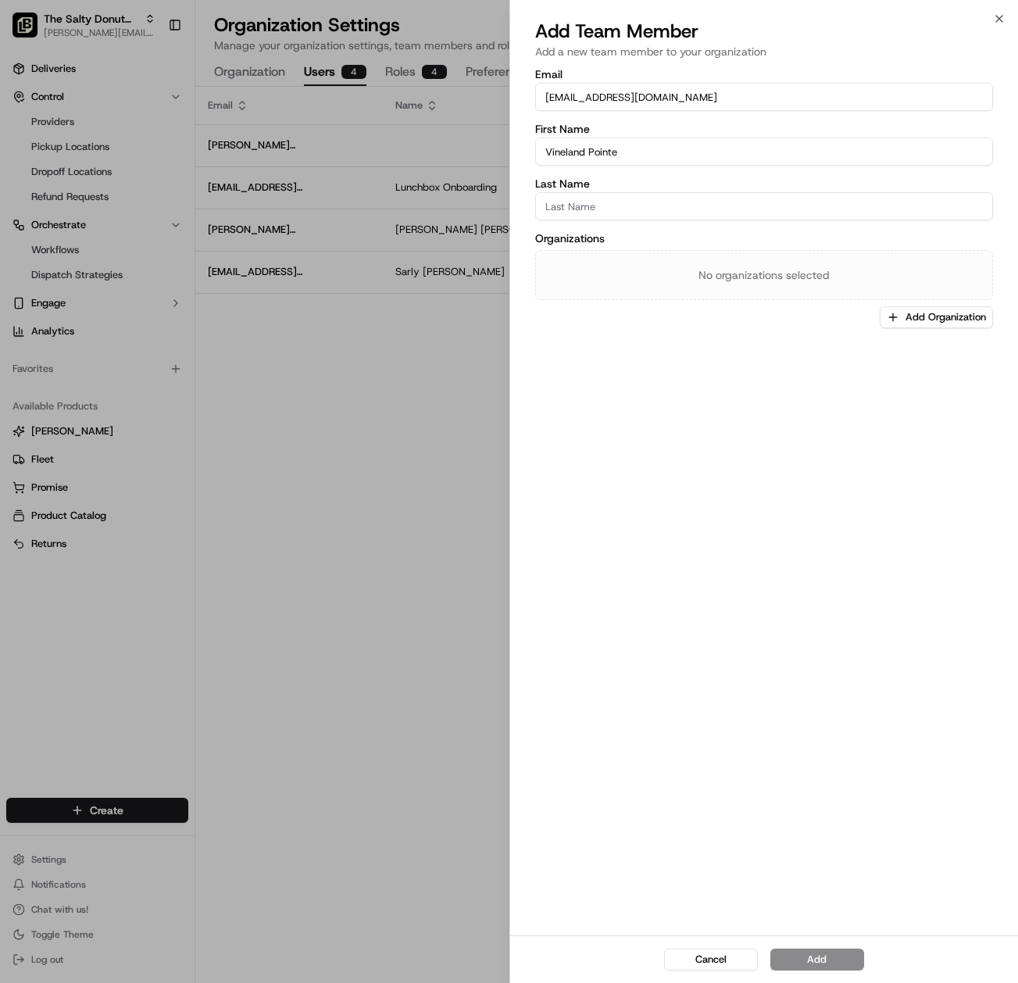
type input "Vineland Pointe"
type input "Salty"
click at [953, 318] on button "Add Organization" at bounding box center [936, 317] width 113 height 22
click at [905, 398] on span "The Salty Donut (Vineland Pointe)" at bounding box center [915, 399] width 192 height 14
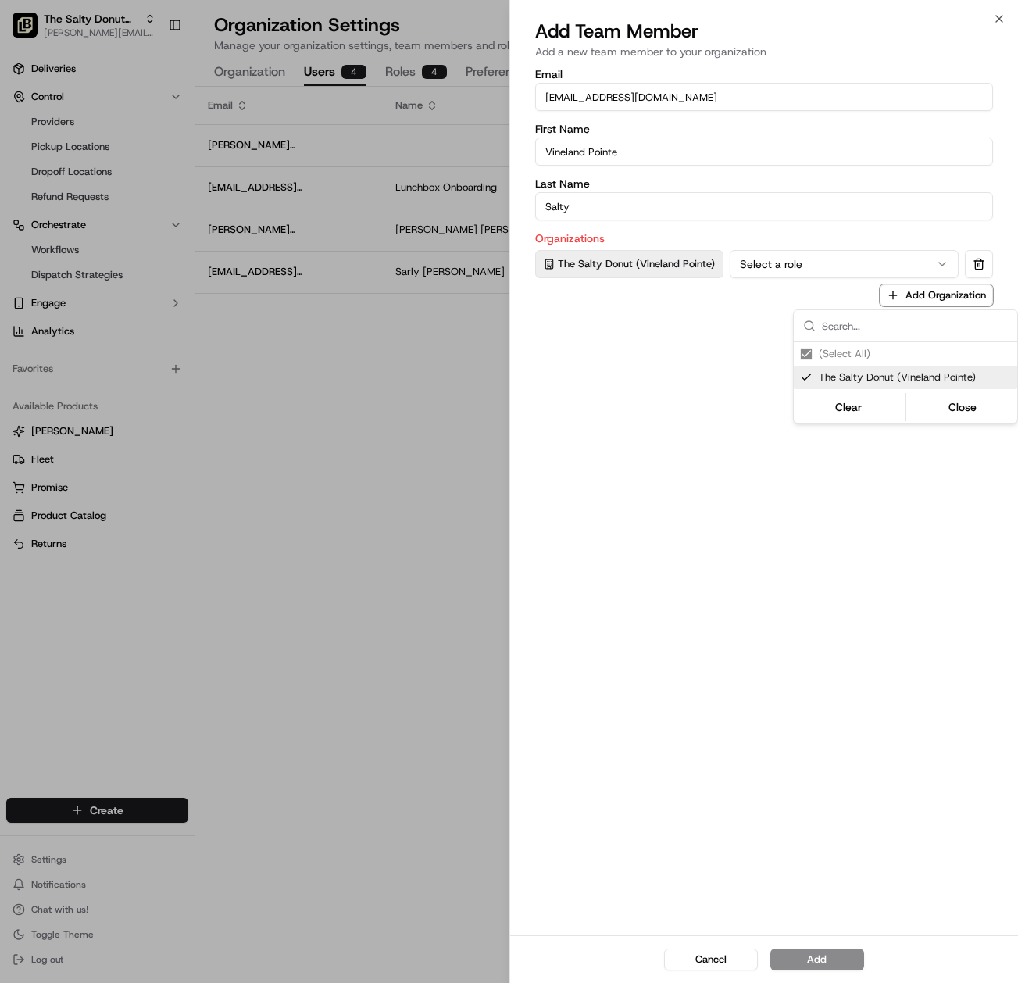
click at [708, 449] on div at bounding box center [509, 491] width 1018 height 983
click at [820, 259] on button "Select a role" at bounding box center [845, 264] width 230 height 28
click at [827, 960] on button "Add" at bounding box center [817, 959] width 94 height 22
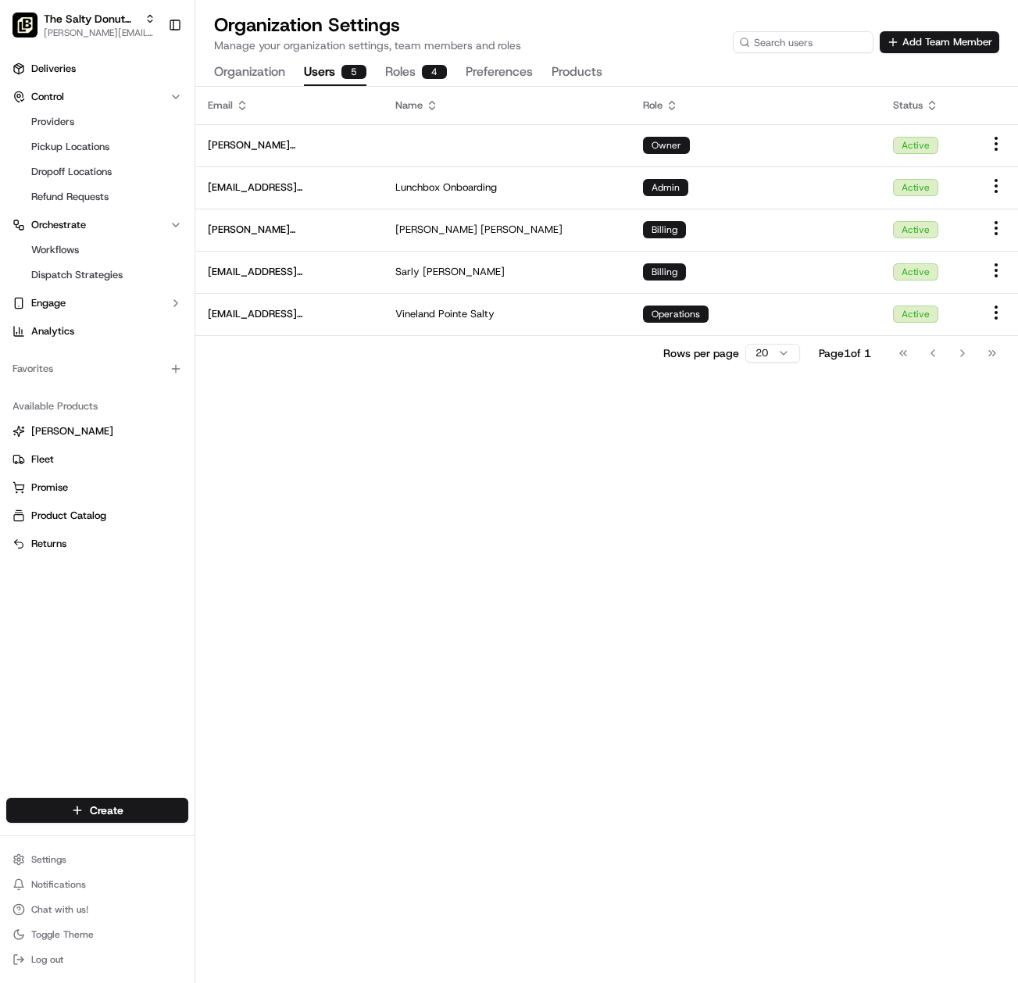
click at [490, 511] on div "Email Name Role Status danny@saltydonut.com Owner Active onboard@lunchbox.io Lu…" at bounding box center [606, 535] width 823 height 896
